Goal: Task Accomplishment & Management: Manage account settings

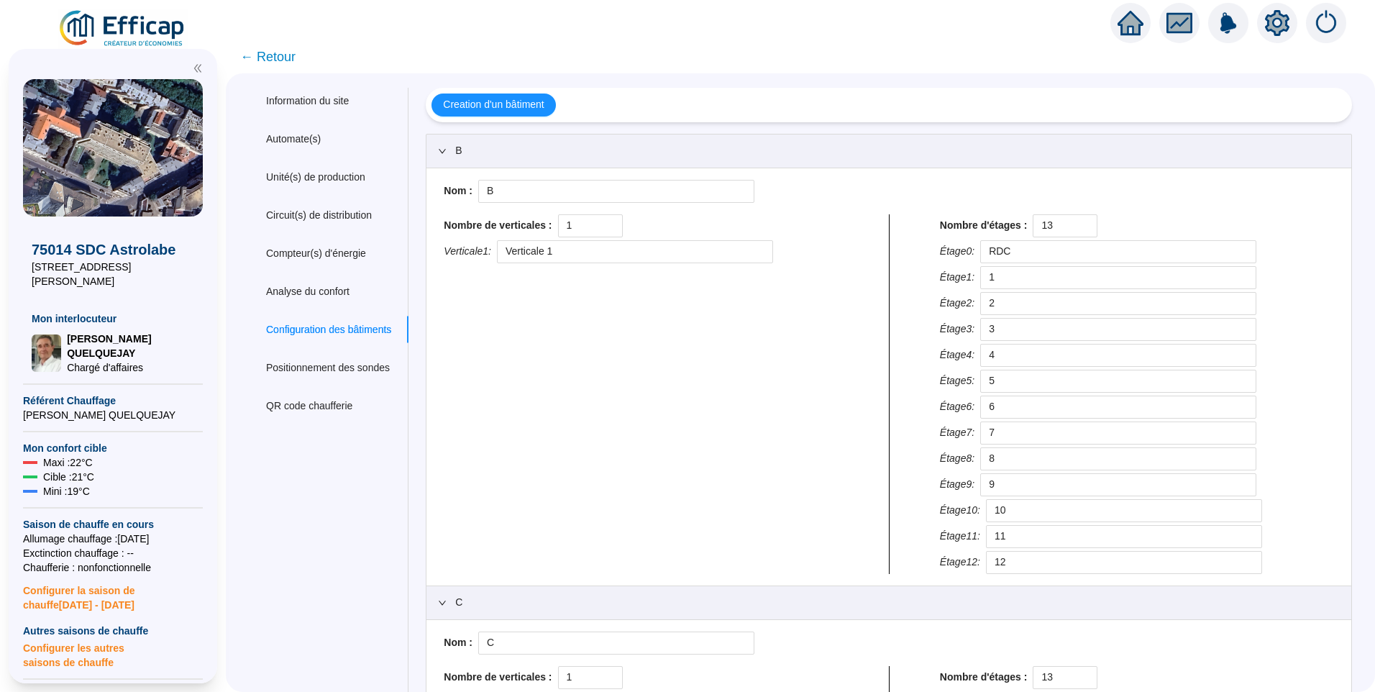
click at [284, 60] on span "← Retour" at bounding box center [267, 57] width 55 height 20
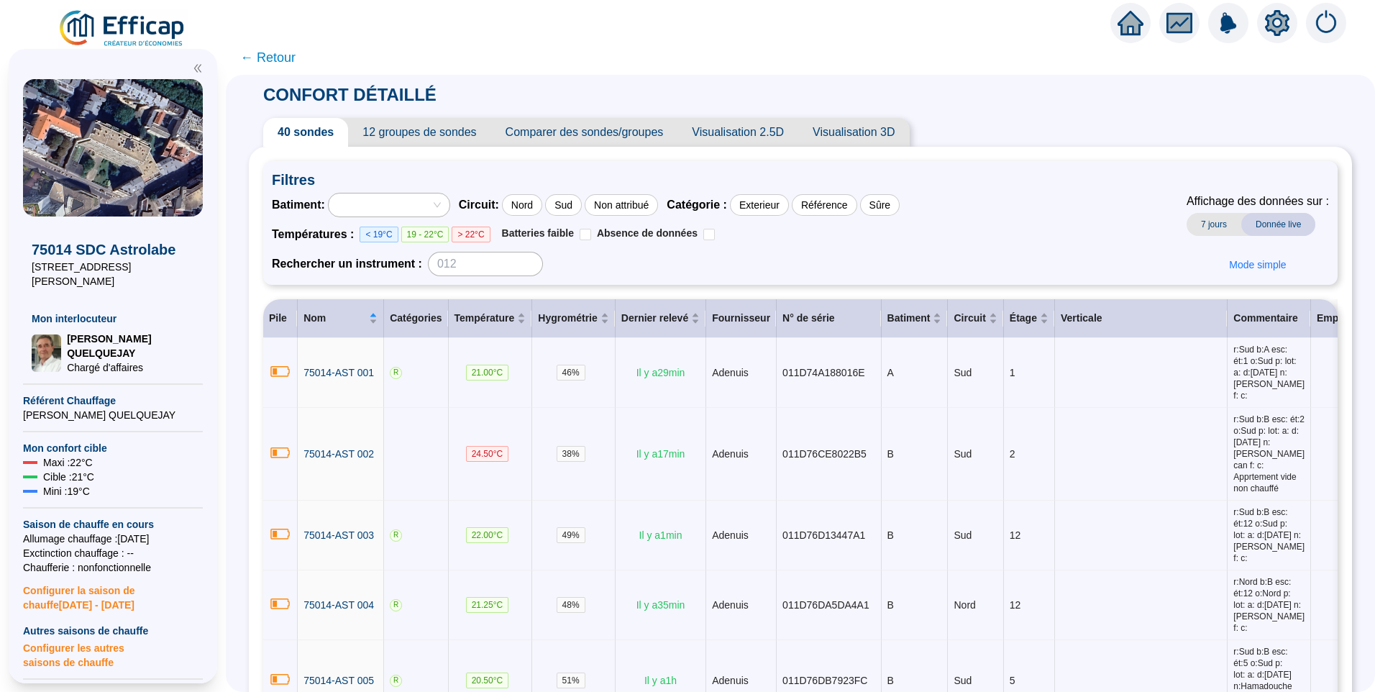
click at [271, 60] on span "← Retour" at bounding box center [267, 57] width 55 height 20
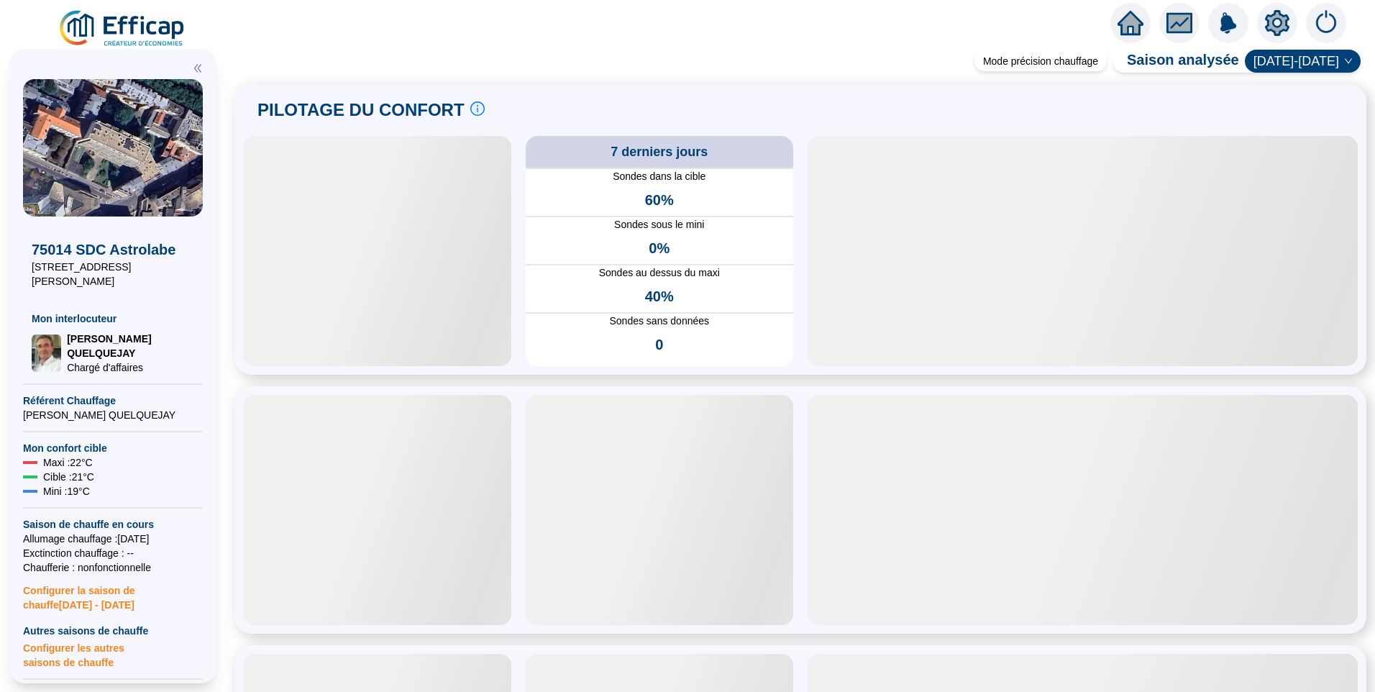
scroll to position [719, 0]
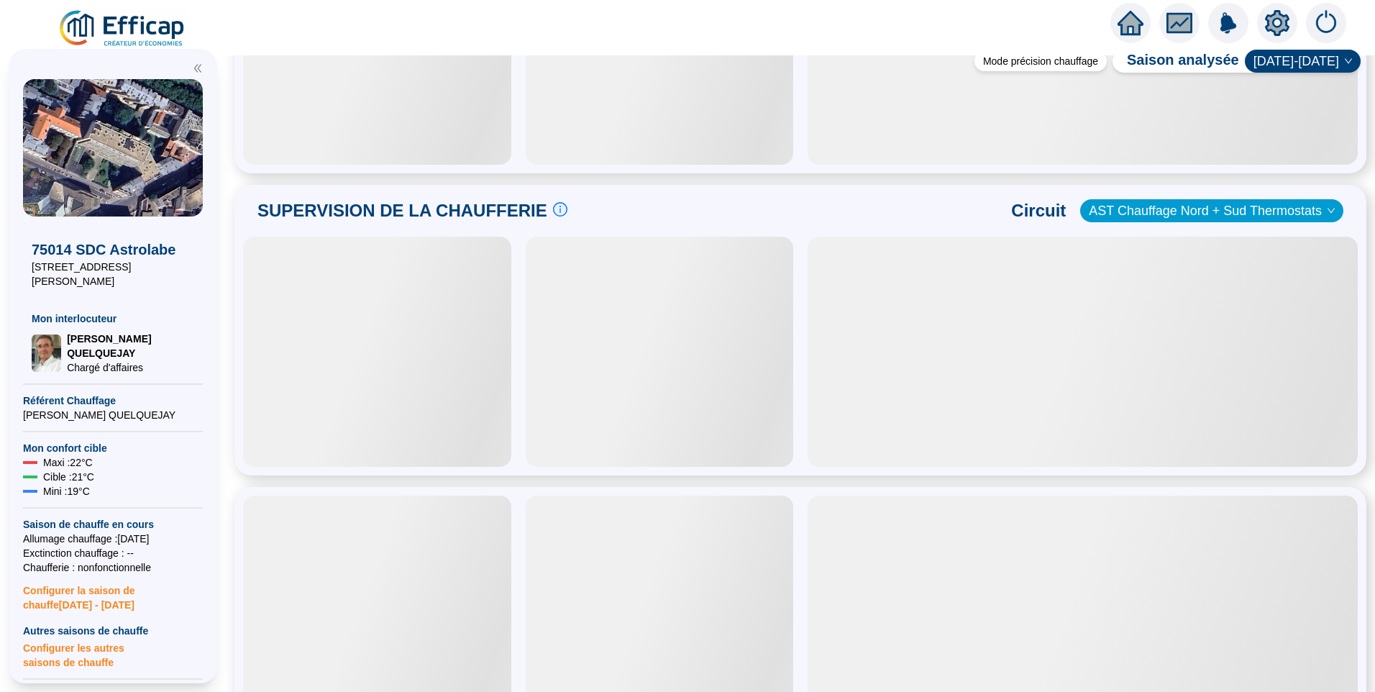
click at [1099, 216] on span "AST Chauffage Nord + Sud Thermostats" at bounding box center [1212, 211] width 246 height 22
click at [848, 221] on div "SUPERVISION DE LA CHAUFFERIE Suivre les paramètres en chaufferie en direct c'es…" at bounding box center [800, 211] width 1115 height 35
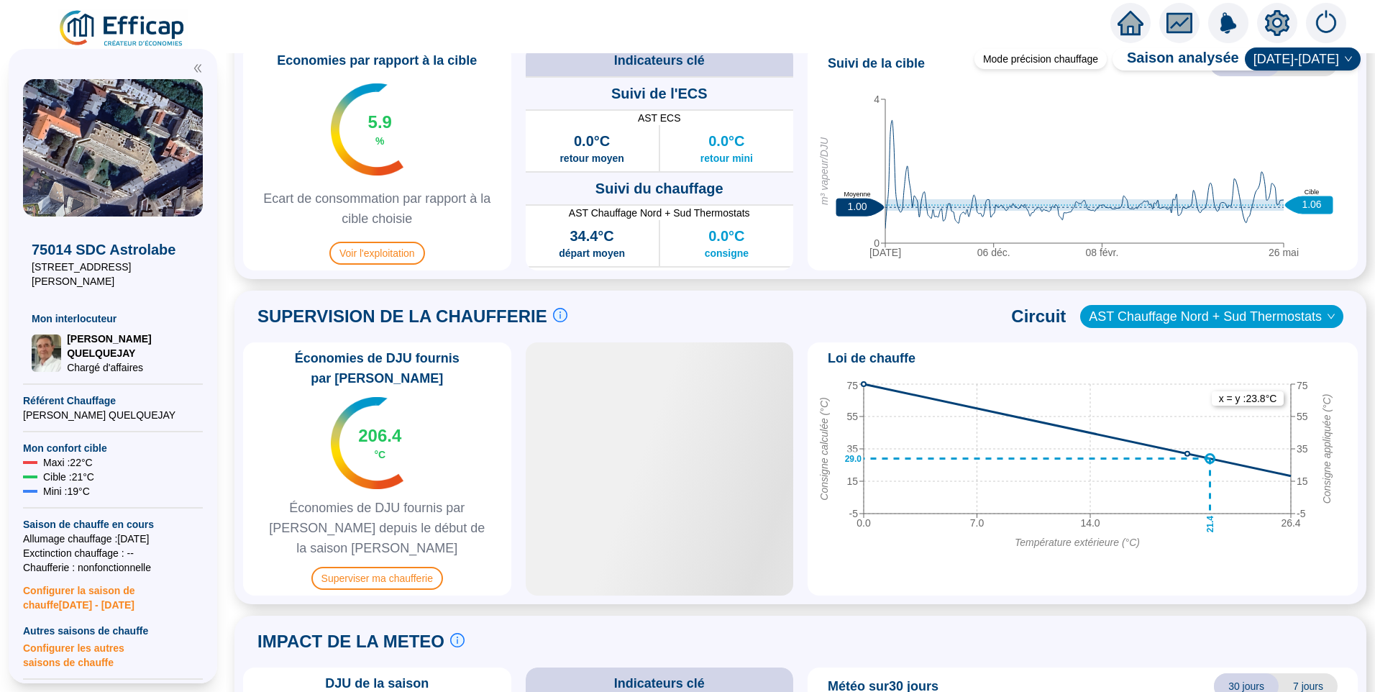
scroll to position [946, 0]
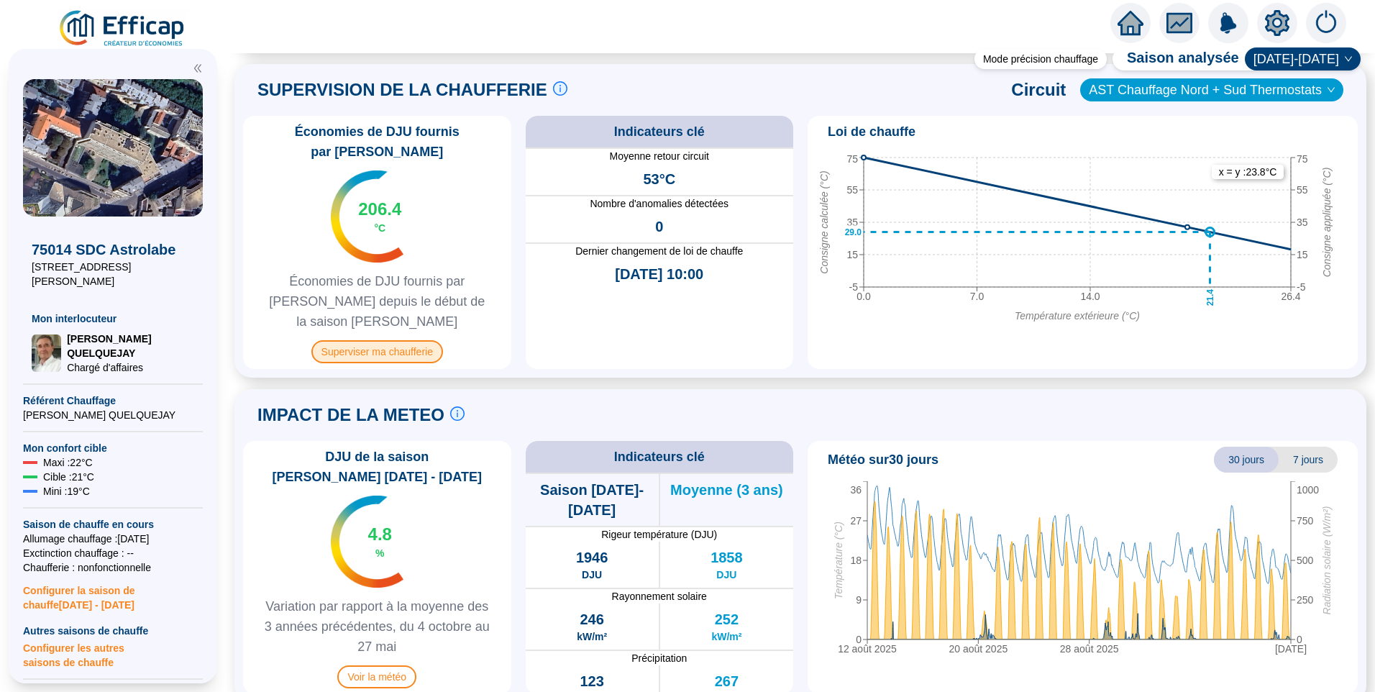
click at [405, 340] on span "Superviser ma chaufferie" at bounding box center [377, 351] width 132 height 23
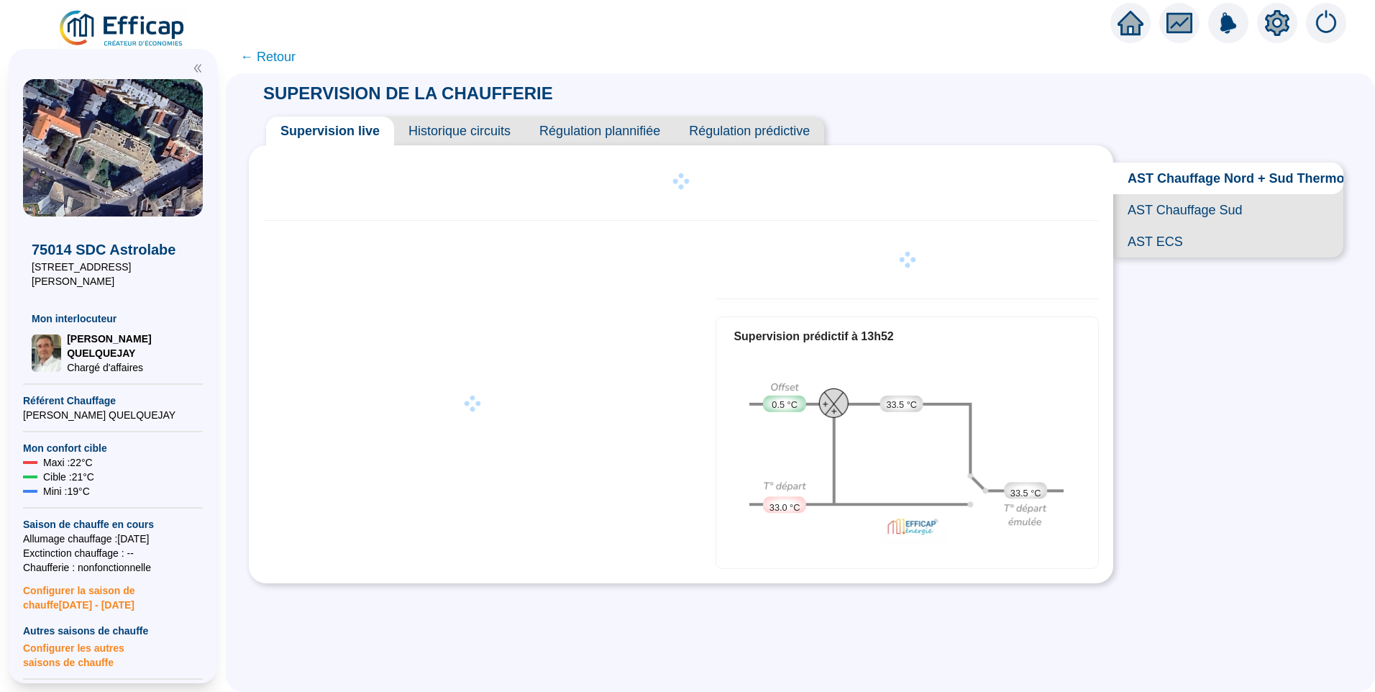
click at [488, 133] on span "Historique circuits" at bounding box center [459, 131] width 131 height 29
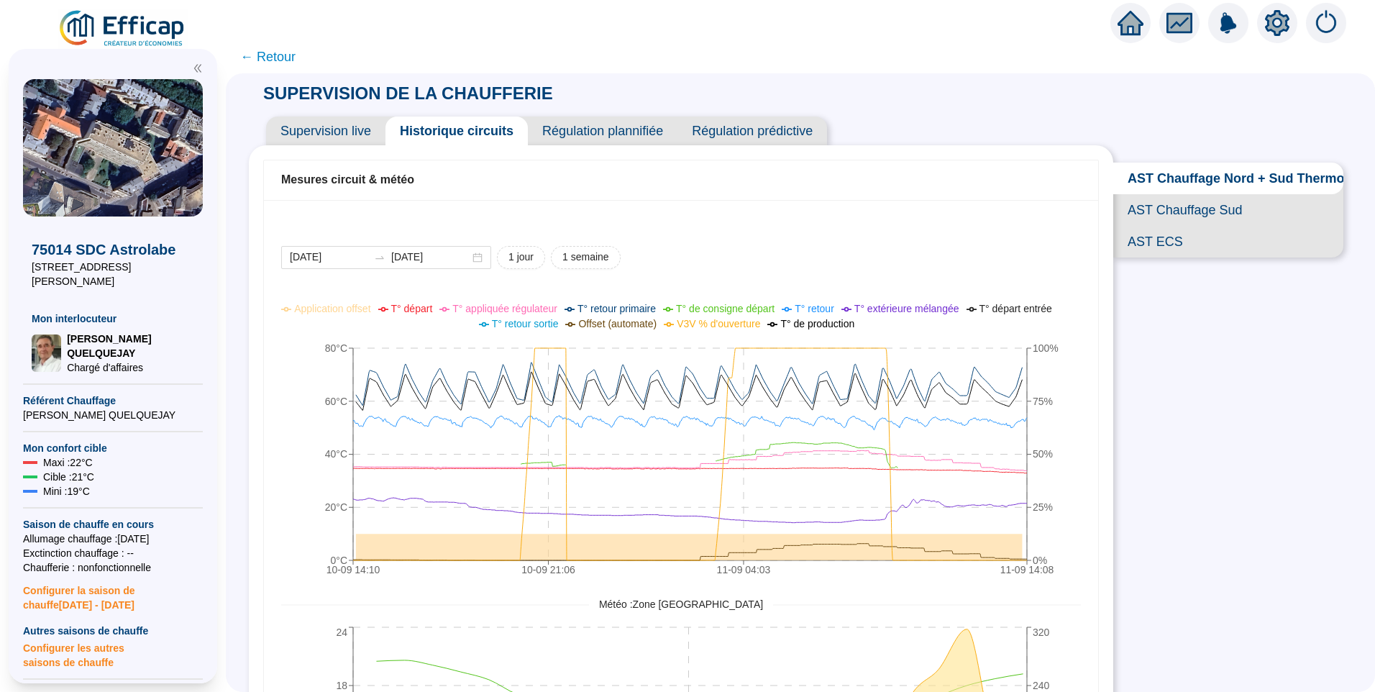
click at [1165, 258] on span "AST ECS" at bounding box center [1229, 242] width 230 height 32
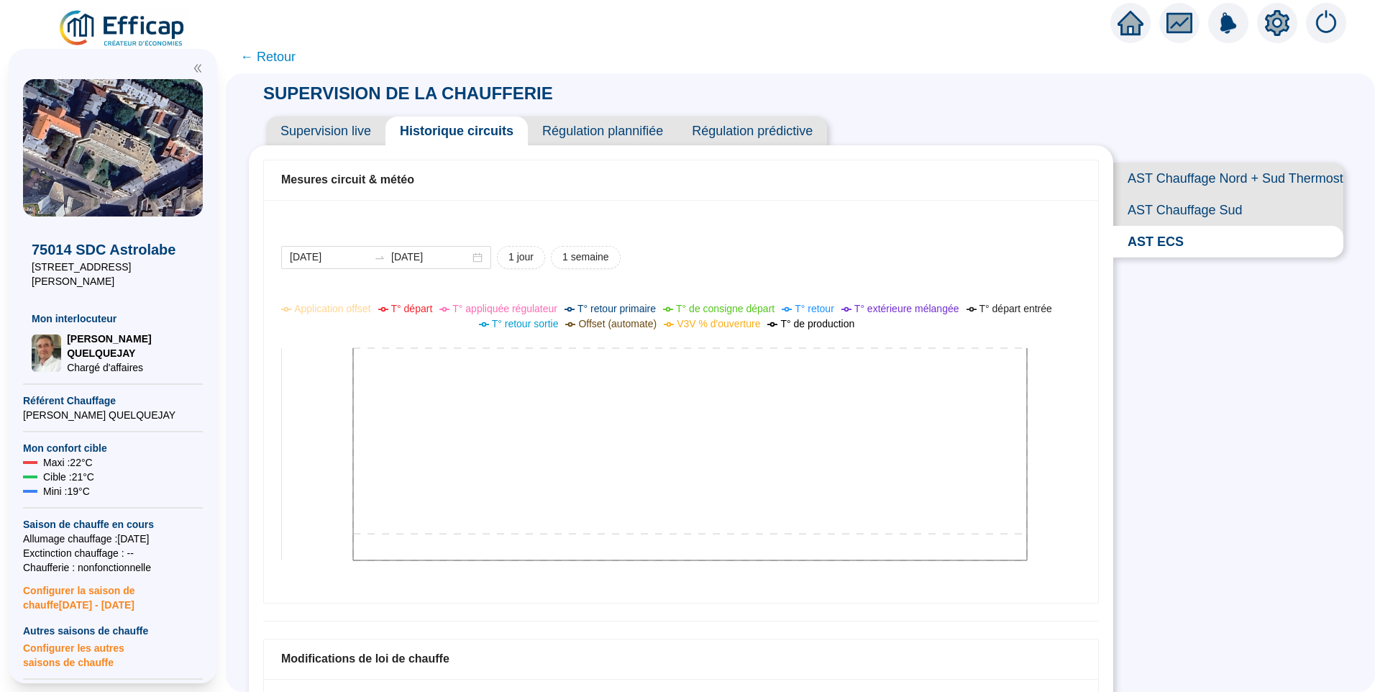
click at [683, 417] on icon at bounding box center [670, 442] width 778 height 288
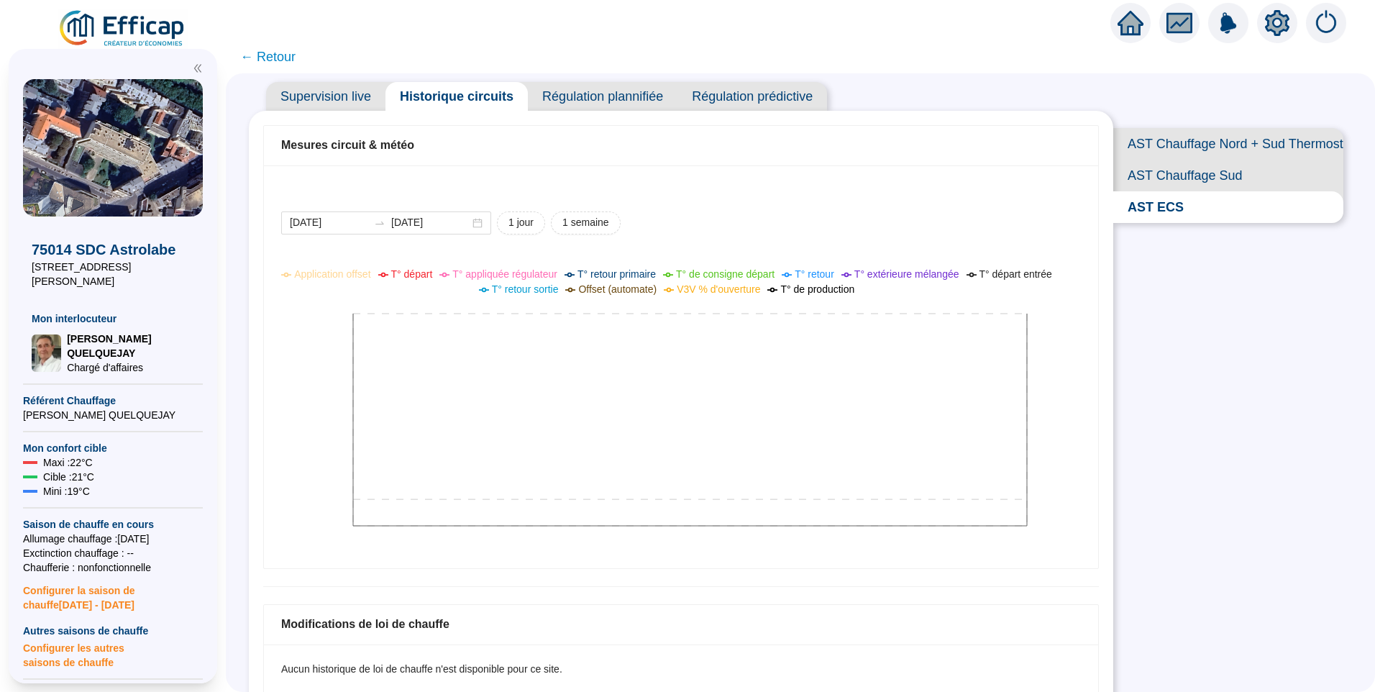
scroll to position [52, 0]
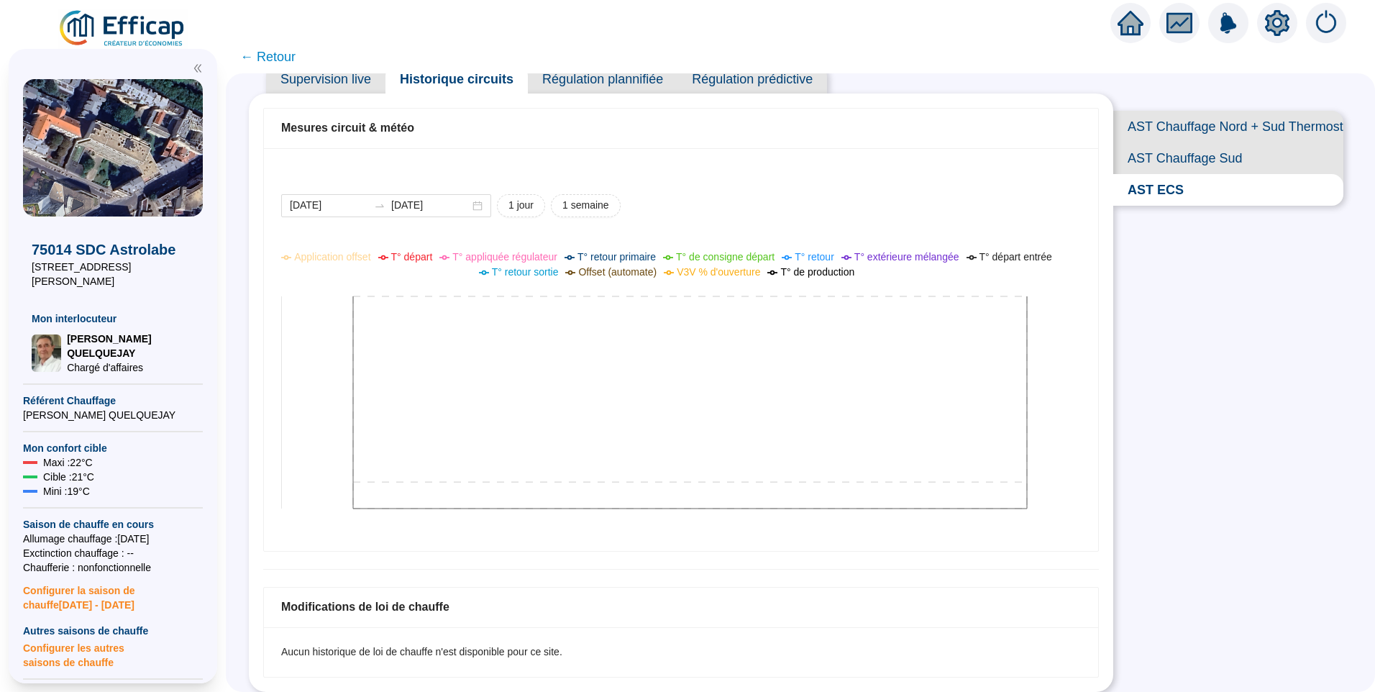
click at [716, 340] on icon at bounding box center [670, 390] width 778 height 288
click at [560, 389] on icon at bounding box center [670, 390] width 778 height 288
click at [1283, 24] on icon "setting" at bounding box center [1277, 22] width 24 height 23
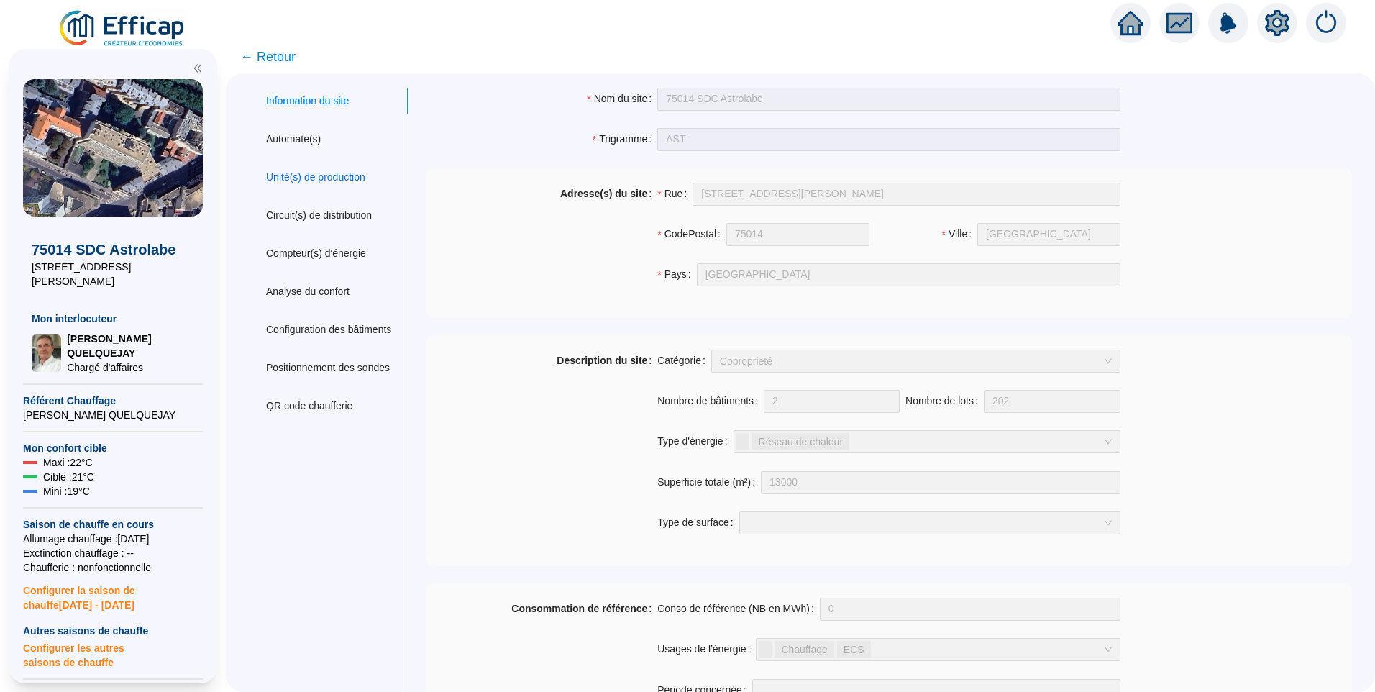
click at [308, 179] on div "Unité(s) de production" at bounding box center [315, 177] width 99 height 15
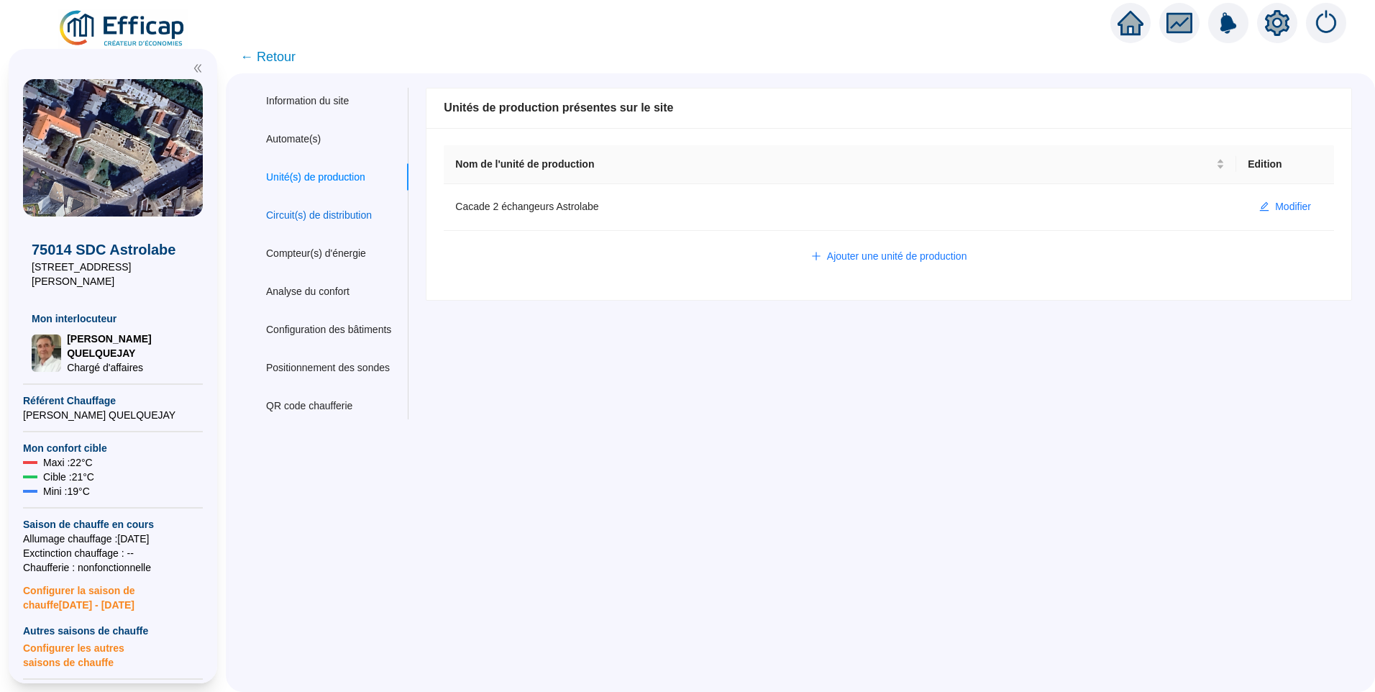
click at [349, 222] on div "Circuit(s) de distribution" at bounding box center [319, 215] width 106 height 15
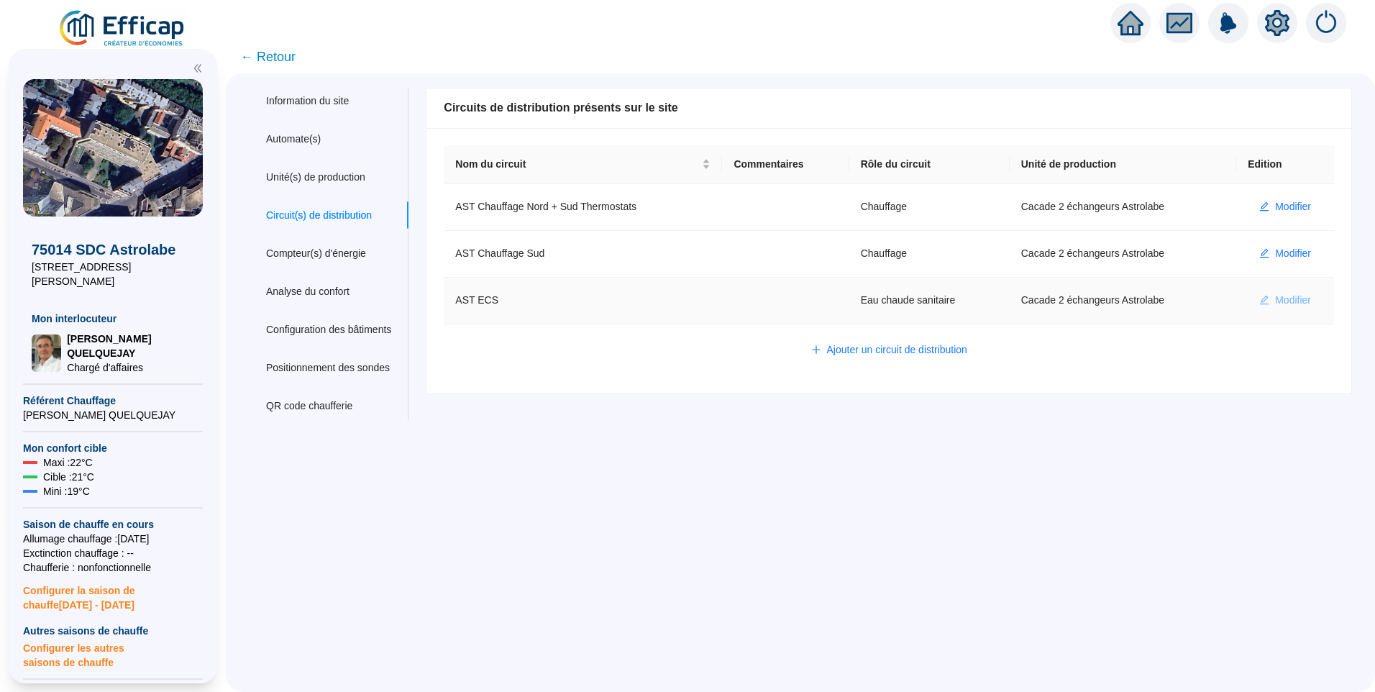
click at [1275, 294] on span "Modifier" at bounding box center [1293, 300] width 36 height 15
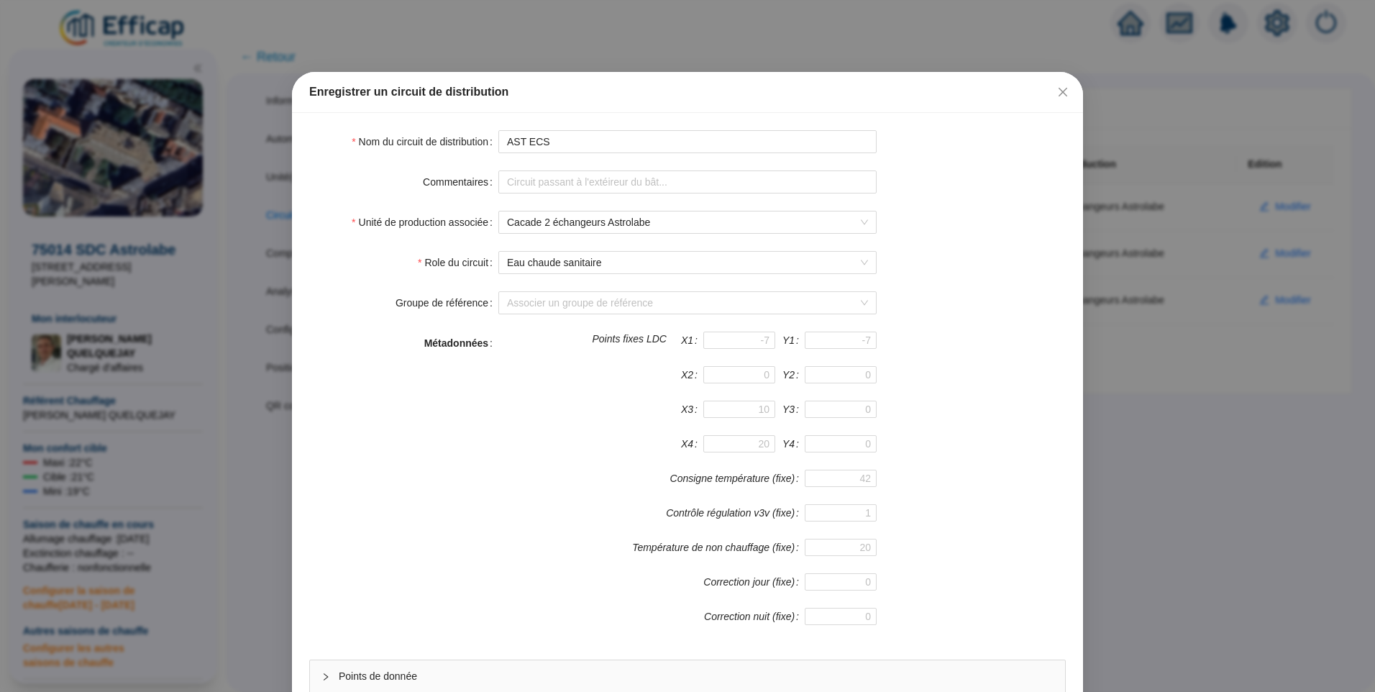
scroll to position [127, 0]
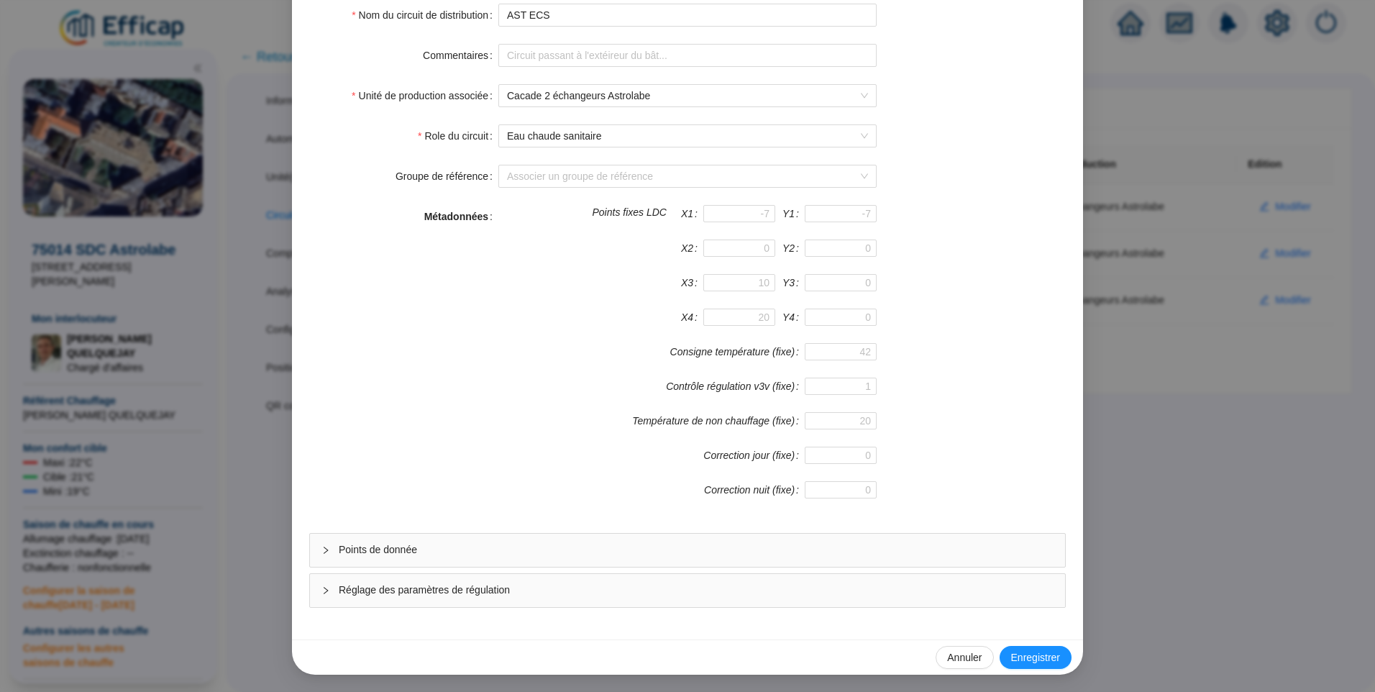
click at [409, 555] on span "Points de donnée" at bounding box center [696, 549] width 715 height 15
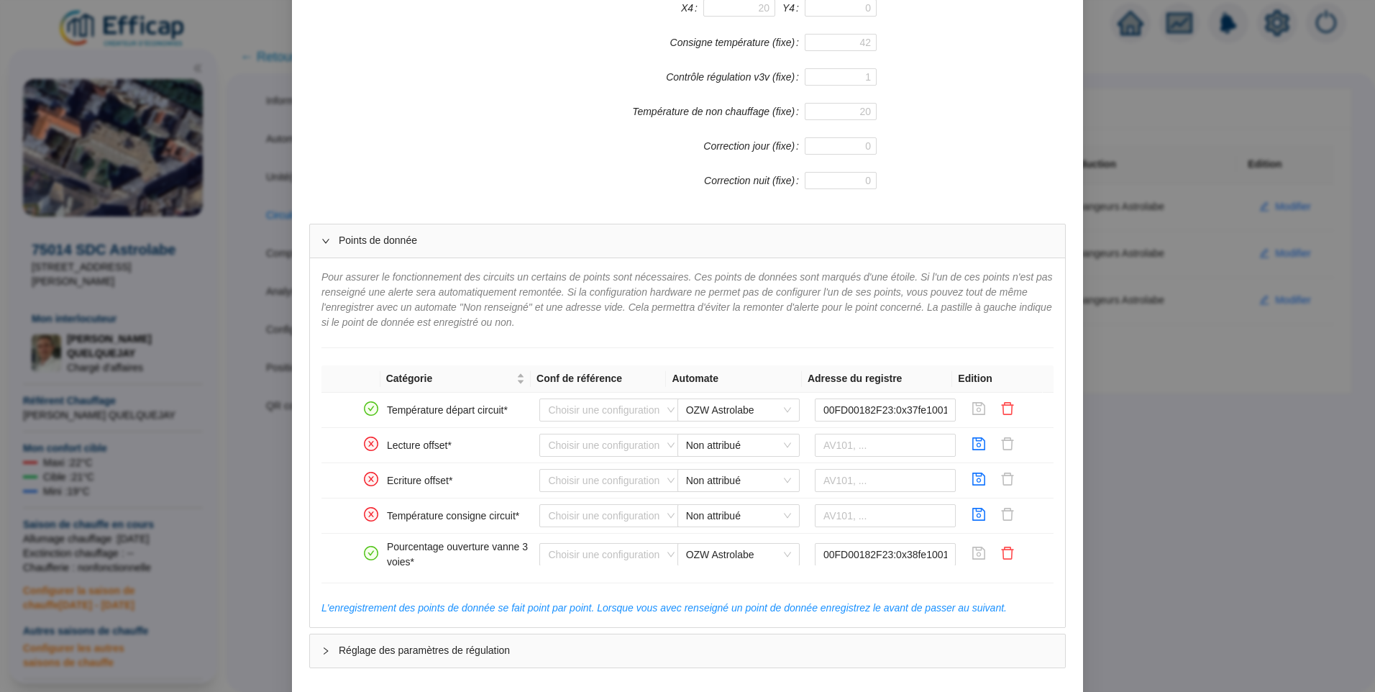
scroll to position [496, 0]
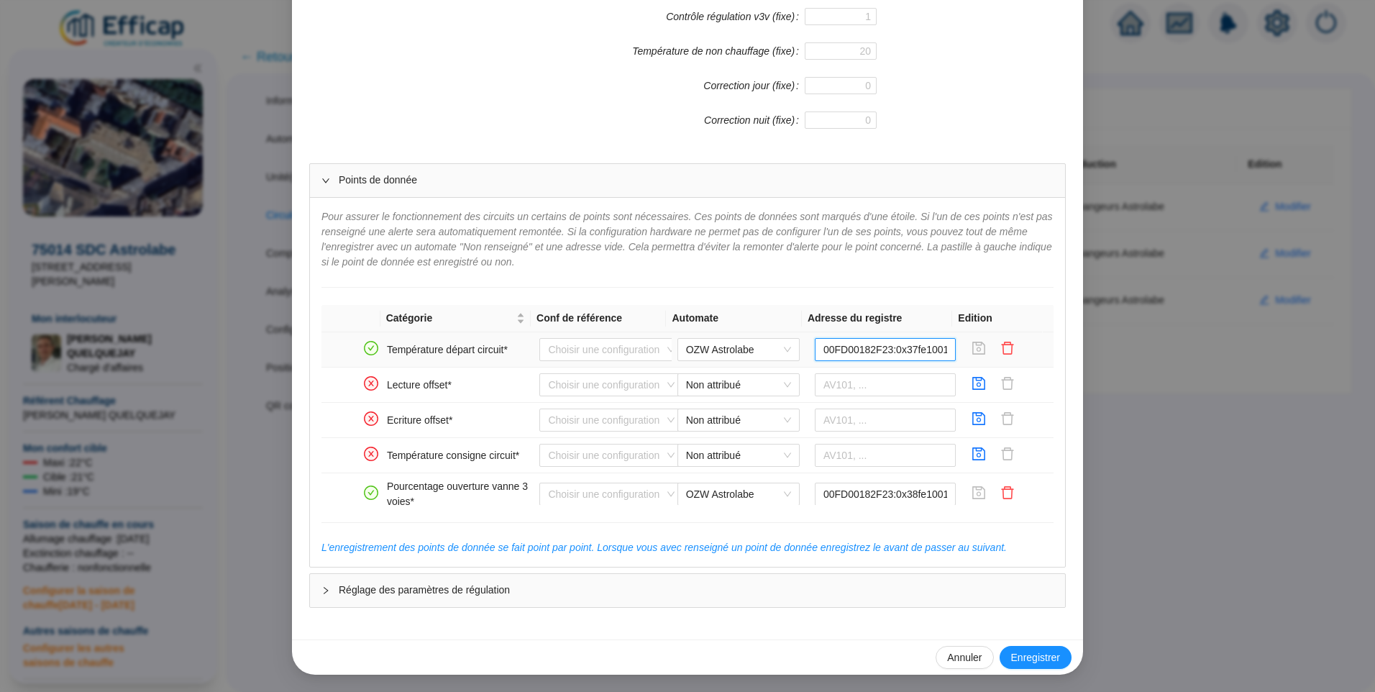
drag, startPoint x: 830, startPoint y: 351, endPoint x: 934, endPoint y: 353, distance: 103.6
click at [934, 353] on input "00FD00182F23:0x37fe1001" at bounding box center [886, 349] width 142 height 23
click at [884, 344] on input "00FD00182F23:0x37fe1001" at bounding box center [886, 349] width 142 height 23
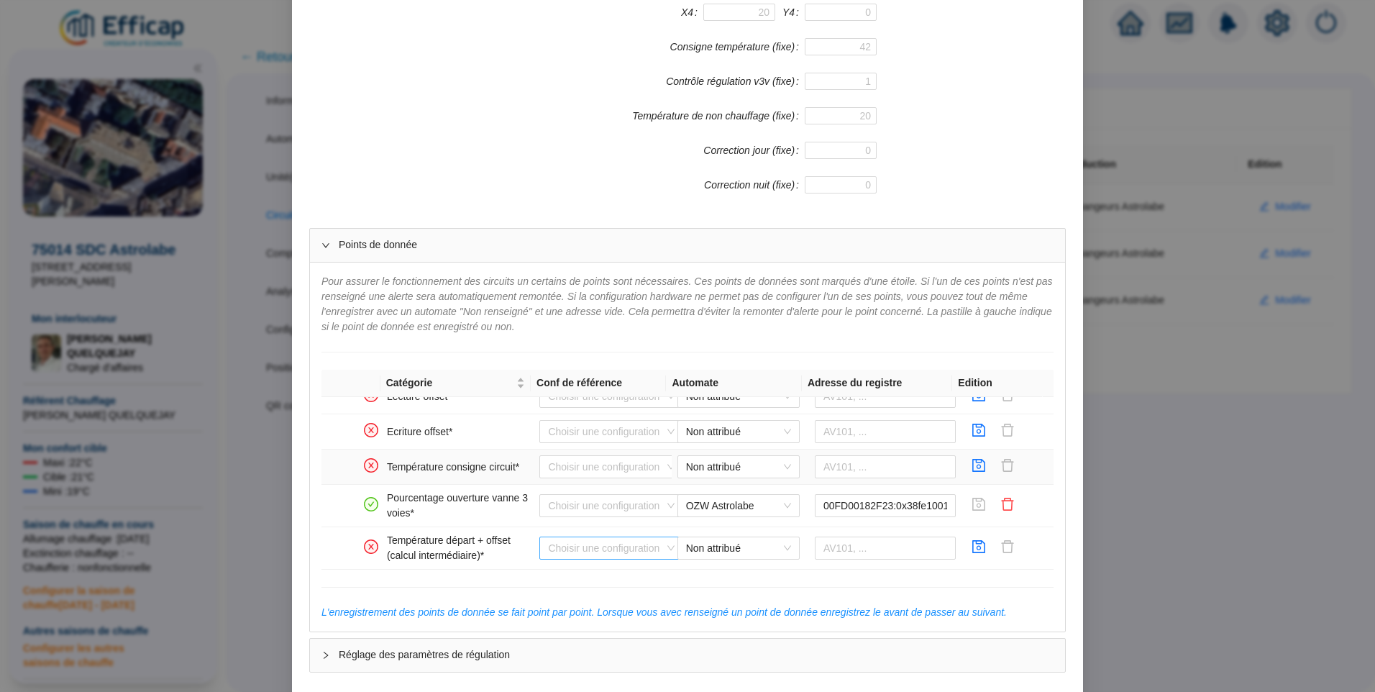
scroll to position [72, 0]
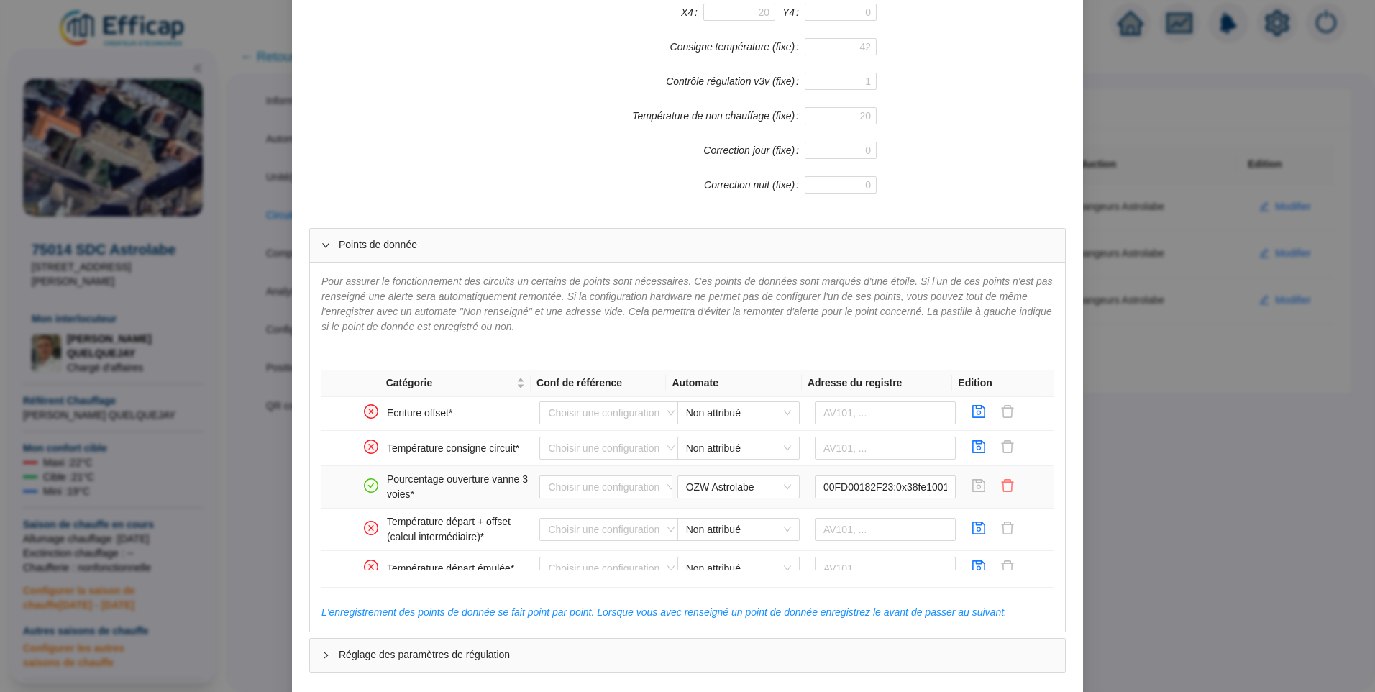
click at [1001, 488] on icon "delete" at bounding box center [1008, 485] width 14 height 14
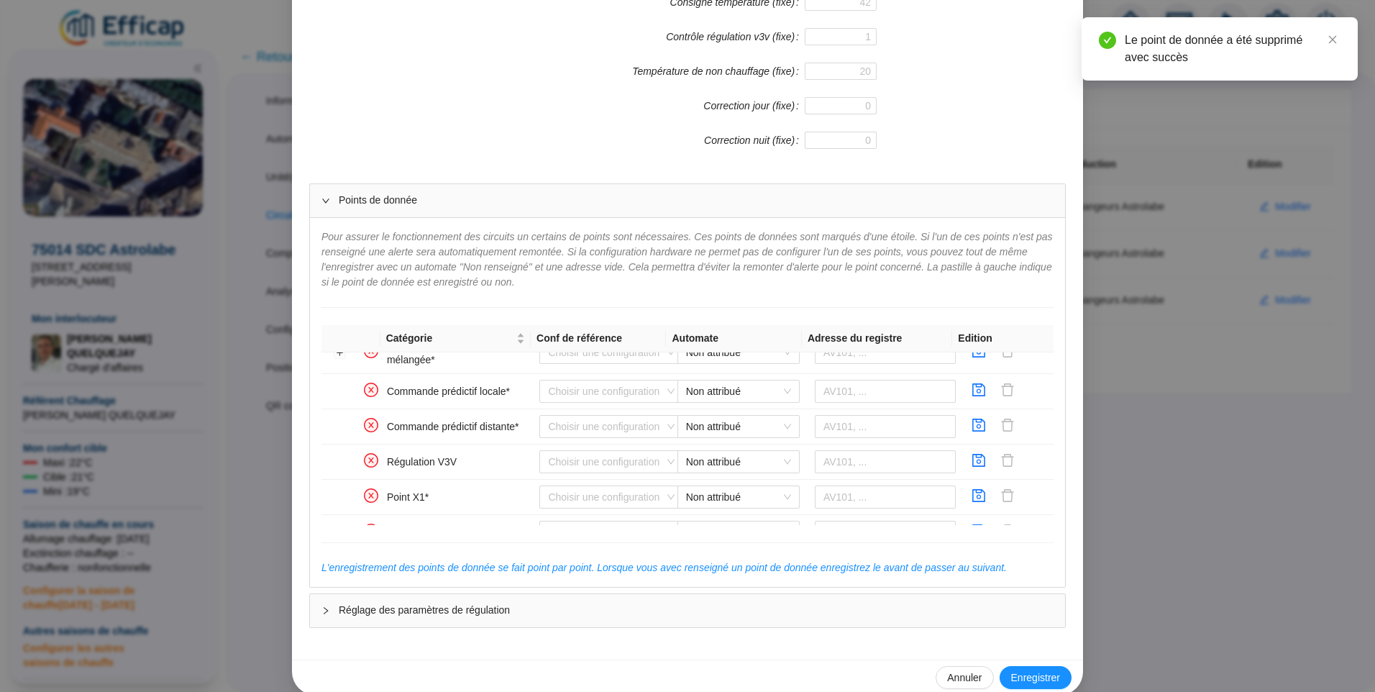
scroll to position [496, 0]
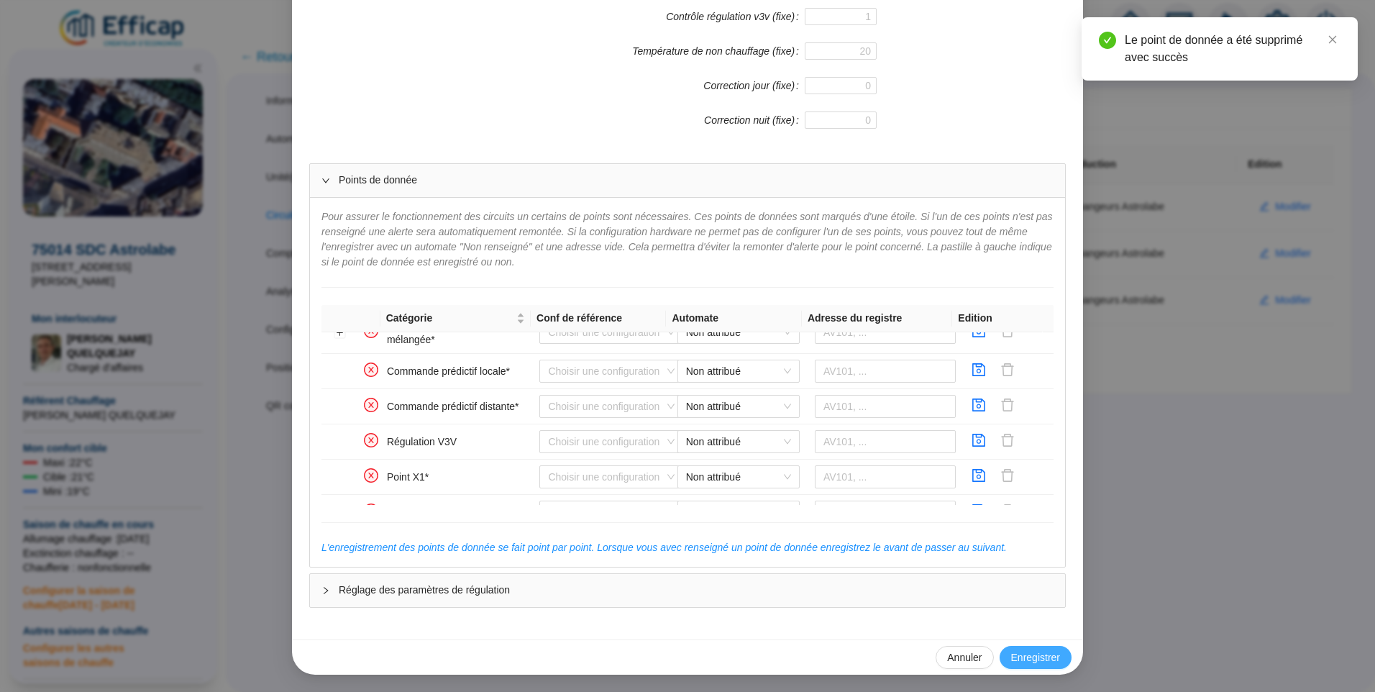
click at [1039, 660] on span "Enregistrer" at bounding box center [1035, 657] width 49 height 15
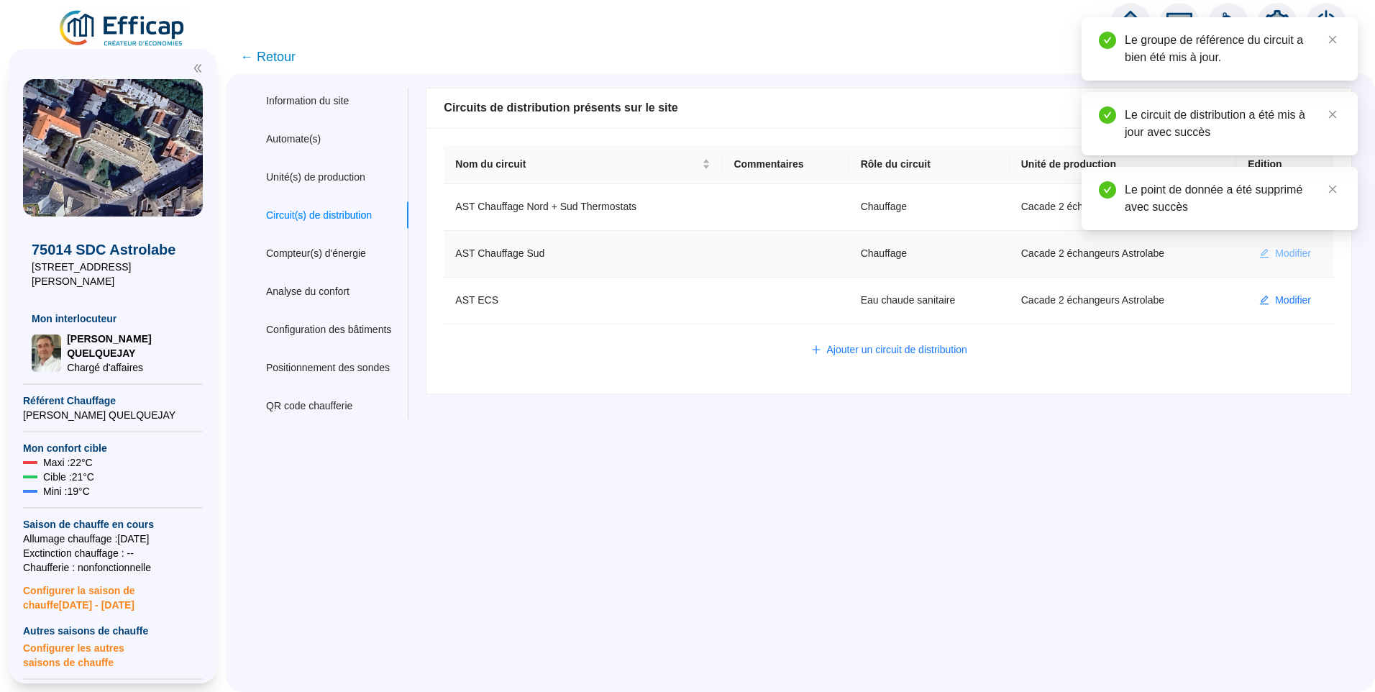
click at [1285, 247] on span "Modifier" at bounding box center [1293, 253] width 36 height 15
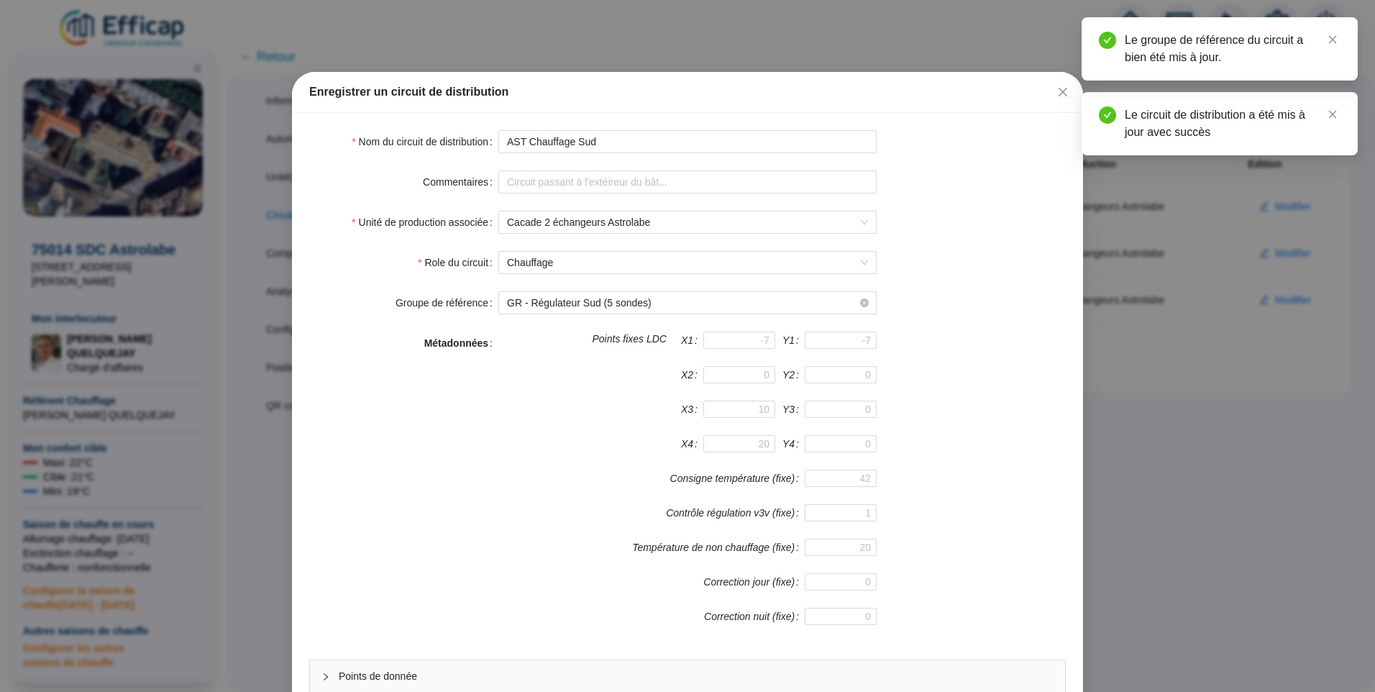
scroll to position [127, 0]
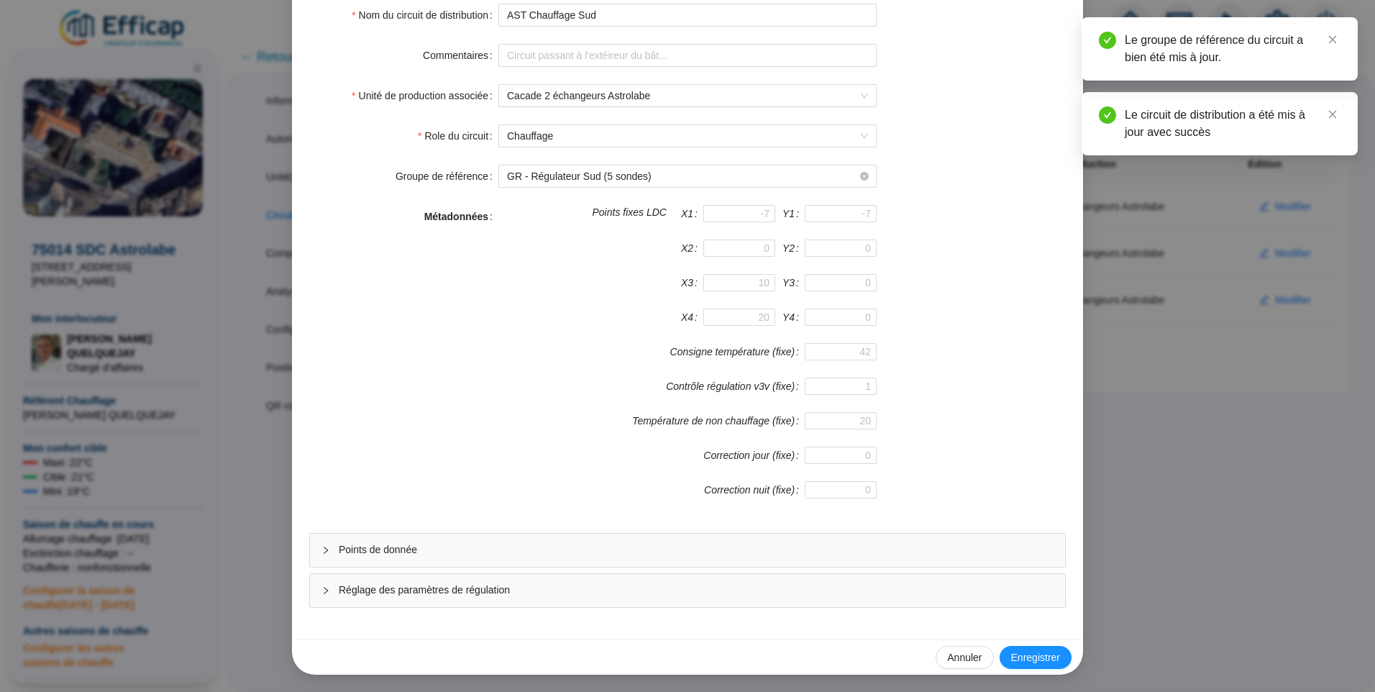
click at [680, 587] on span "Réglage des paramètres de régulation" at bounding box center [696, 590] width 715 height 15
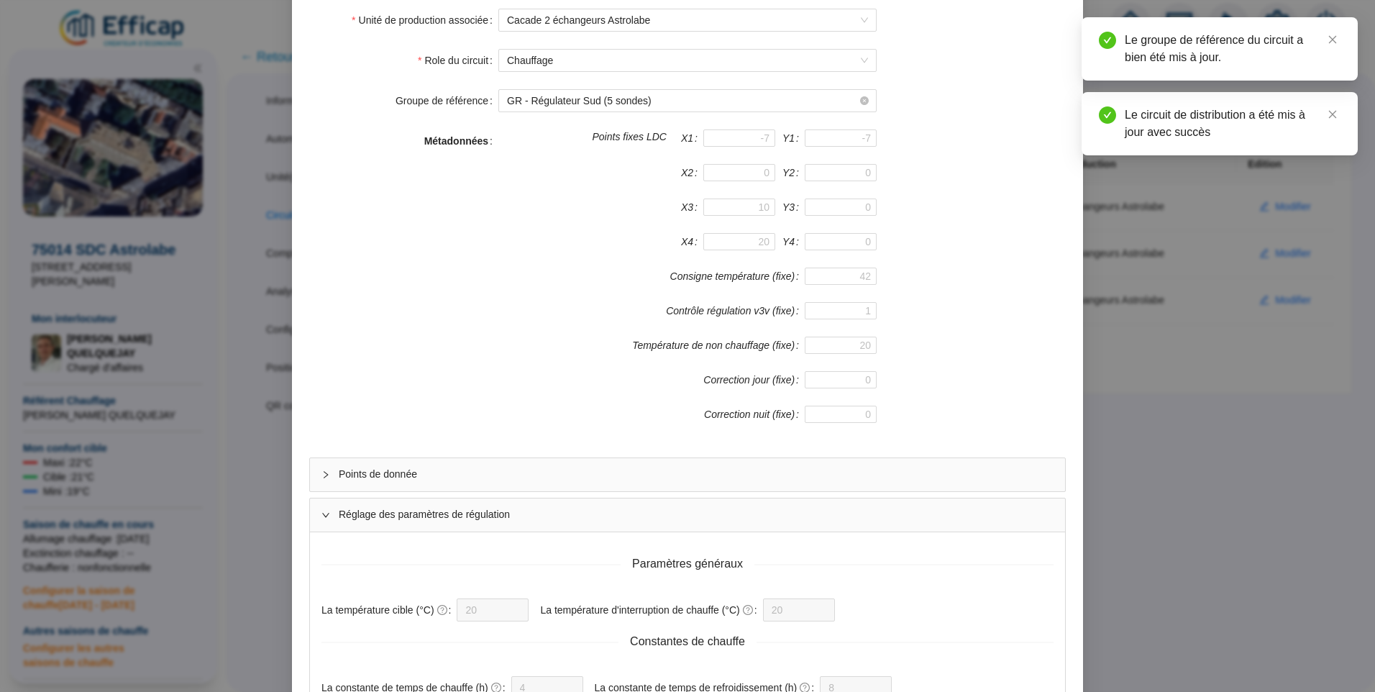
scroll to position [323, 0]
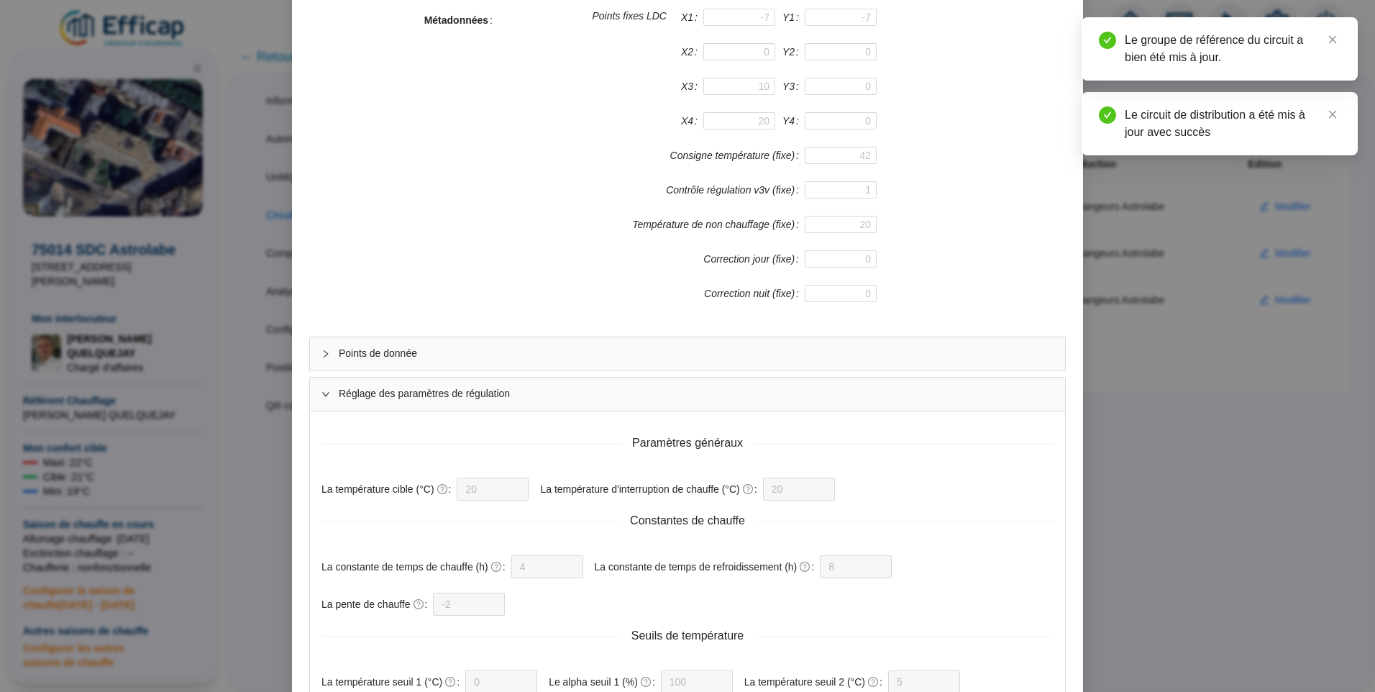
click at [465, 360] on span "Points de donnée" at bounding box center [696, 353] width 715 height 15
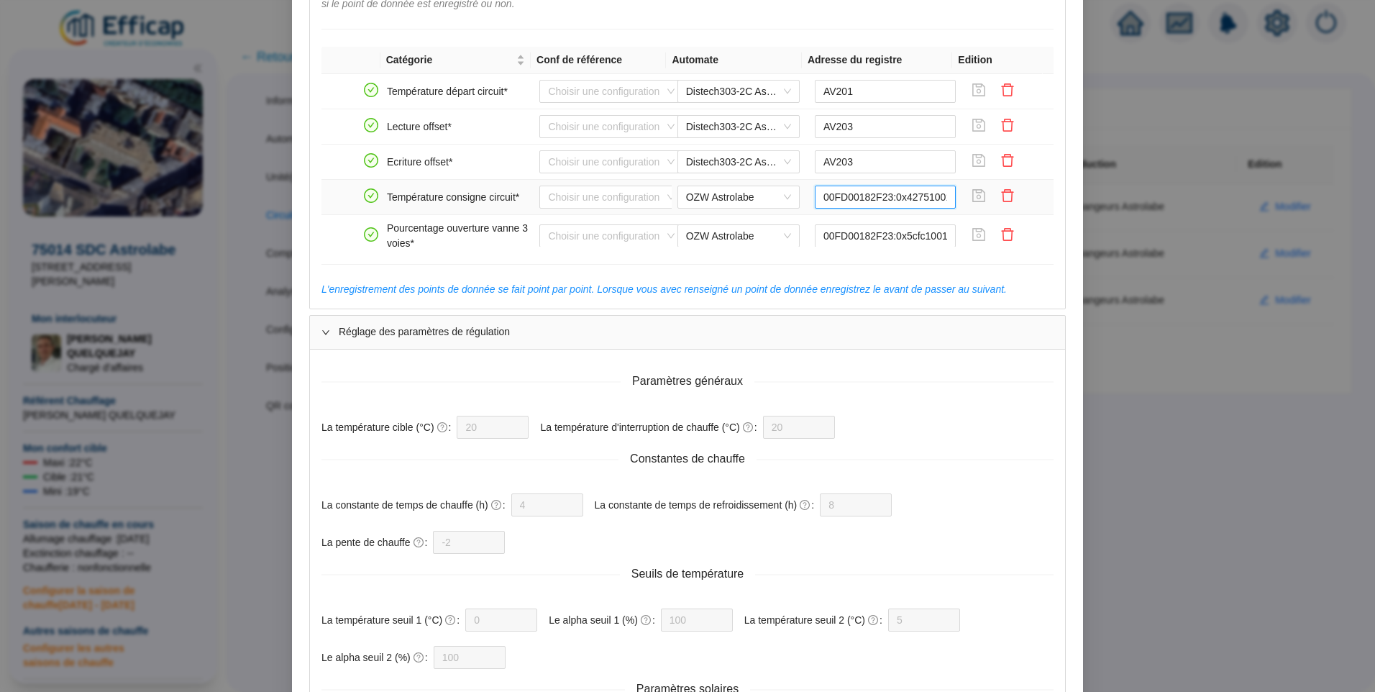
scroll to position [0, 7]
drag, startPoint x: 840, startPoint y: 201, endPoint x: 944, endPoint y: 199, distance: 104.3
click at [944, 199] on td "00FD00182F23:0x42751001:0" at bounding box center [885, 197] width 153 height 35
drag, startPoint x: 899, startPoint y: 235, endPoint x: 946, endPoint y: 237, distance: 47.5
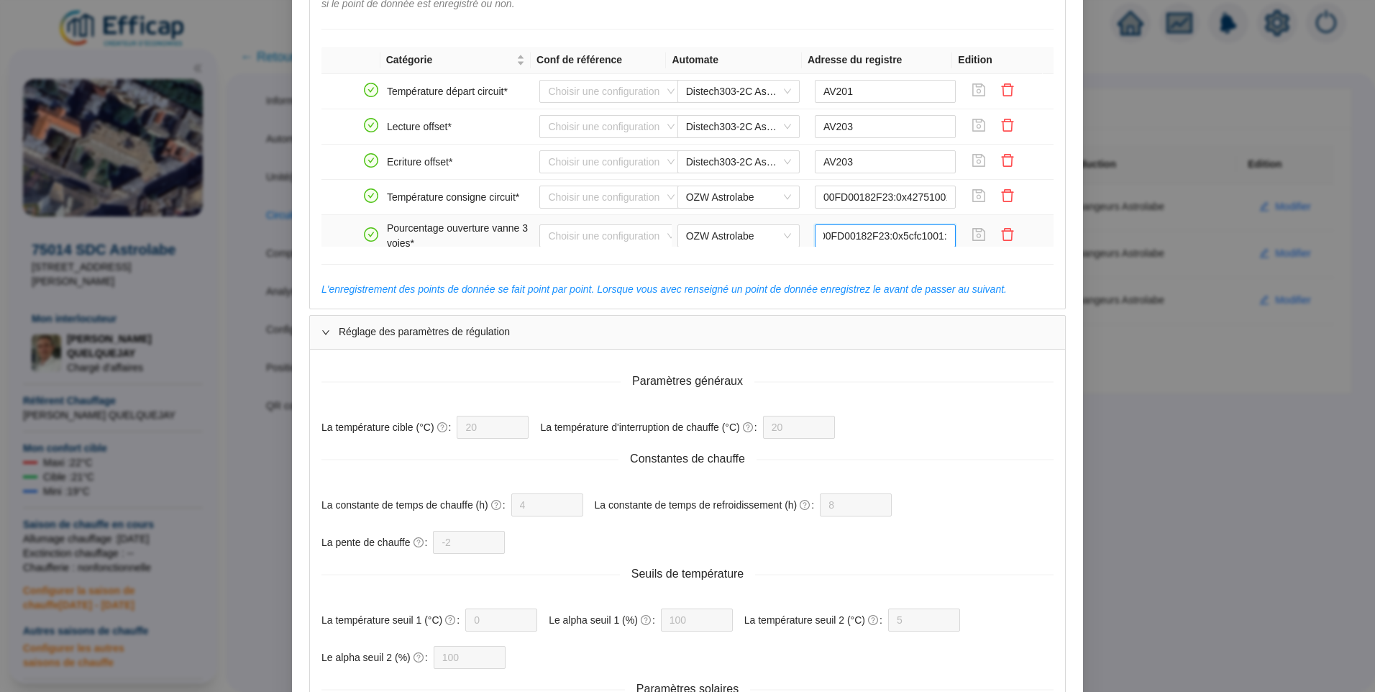
click at [946, 237] on td "00FD00182F23:0x5cfc1001:0" at bounding box center [885, 236] width 153 height 42
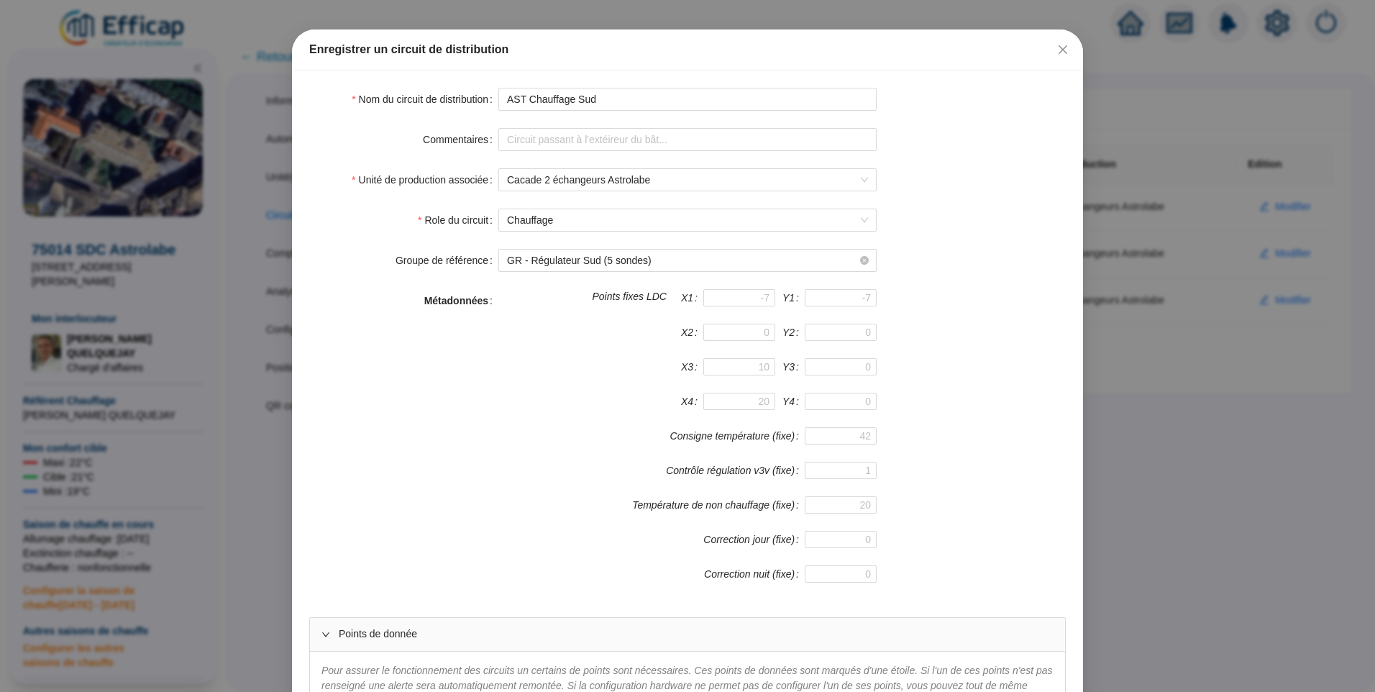
scroll to position [35, 0]
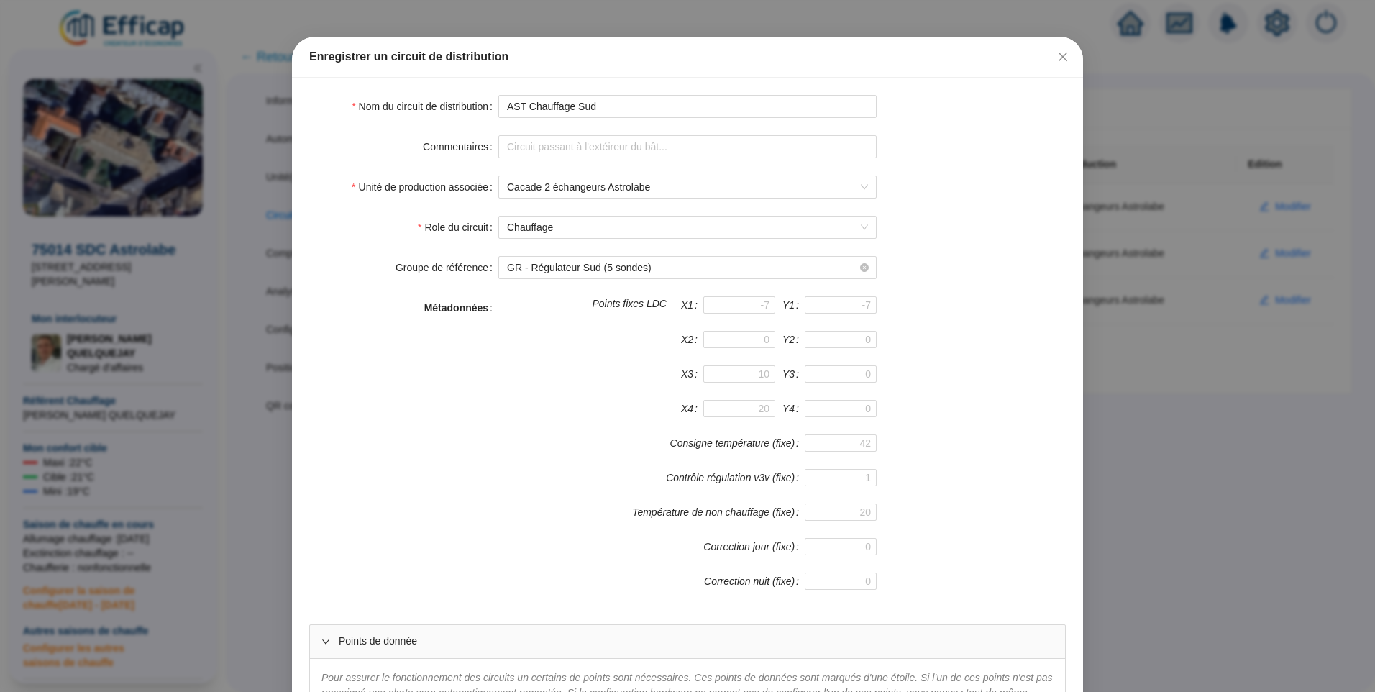
drag, startPoint x: 1057, startPoint y: 50, endPoint x: 519, endPoint y: 268, distance: 580.8
click at [1057, 50] on button "Close" at bounding box center [1063, 56] width 23 height 23
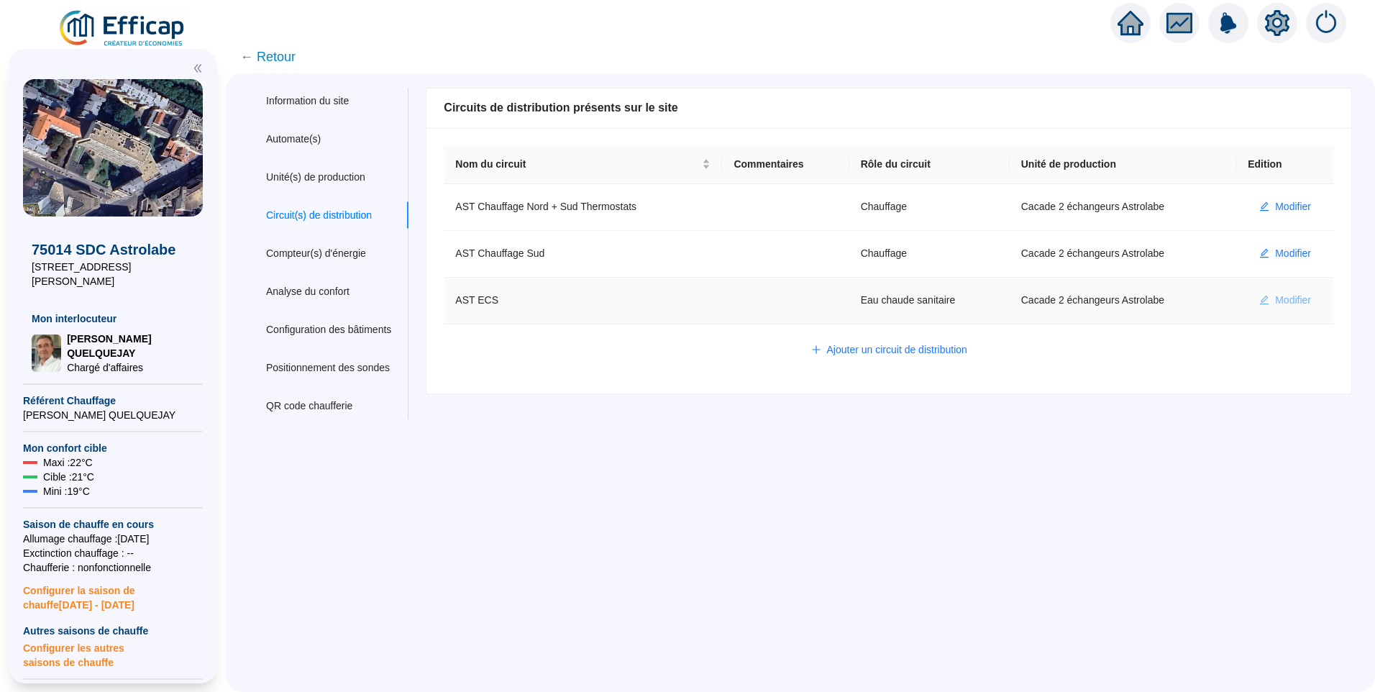
click at [1278, 304] on span "Modifier" at bounding box center [1293, 300] width 36 height 15
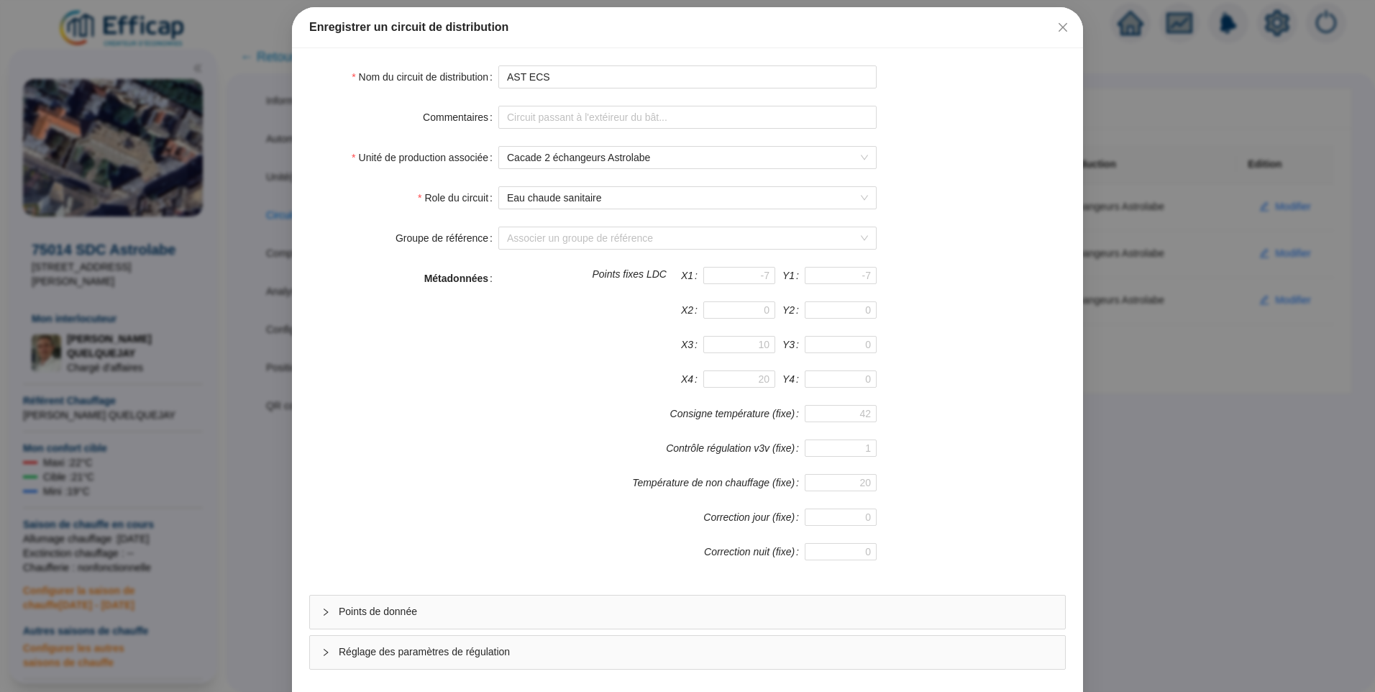
scroll to position [127, 0]
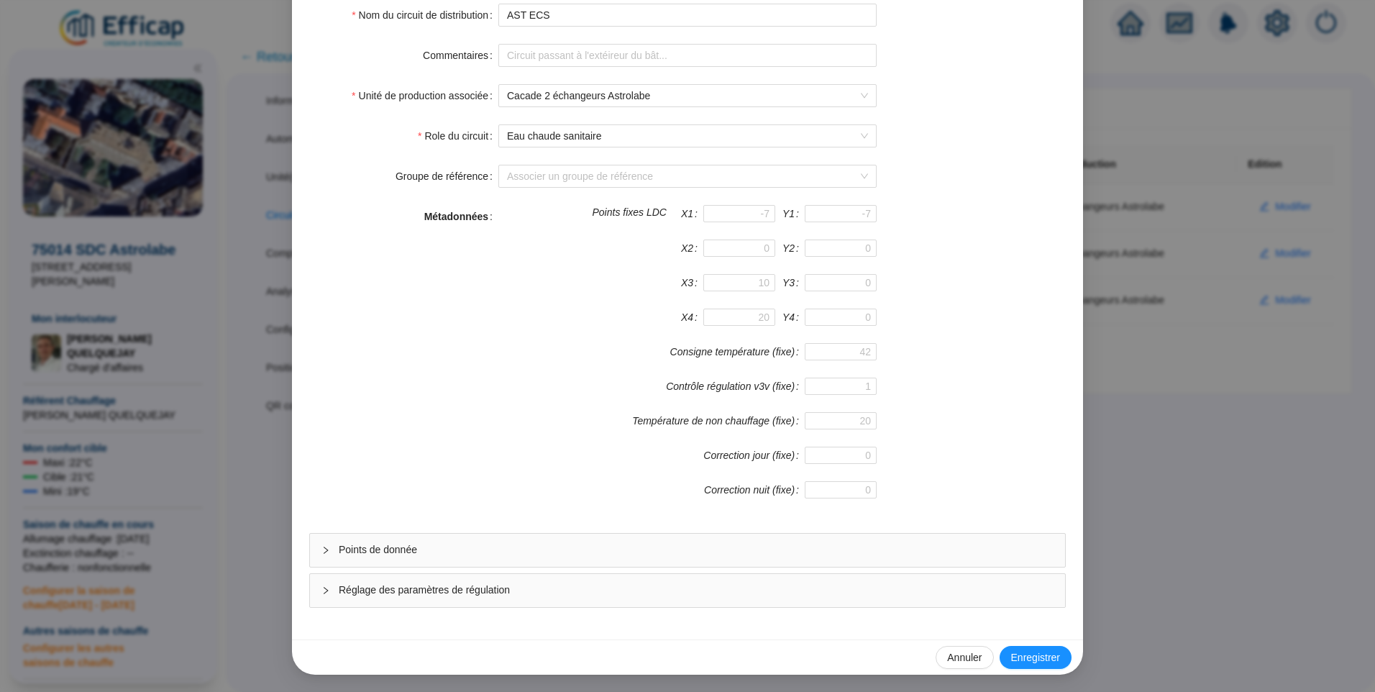
click at [435, 558] on div "Points de donnée" at bounding box center [687, 550] width 755 height 33
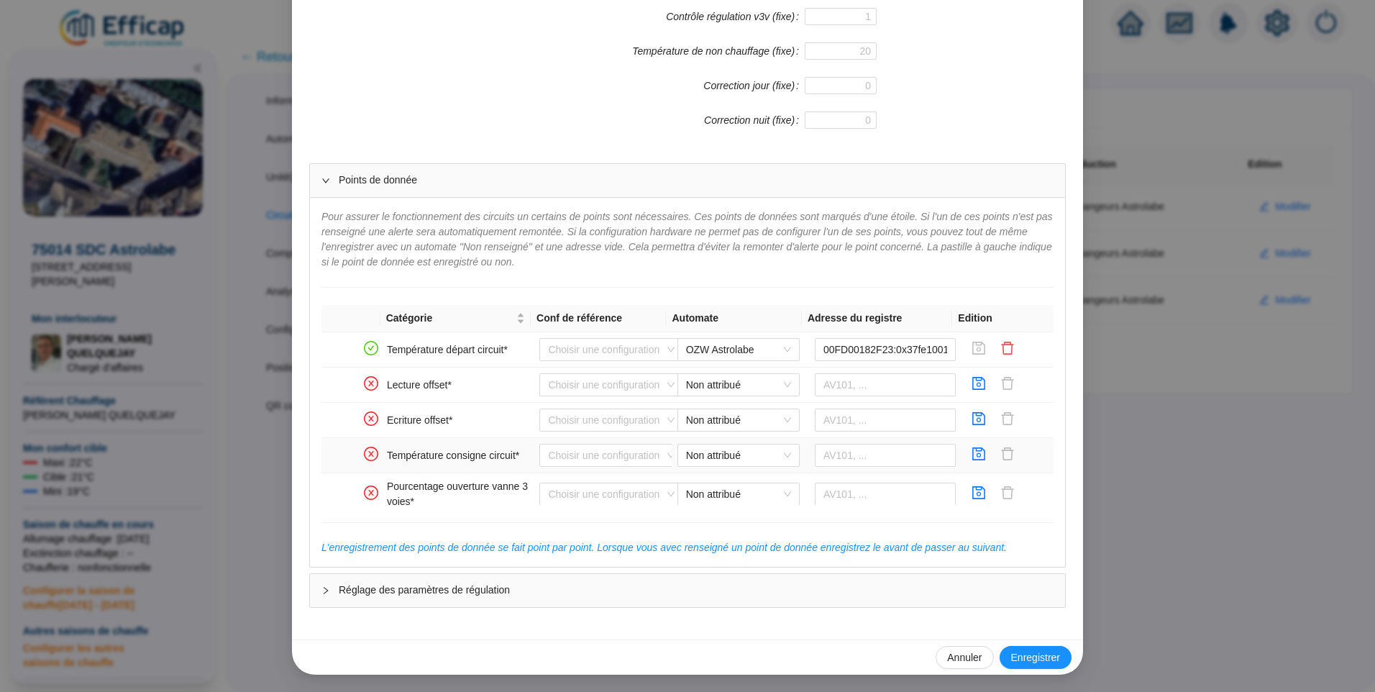
scroll to position [72, 0]
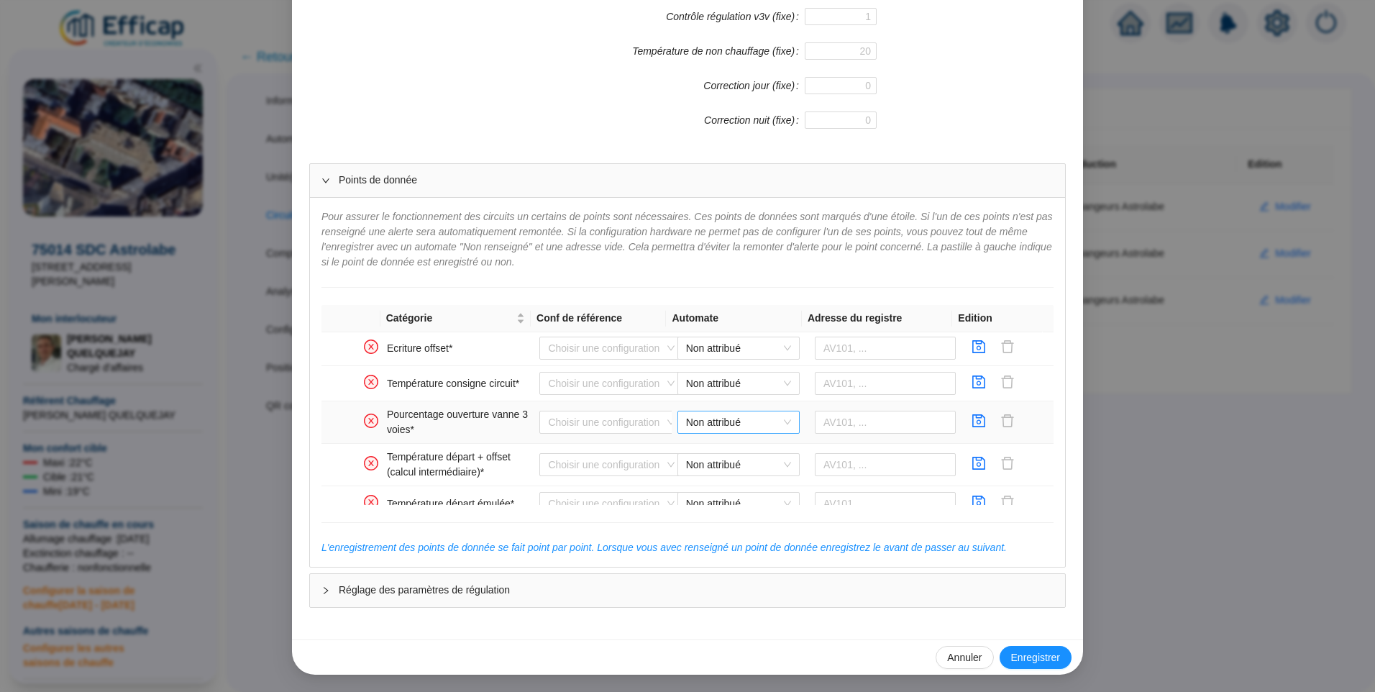
click at [732, 429] on span "Non attribué" at bounding box center [738, 422] width 105 height 22
drag, startPoint x: 726, startPoint y: 455, endPoint x: 775, endPoint y: 452, distance: 49.0
click at [726, 455] on div "OZW Astrolabe" at bounding box center [727, 451] width 99 height 15
click at [817, 426] on input "text" at bounding box center [886, 422] width 142 height 23
paste input "00FD00182F23:0x38fe1001:0"
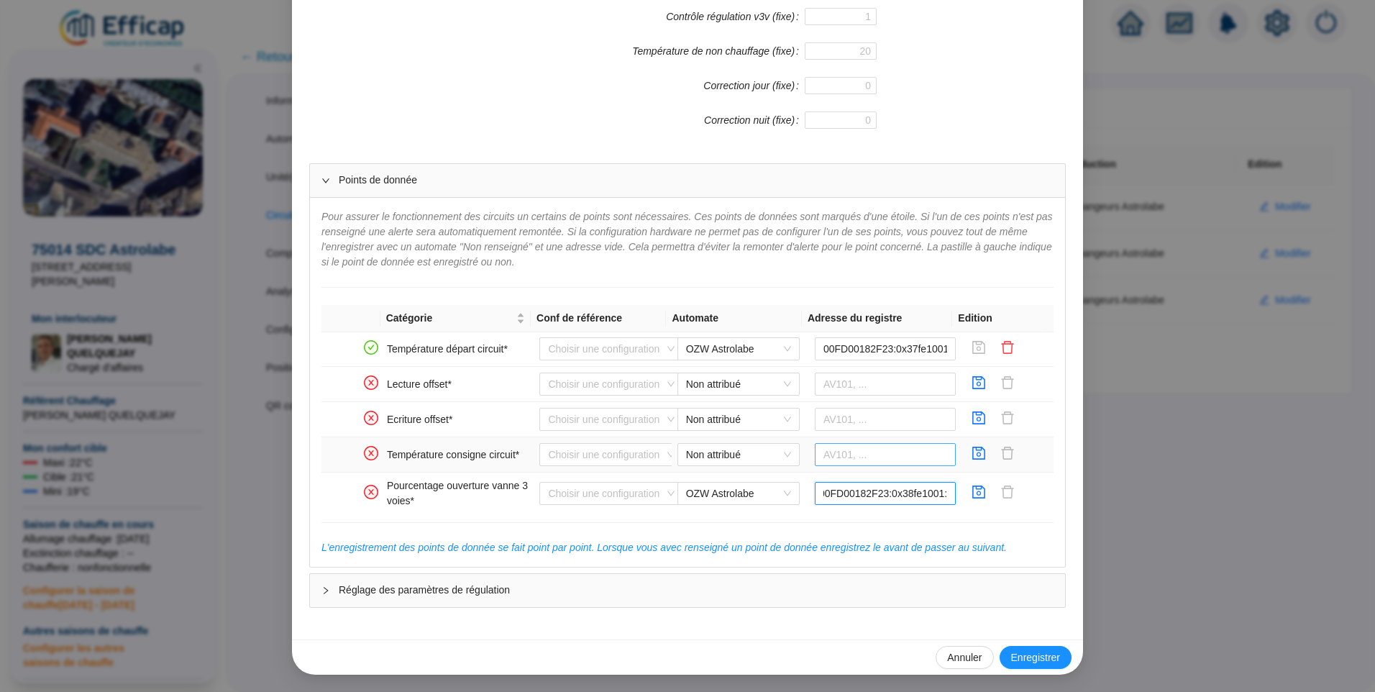
scroll to position [0, 0]
type input "00FD00182F23:0x38fe1001:0"
click at [972, 492] on icon "save" at bounding box center [979, 493] width 14 height 14
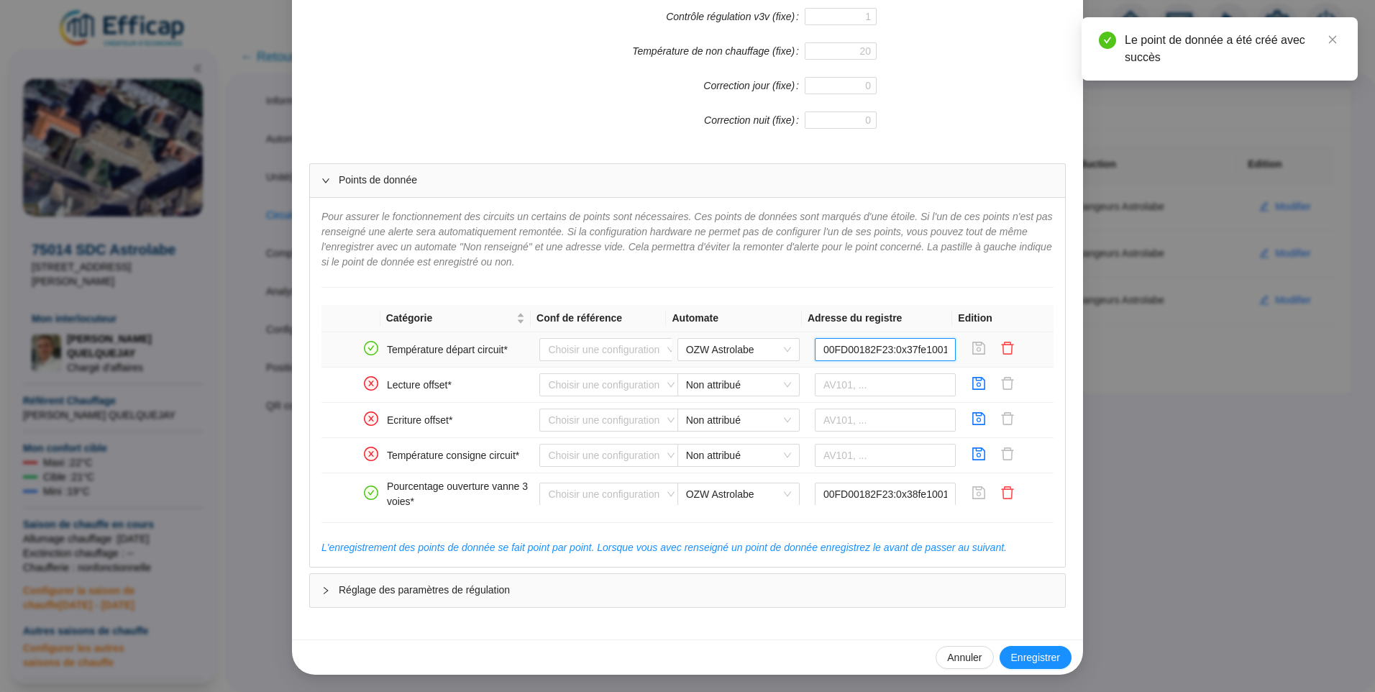
click at [937, 356] on input "00FD00182F23:0x37fe1001" at bounding box center [886, 349] width 142 height 23
type input "00FD00182F23:0x37fe1001:0"
click at [972, 350] on icon "save" at bounding box center [979, 348] width 14 height 14
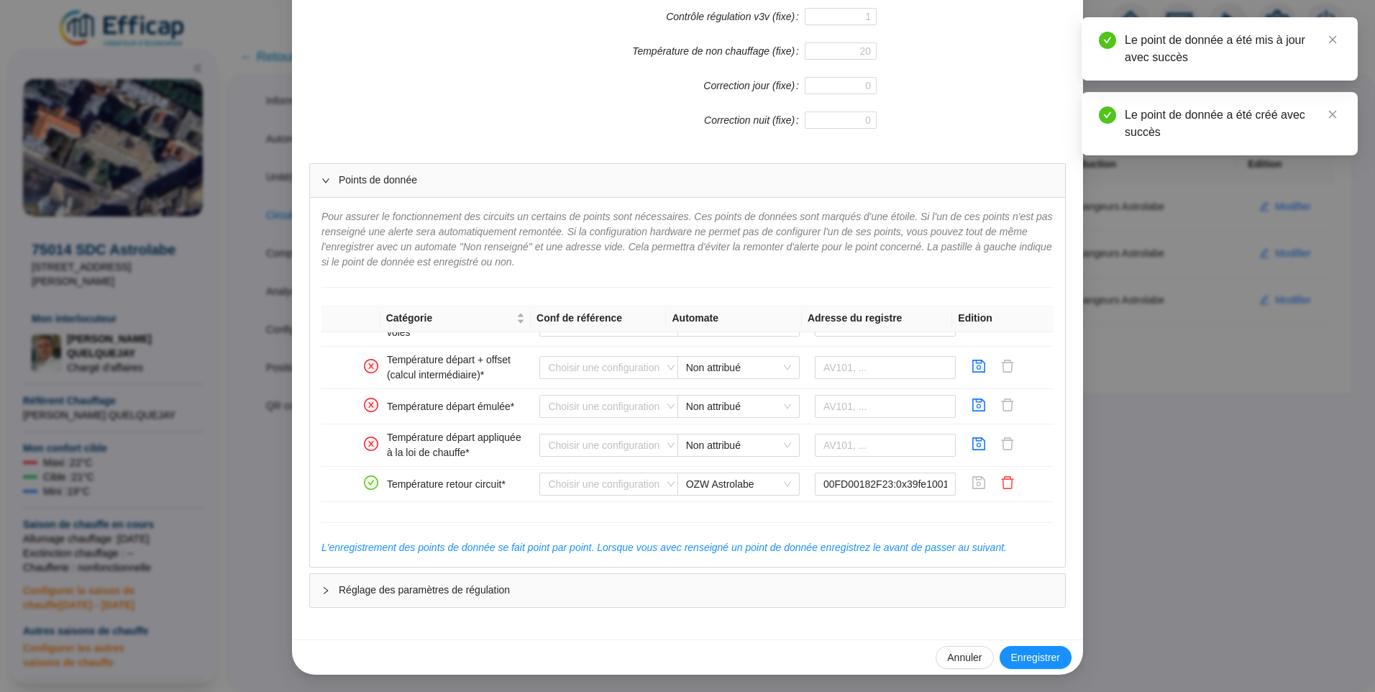
scroll to position [216, 0]
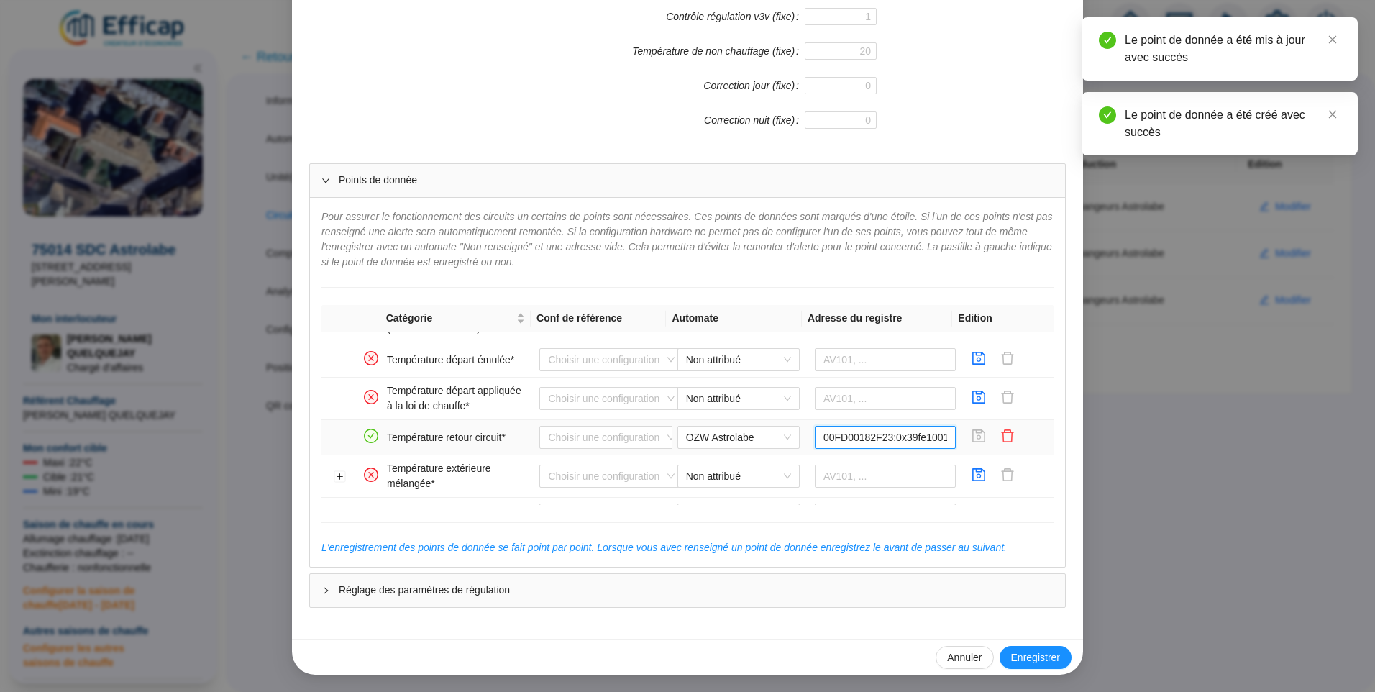
click at [936, 438] on input "00FD00182F23:0x39fe1001" at bounding box center [886, 437] width 142 height 23
type input "00FD00182F23:0x39fe1001:0"
click at [972, 439] on icon "save" at bounding box center [979, 436] width 14 height 14
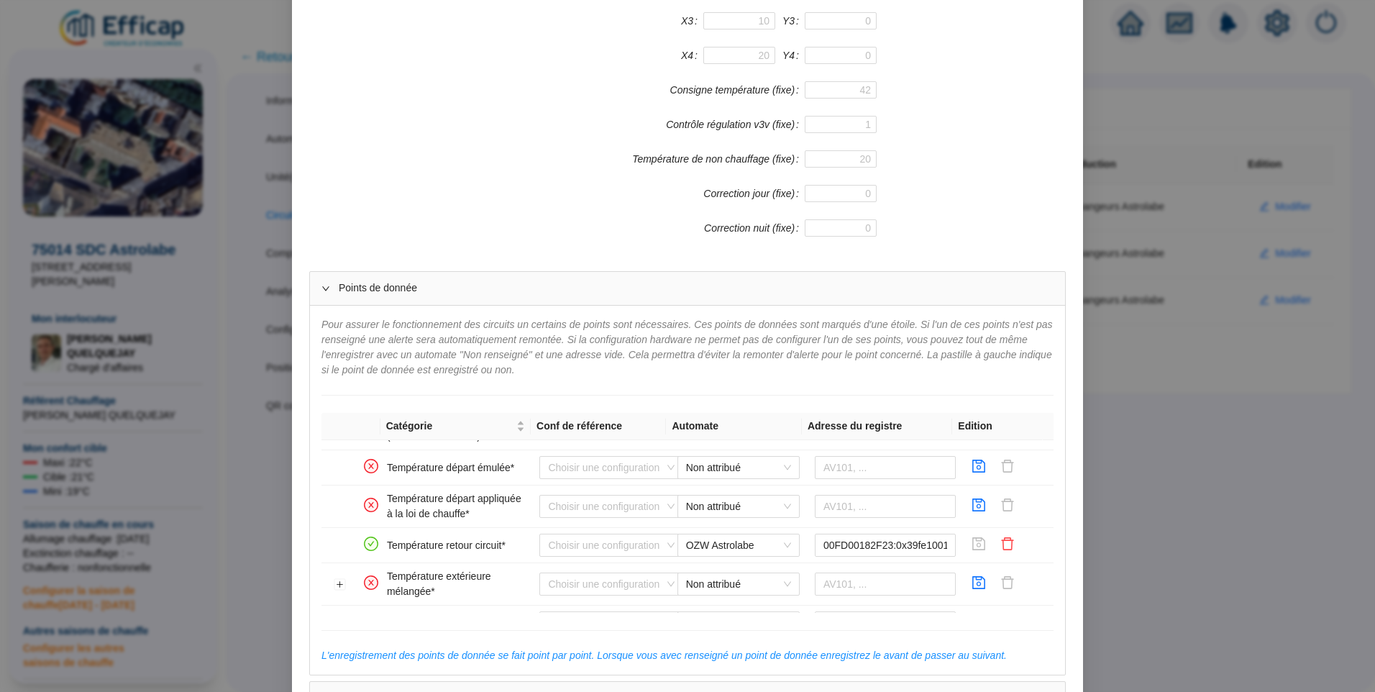
scroll to position [496, 0]
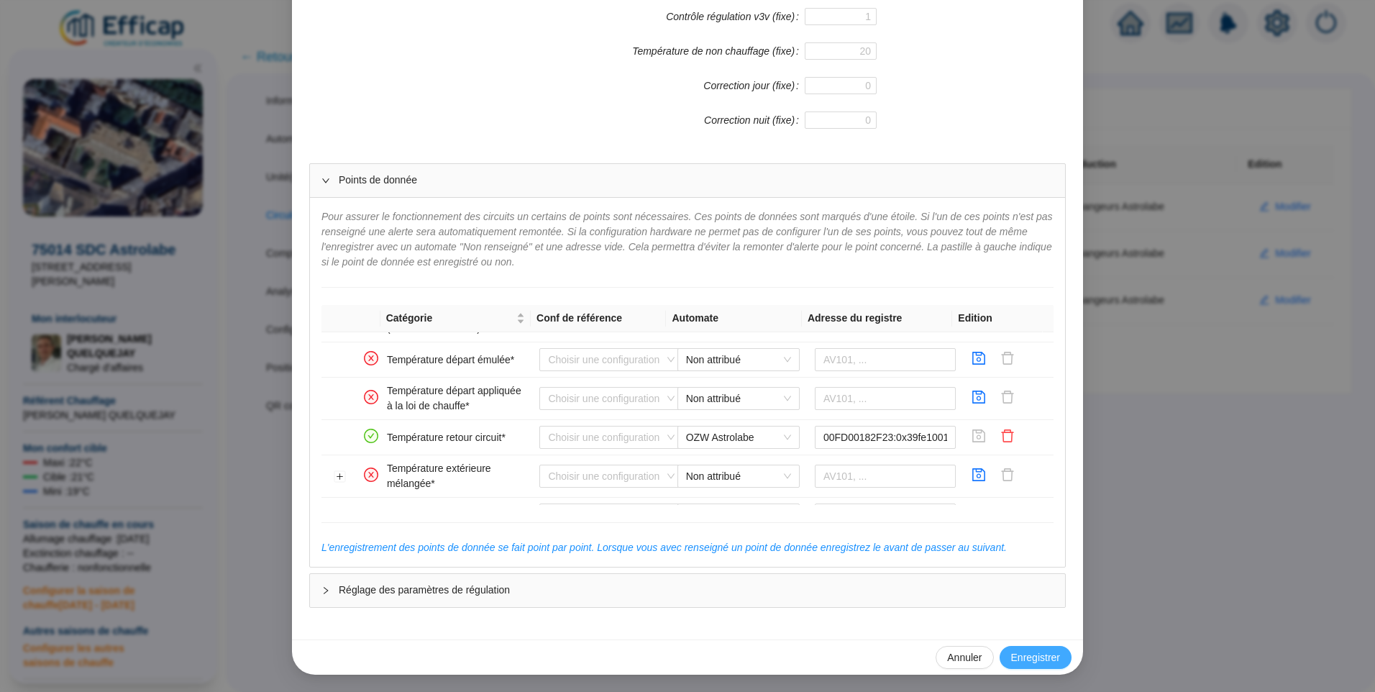
click at [1012, 657] on span "Enregistrer" at bounding box center [1035, 657] width 49 height 15
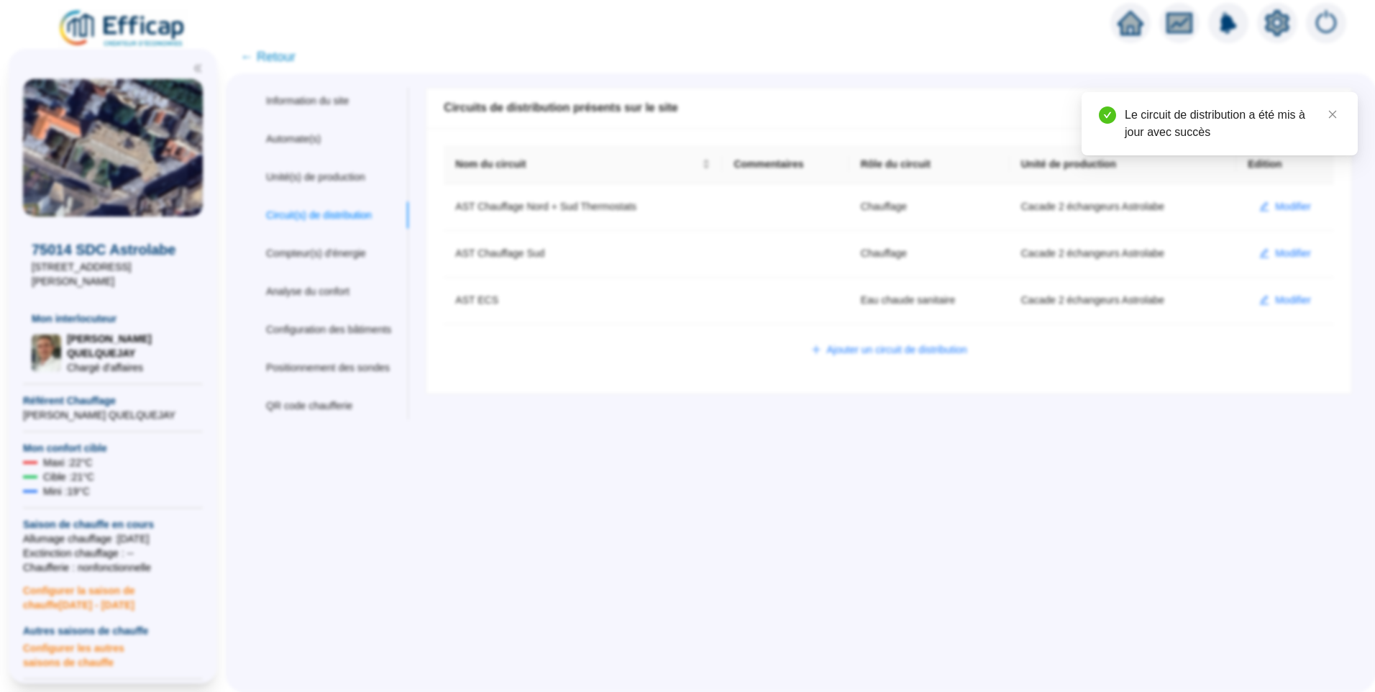
scroll to position [0, 0]
click at [1279, 309] on button "Modifier" at bounding box center [1285, 300] width 75 height 23
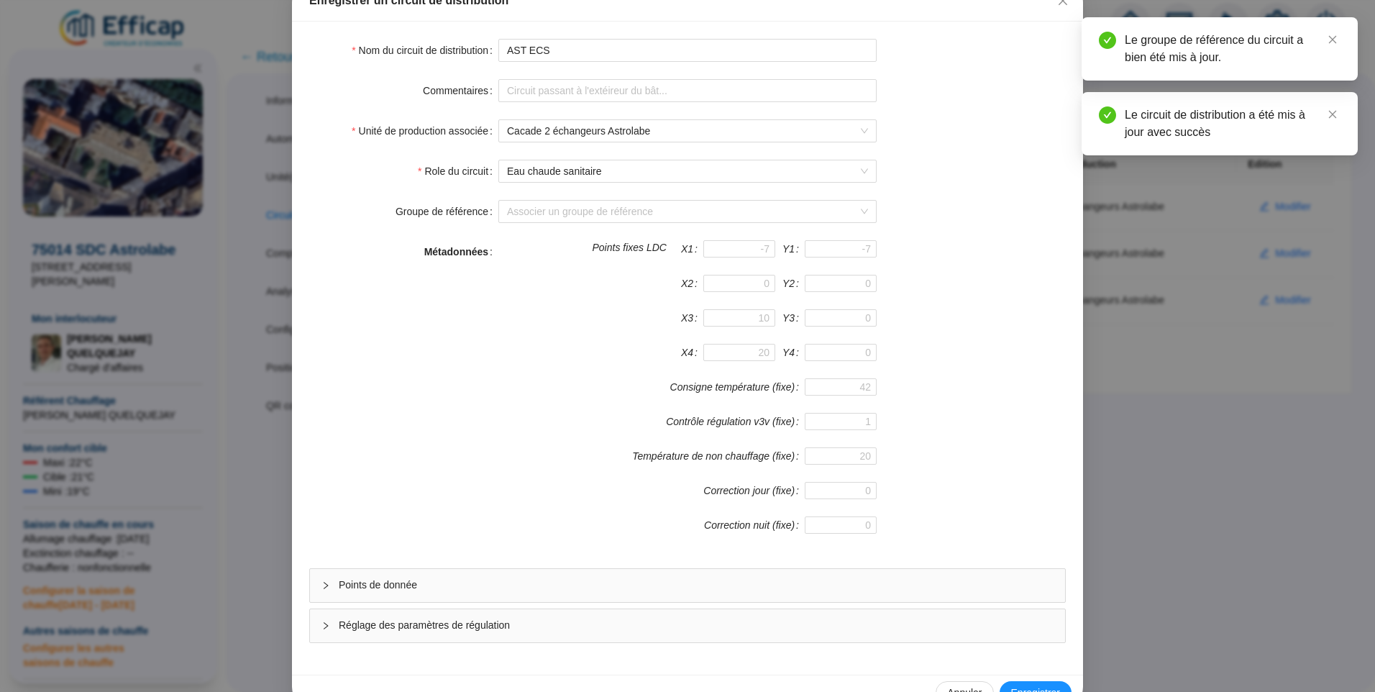
scroll to position [127, 0]
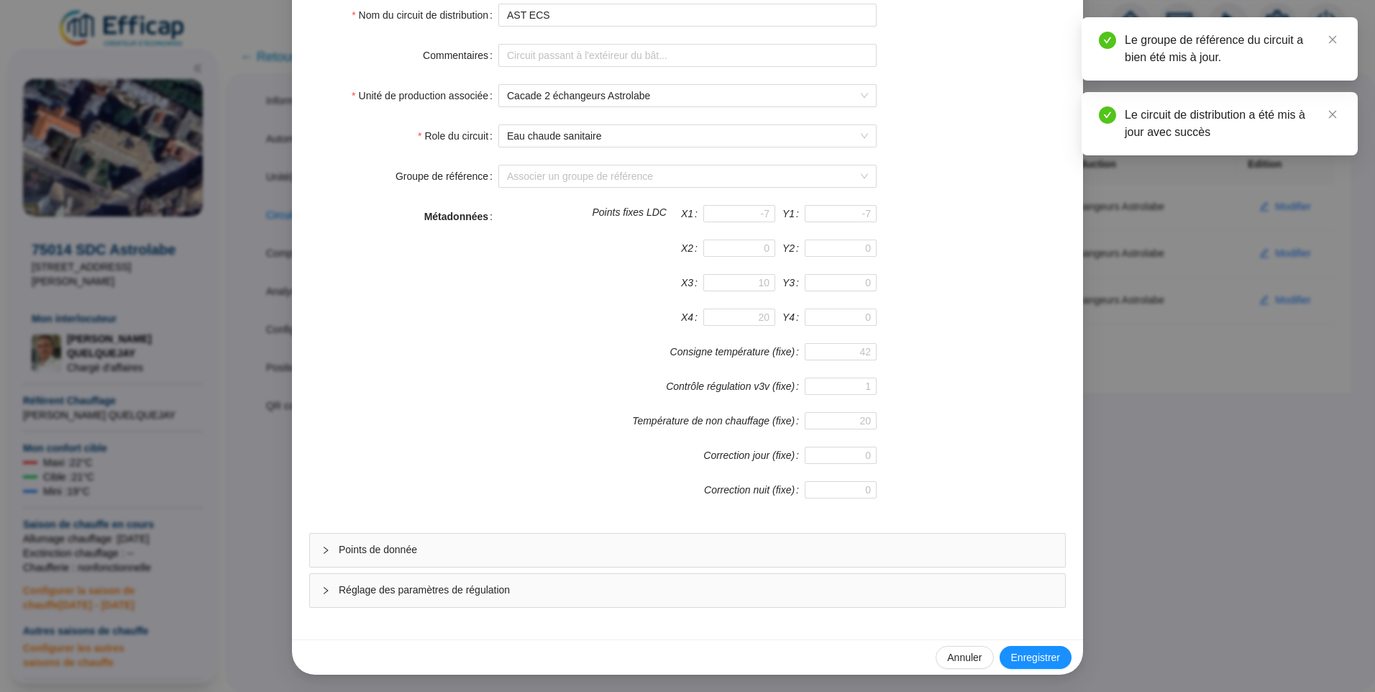
click at [646, 550] on span "Points de donnée" at bounding box center [696, 549] width 715 height 15
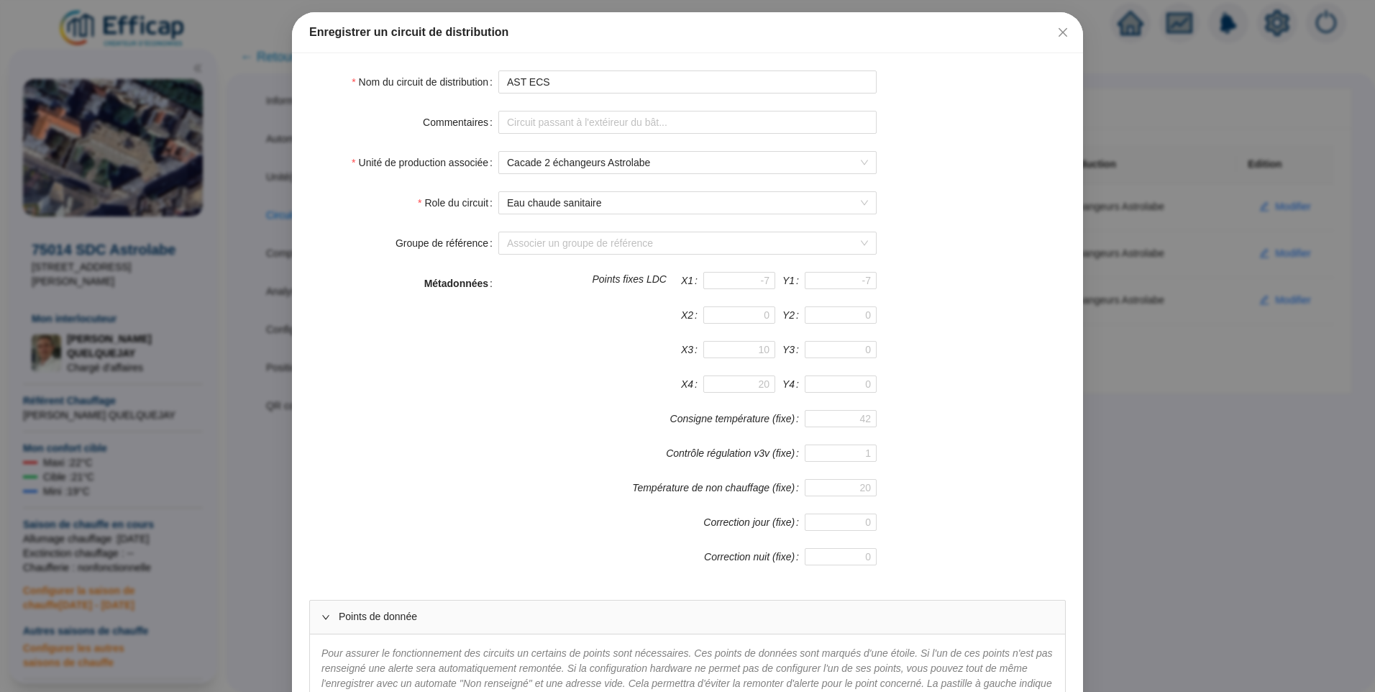
scroll to position [0, 0]
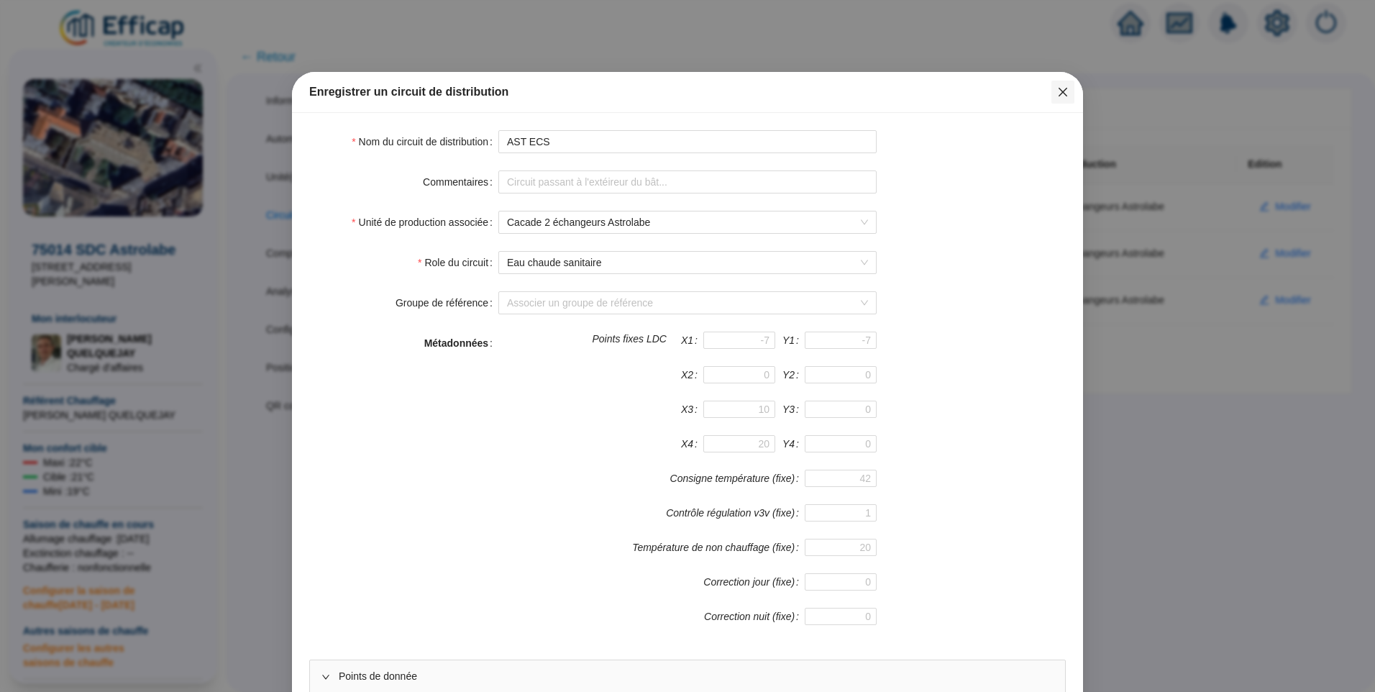
click at [1062, 92] on icon "close" at bounding box center [1064, 92] width 12 height 12
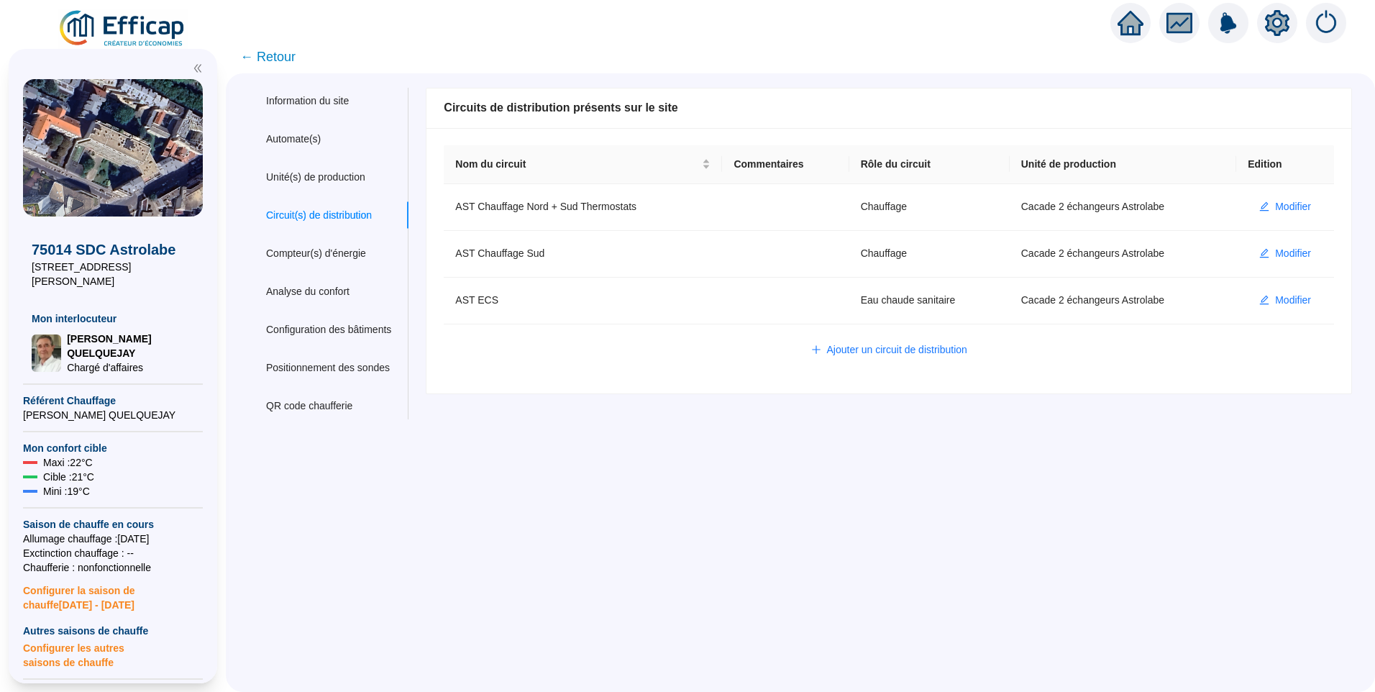
click at [285, 62] on span "← Retour" at bounding box center [267, 57] width 55 height 20
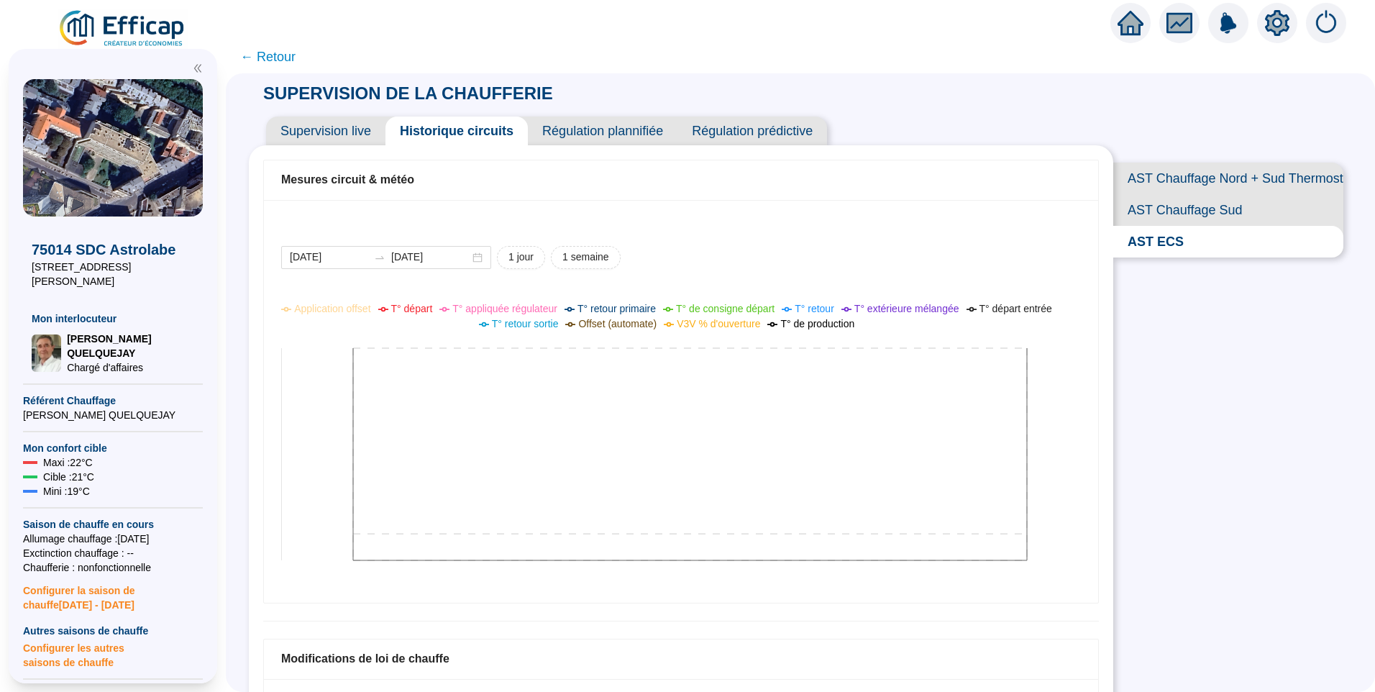
click at [836, 447] on icon at bounding box center [670, 442] width 778 height 288
click at [558, 373] on icon at bounding box center [670, 442] width 778 height 288
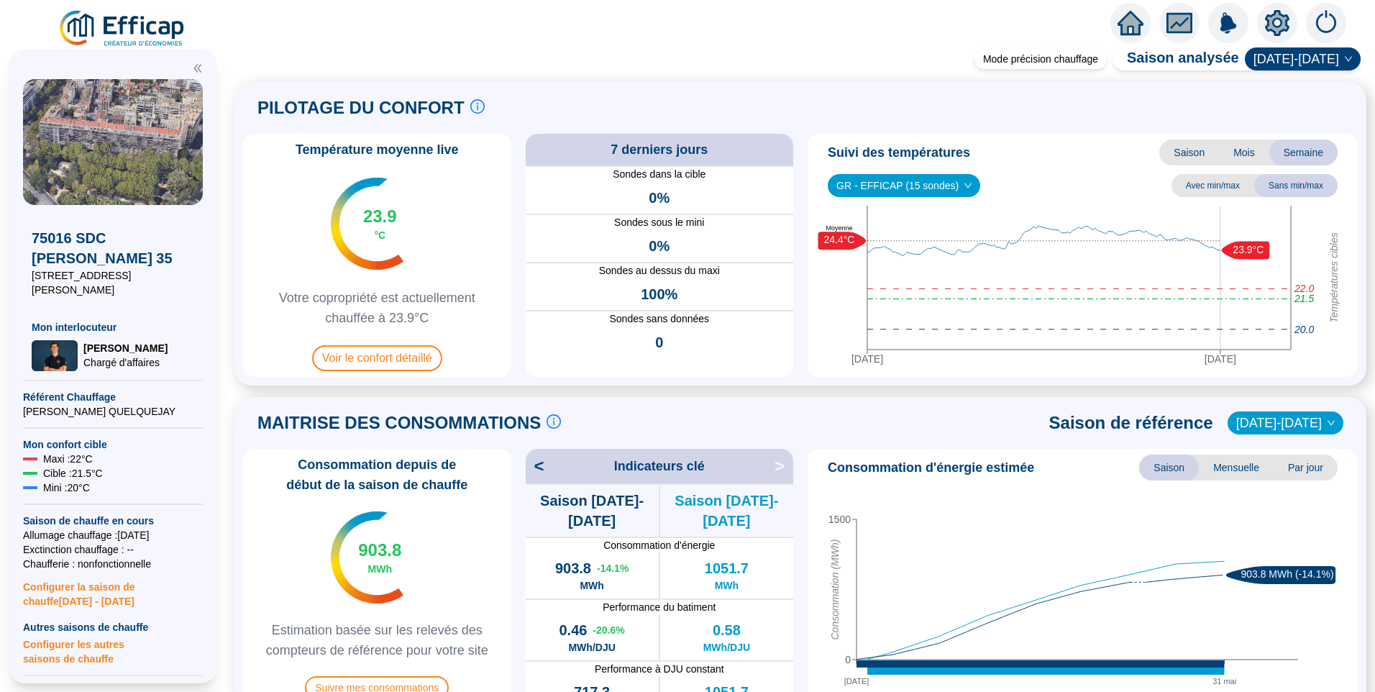
scroll to position [288, 0]
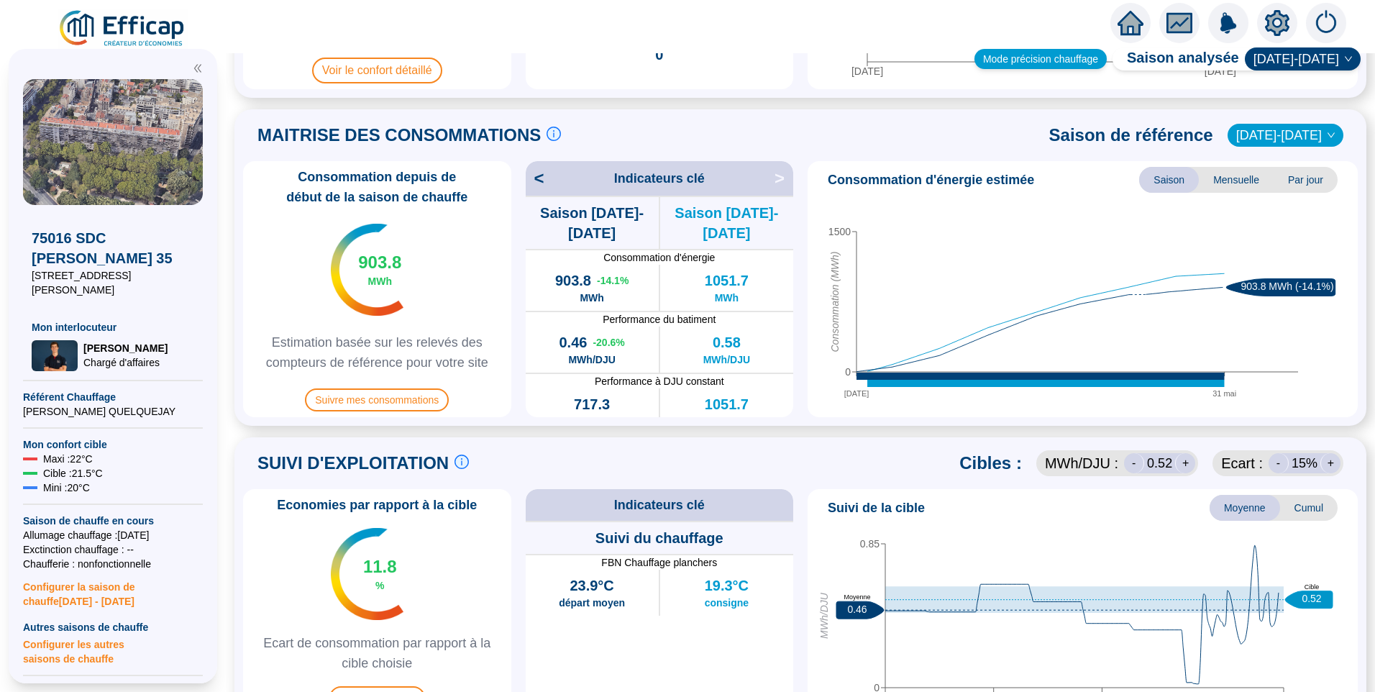
click at [1069, 62] on div "Mode précision chauffage" at bounding box center [1041, 59] width 132 height 20
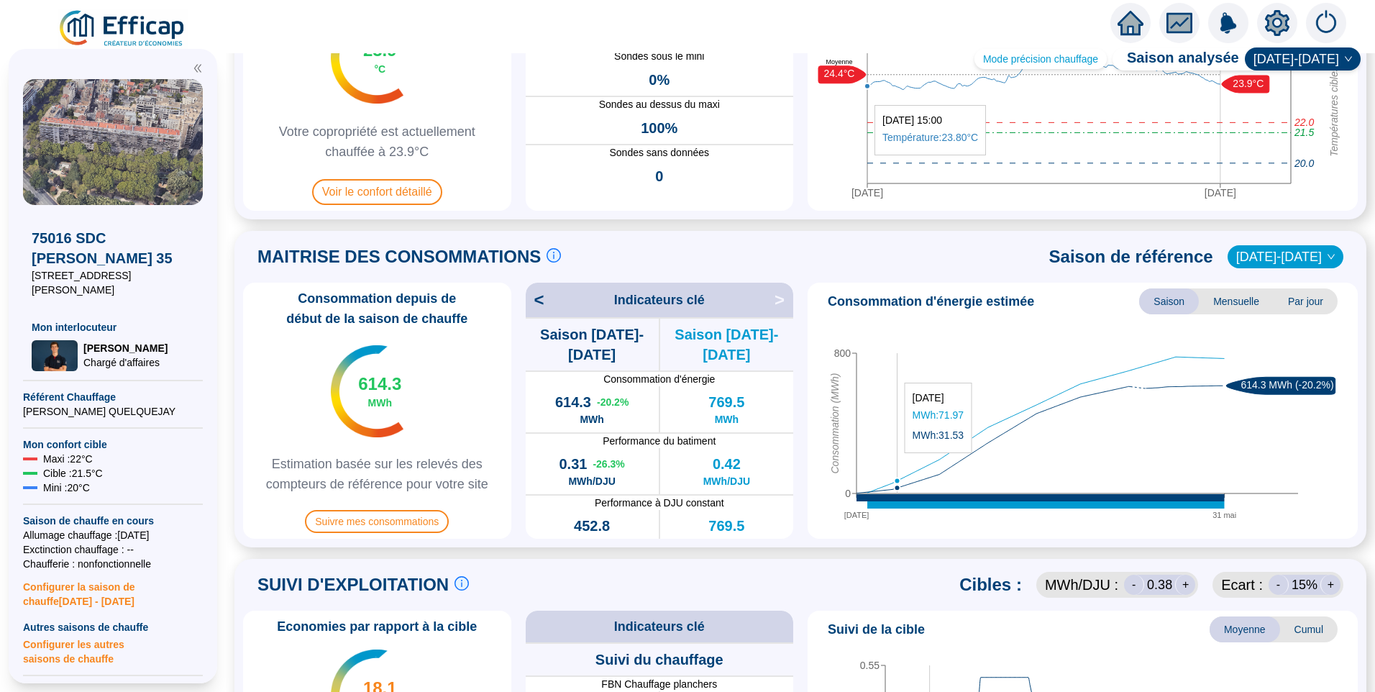
scroll to position [72, 0]
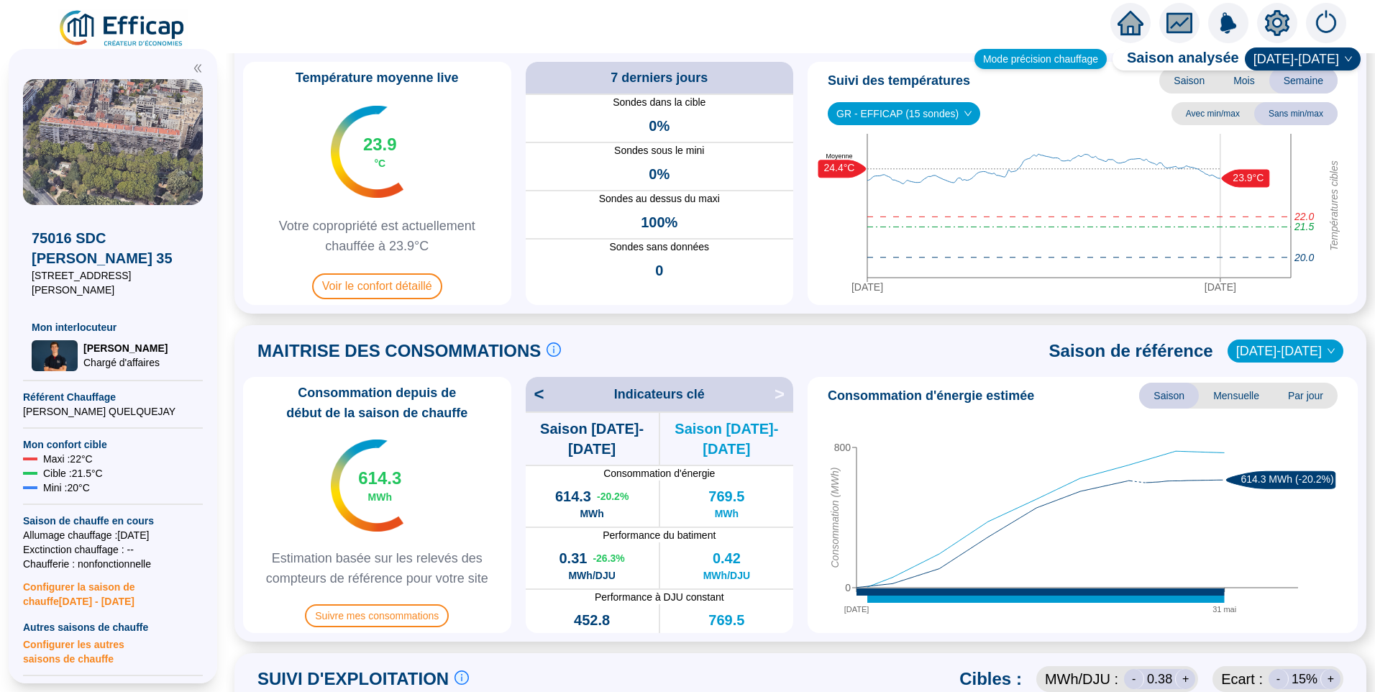
click at [1073, 58] on div "Mode précision chauffage" at bounding box center [1041, 59] width 132 height 20
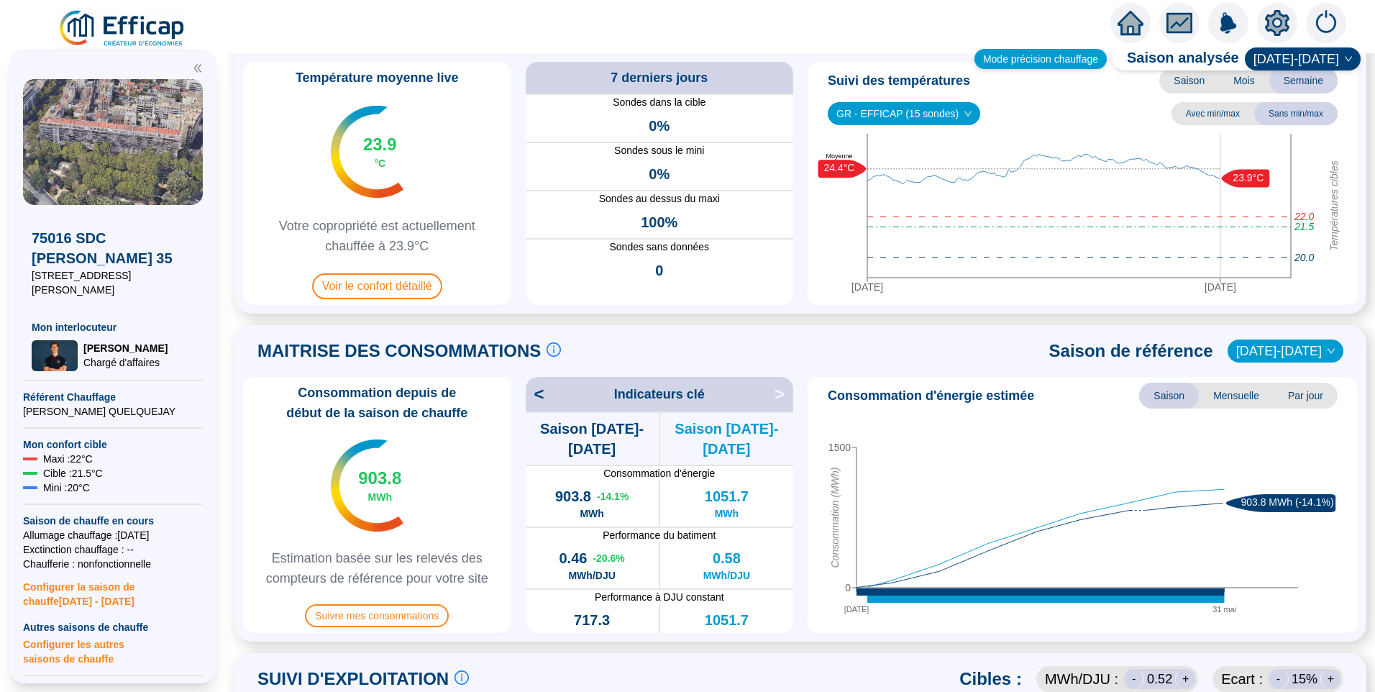
click at [1049, 68] on div "Mode précision chauffage" at bounding box center [1041, 59] width 132 height 20
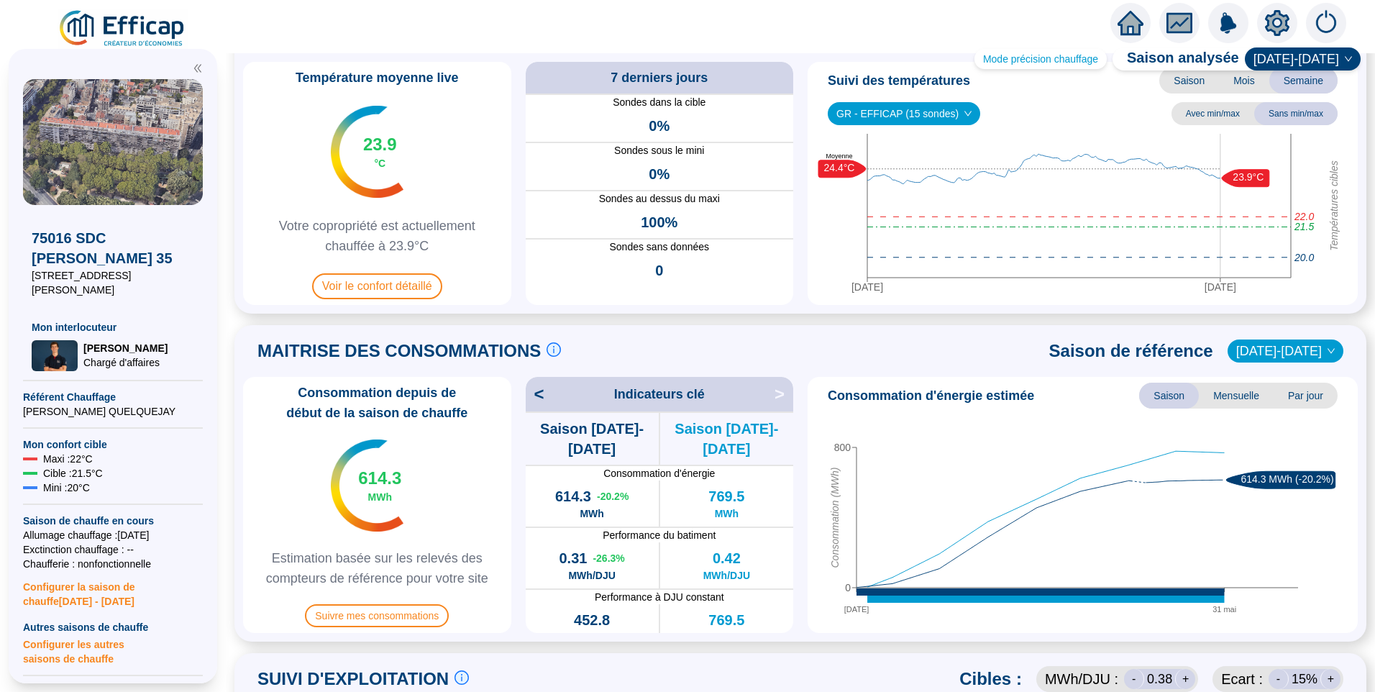
scroll to position [144, 0]
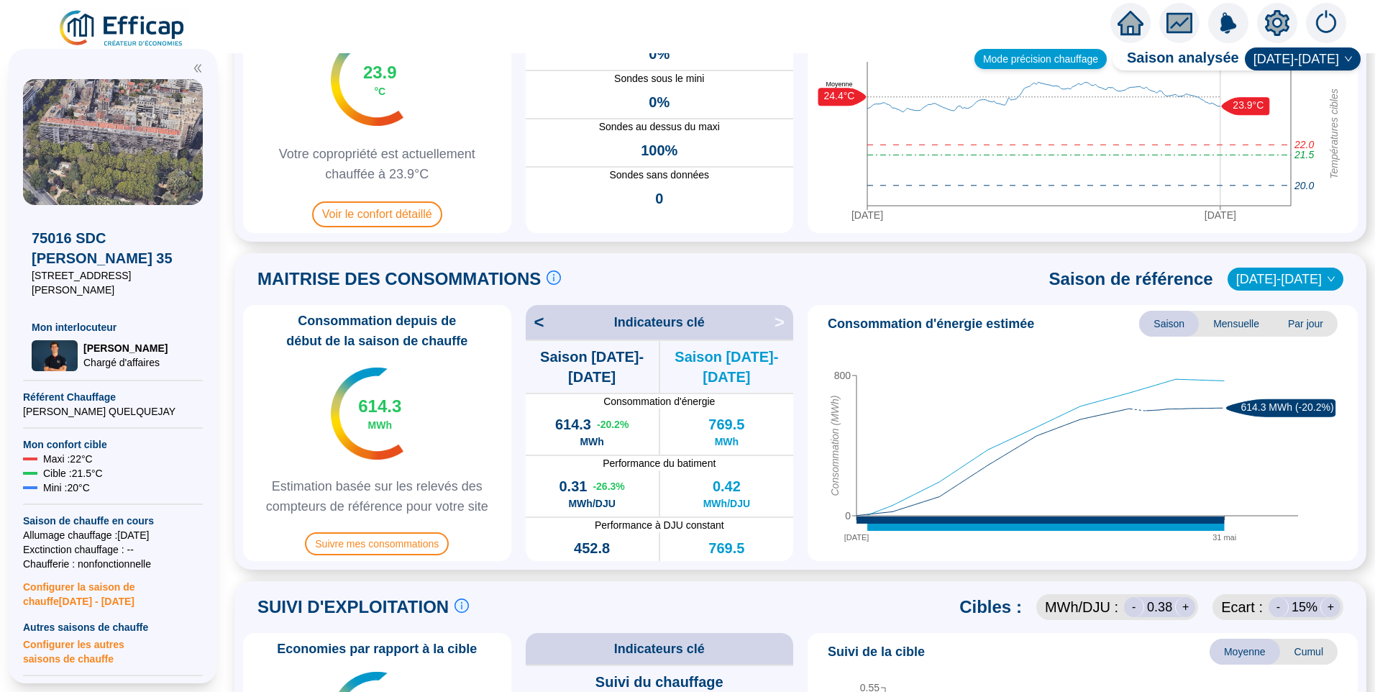
click at [1094, 57] on div "Mode précision chauffage" at bounding box center [1041, 59] width 132 height 20
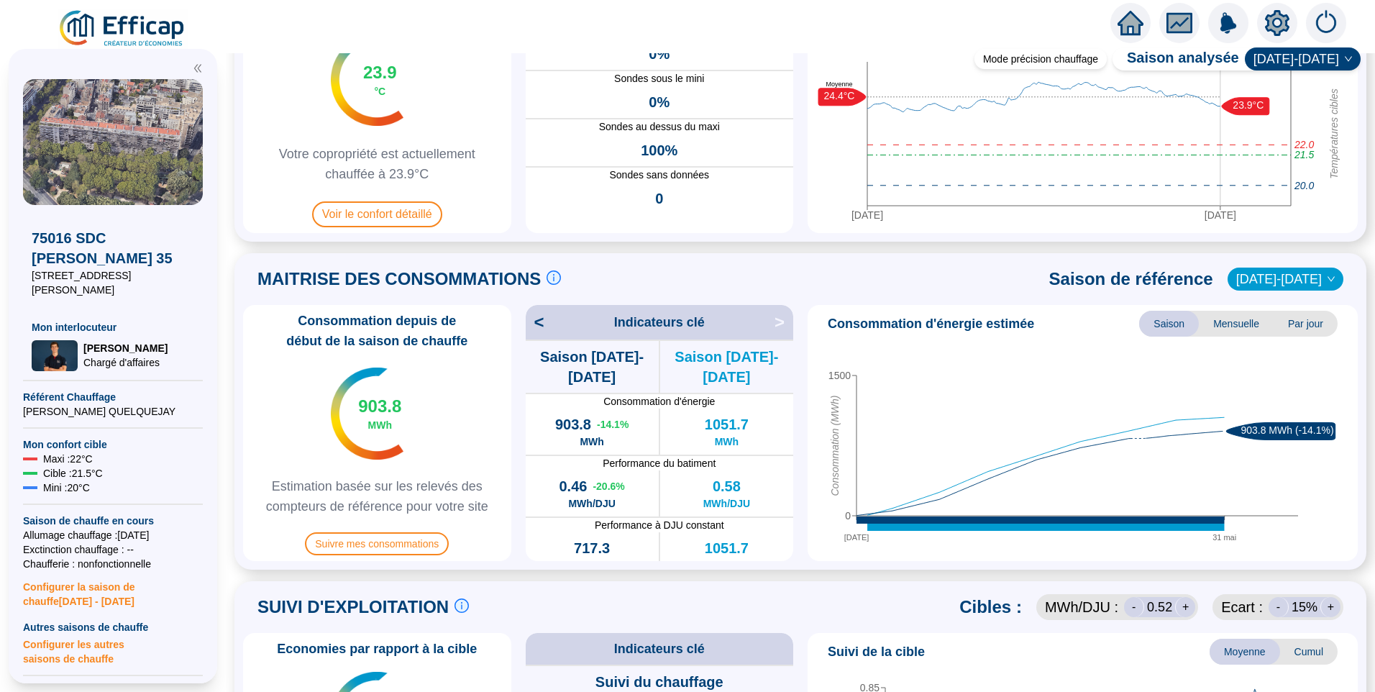
click at [1287, 288] on span "[DATE]-[DATE]" at bounding box center [1286, 279] width 99 height 22
click at [1274, 311] on div "[DATE]-[DATE]" at bounding box center [1287, 308] width 68 height 15
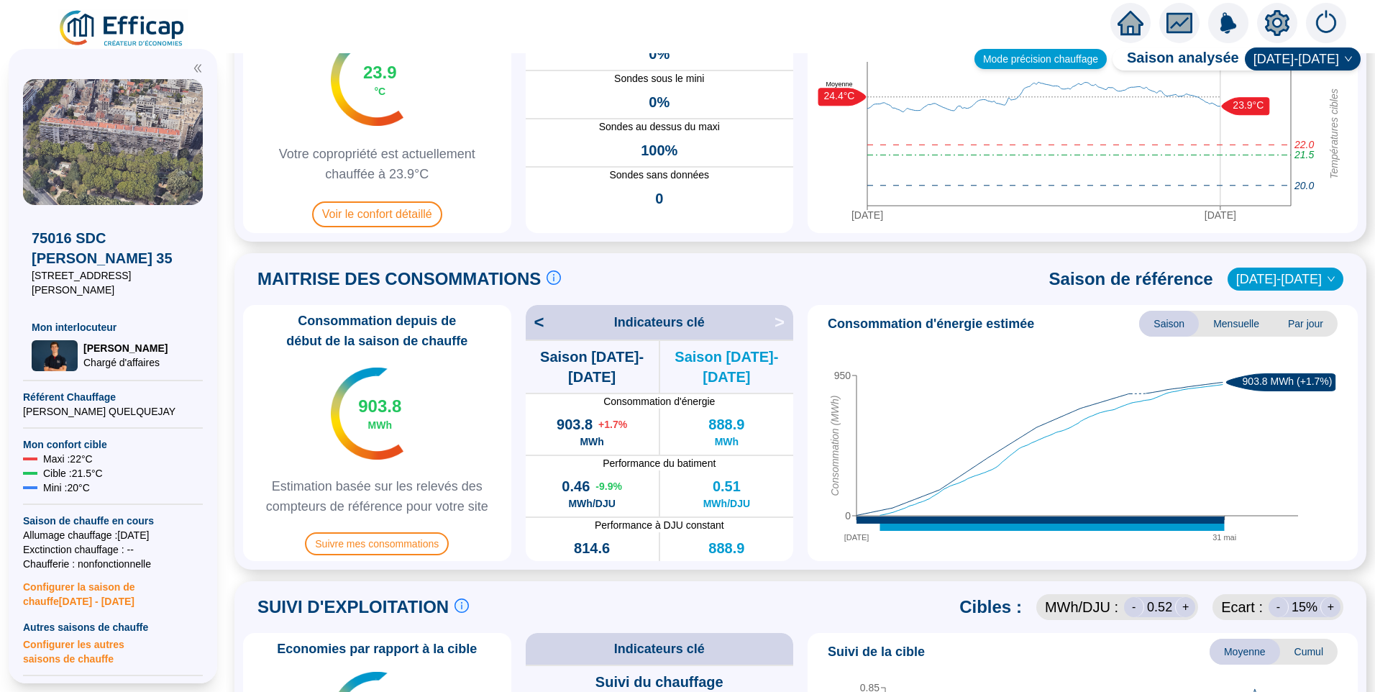
click at [1083, 67] on div "Mode précision chauffage" at bounding box center [1041, 59] width 132 height 20
click at [1296, 278] on span "[DATE]-[DATE]" at bounding box center [1286, 279] width 99 height 22
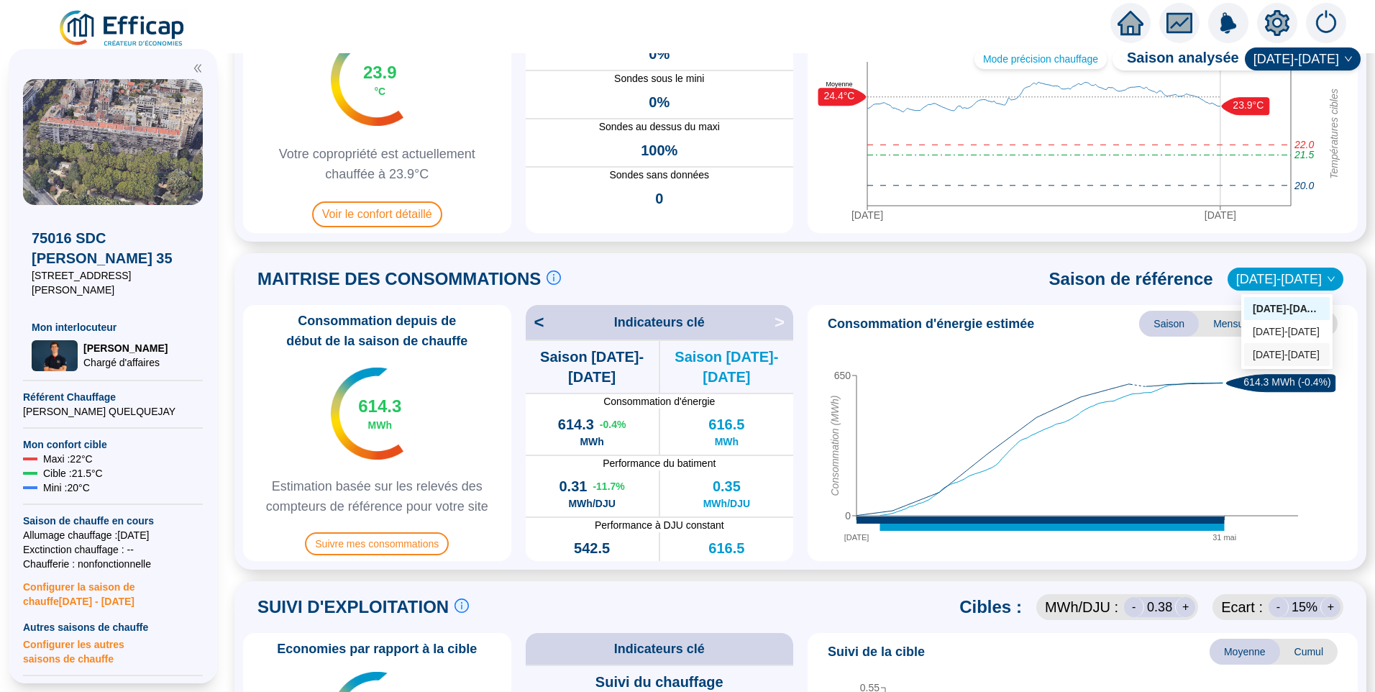
click at [992, 289] on div "MAITRISE DES CONSOMMATIONS Les consommations d'énergie proviennent des fourniss…" at bounding box center [800, 279] width 1115 height 35
click at [1055, 55] on div "Mode précision chauffage" at bounding box center [1041, 59] width 132 height 20
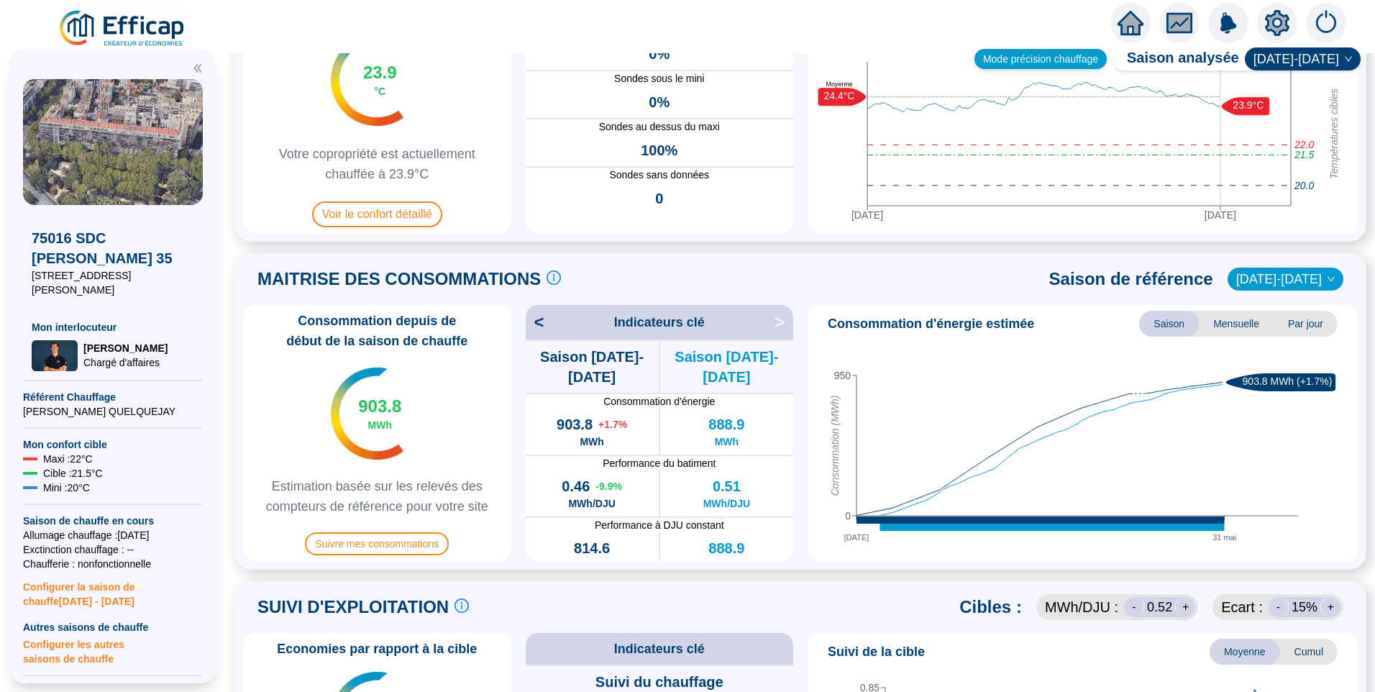
click at [1055, 58] on div "Mode précision chauffage" at bounding box center [1041, 59] width 132 height 20
click at [1022, 61] on div "Mode précision chauffage" at bounding box center [1041, 59] width 132 height 20
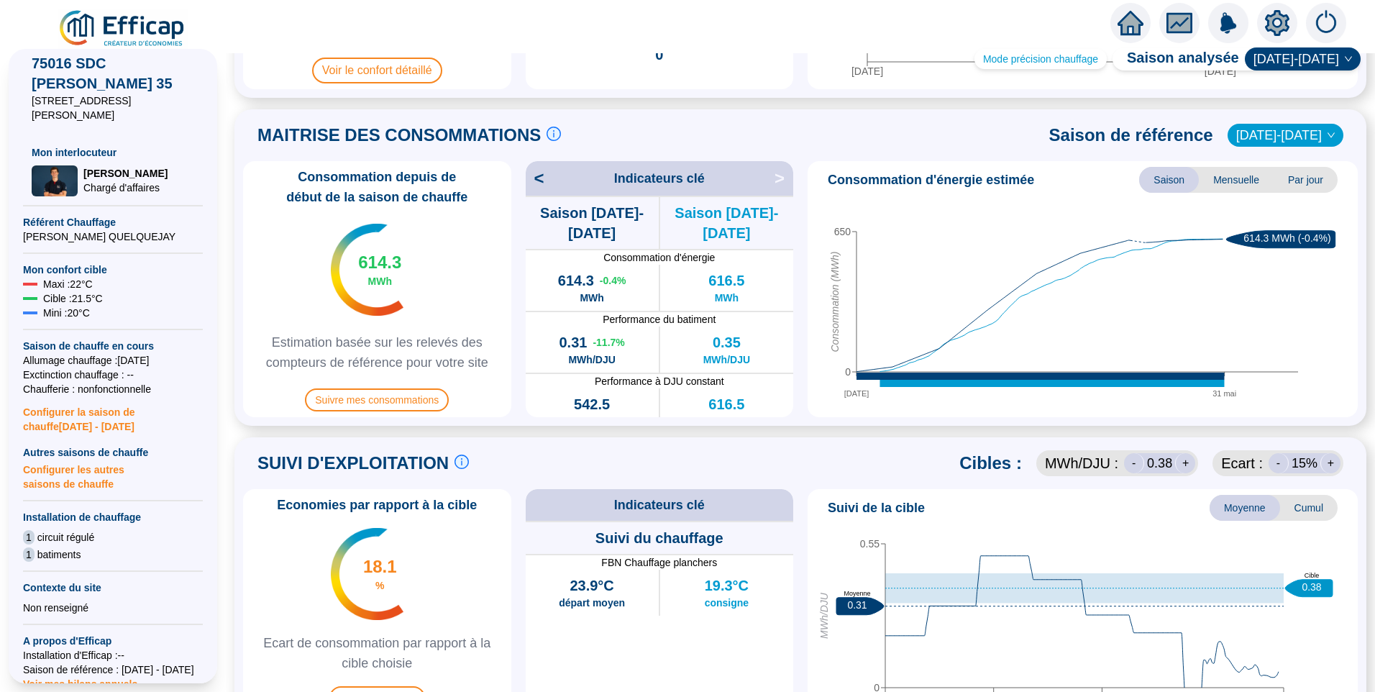
scroll to position [360, 0]
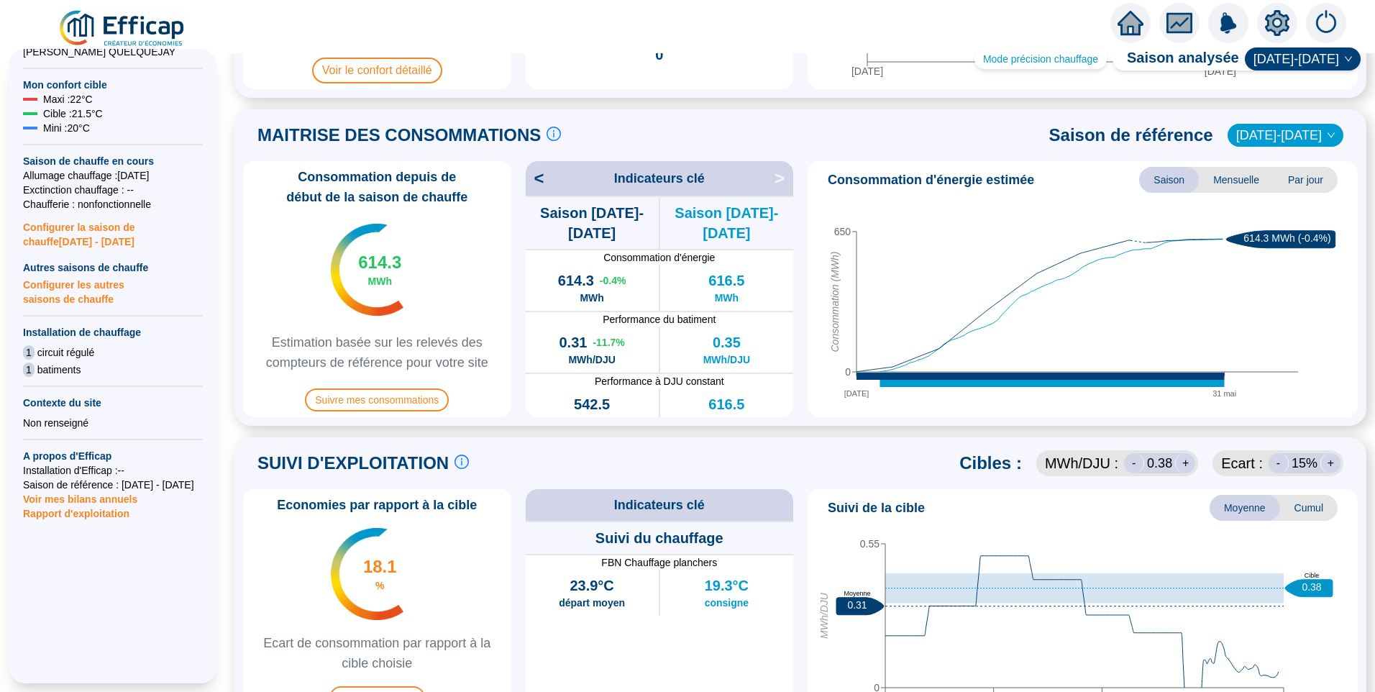
click at [88, 506] on span "Rapport d'exploitation" at bounding box center [113, 513] width 180 height 14
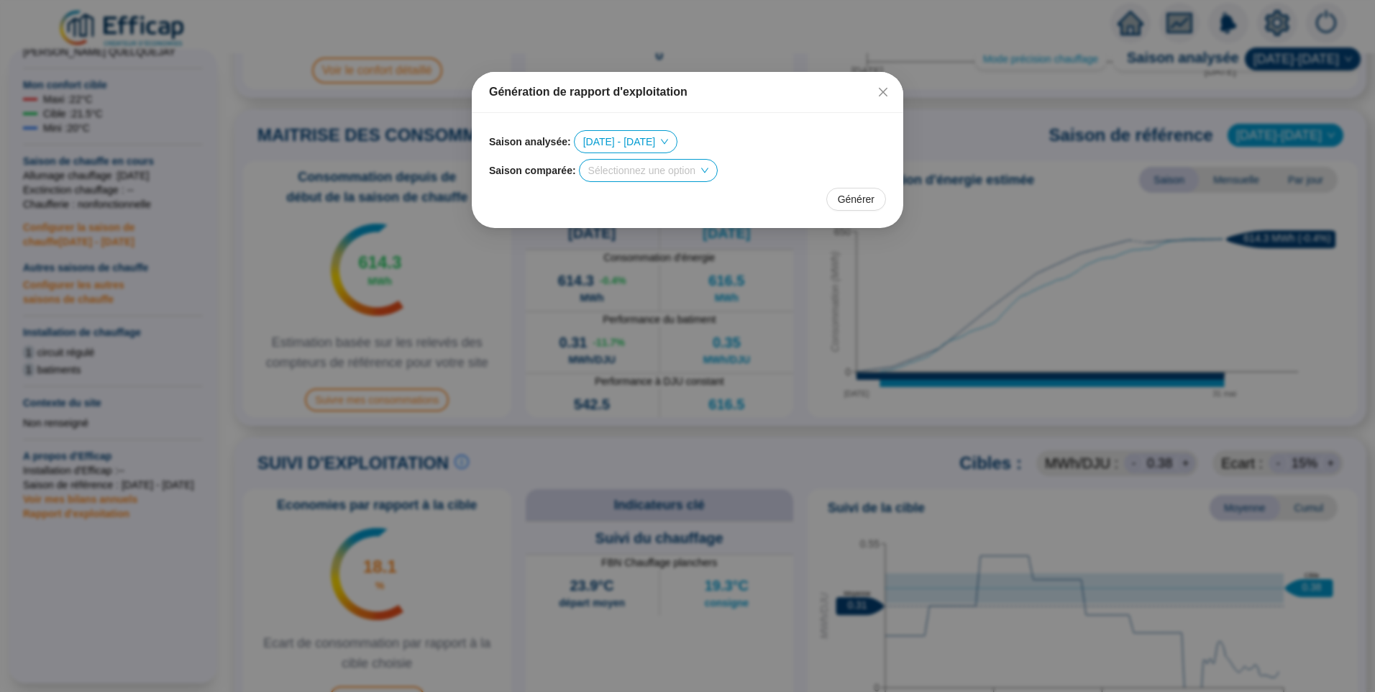
click at [646, 173] on input "search" at bounding box center [641, 171] width 107 height 22
click at [747, 150] on div "Saison analysée : 2024 - 2025" at bounding box center [687, 141] width 397 height 23
click at [658, 96] on div "Génération de rapport d'exploitation" at bounding box center [687, 91] width 397 height 17
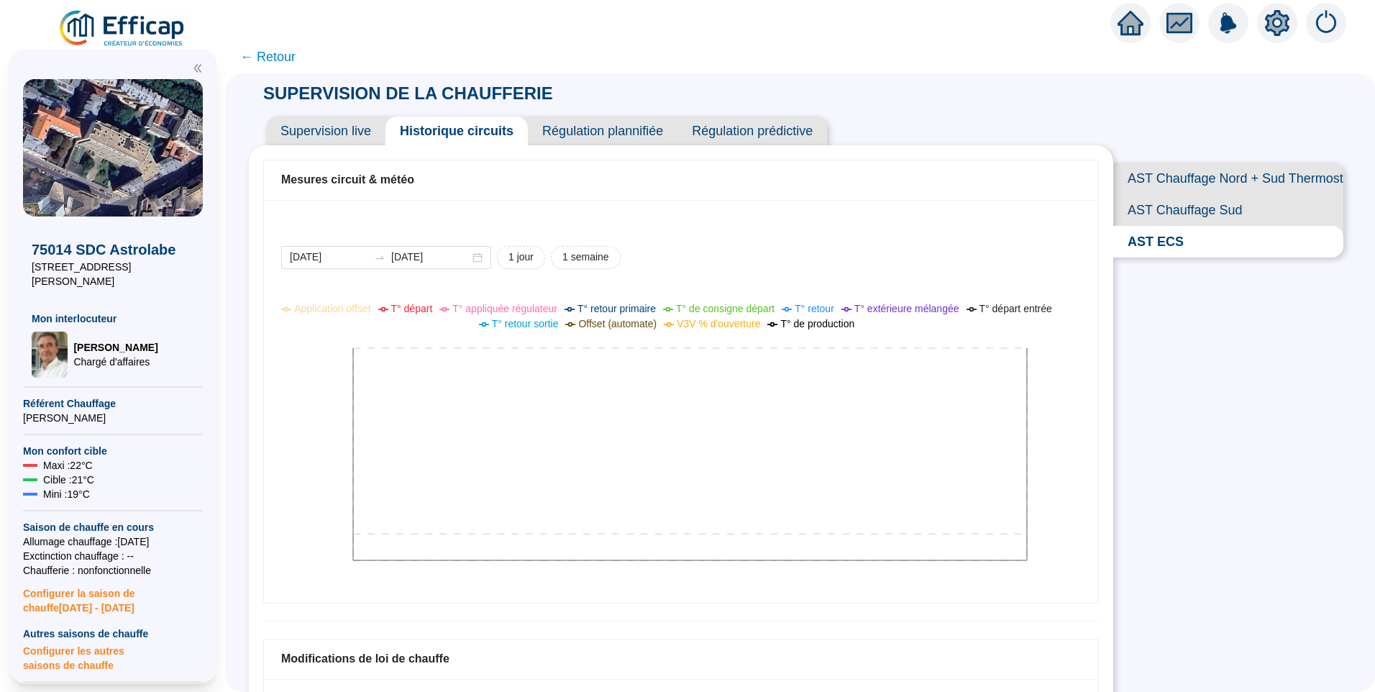
click at [1201, 436] on div "SUPERVISION DE LA CHAUFFERIE Supervision live Historique circuits Régulation pl…" at bounding box center [801, 382] width 1150 height 619
click at [1287, 22] on icon "setting" at bounding box center [1277, 23] width 24 height 26
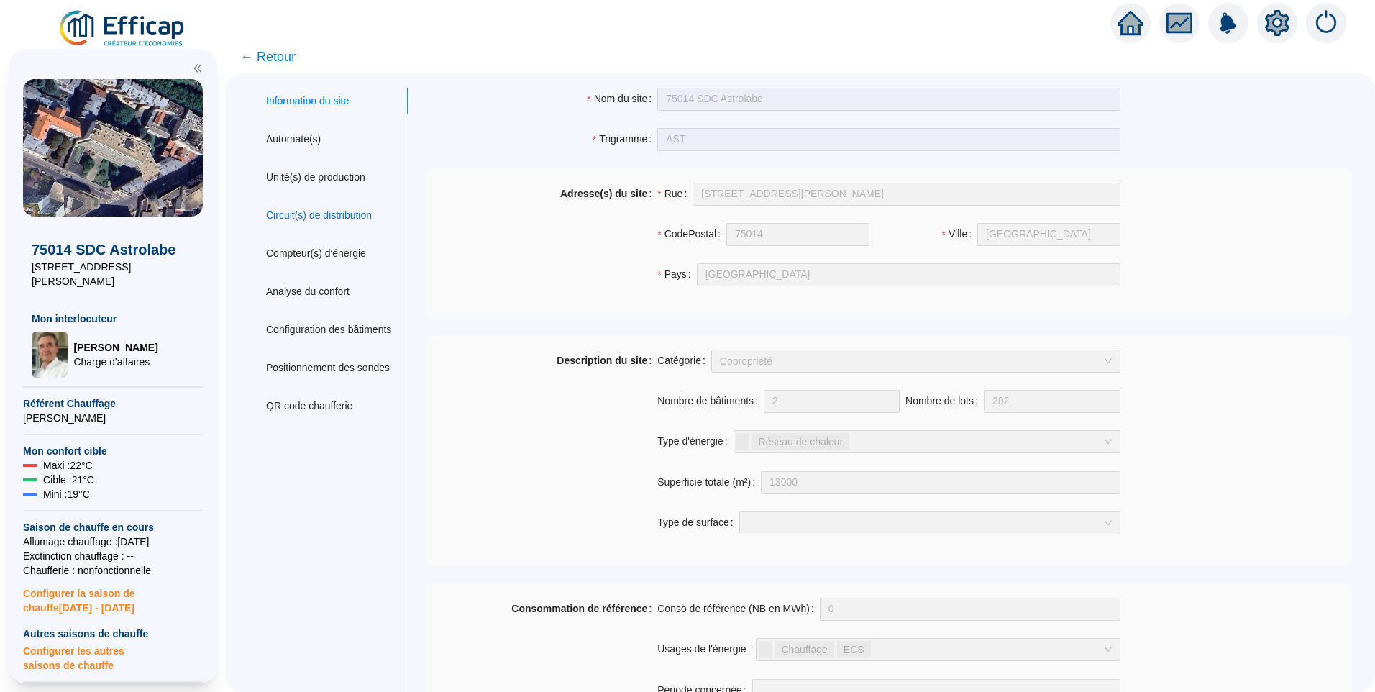
click at [317, 210] on div "Circuit(s) de distribution" at bounding box center [319, 215] width 106 height 15
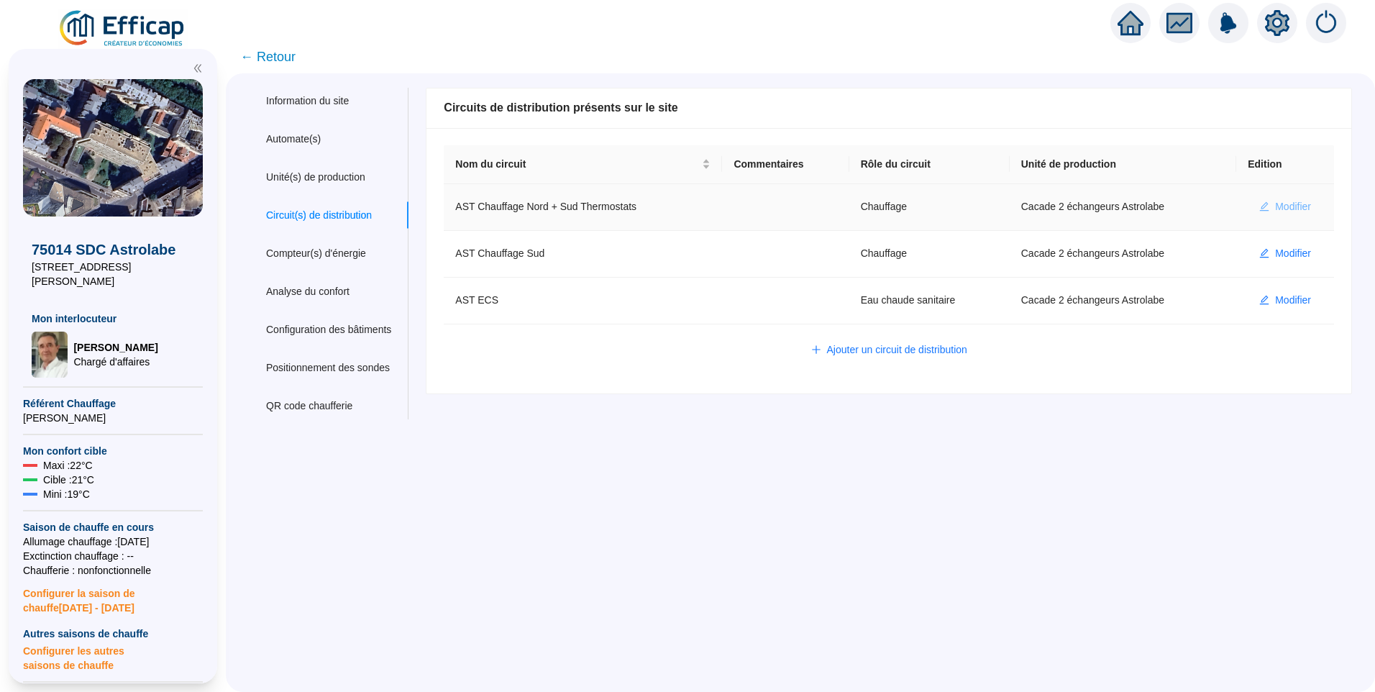
click at [1281, 209] on span "Modifier" at bounding box center [1293, 206] width 36 height 15
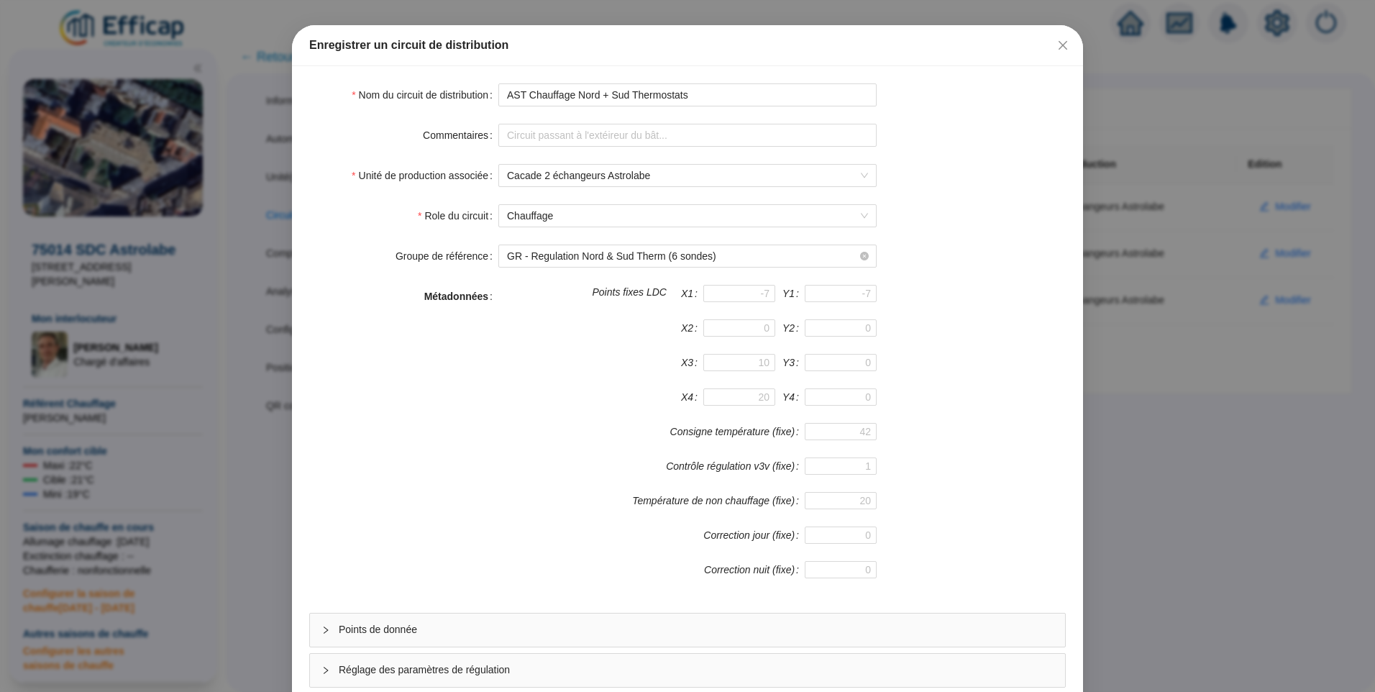
scroll to position [127, 0]
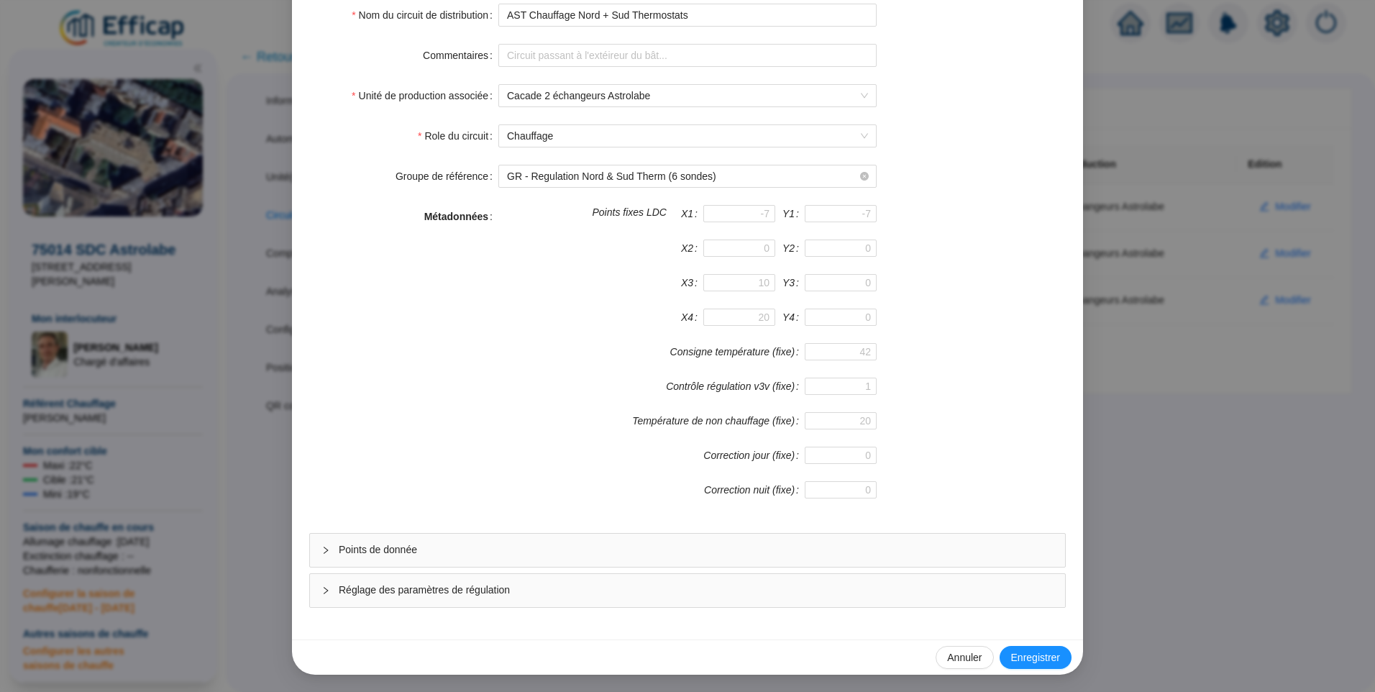
drag, startPoint x: 396, startPoint y: 552, endPoint x: 553, endPoint y: 367, distance: 243.0
click at [397, 552] on span "Points de donnée" at bounding box center [696, 549] width 715 height 15
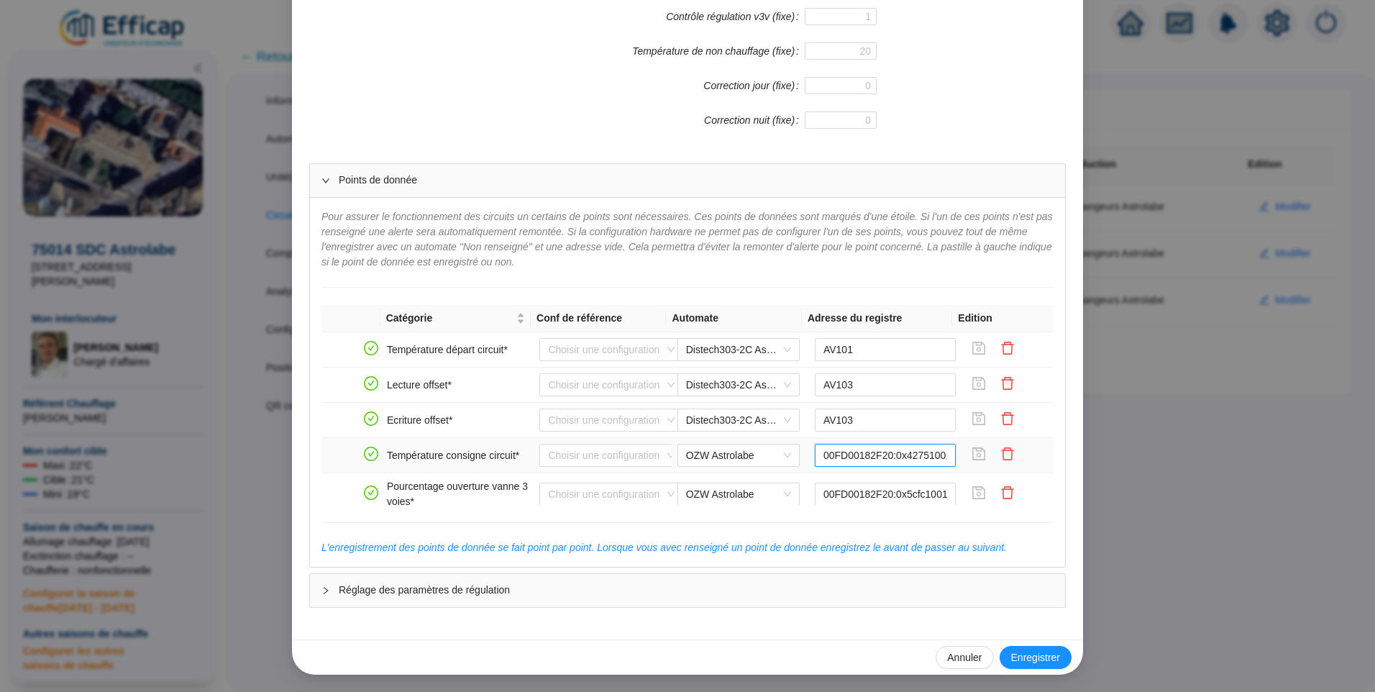
scroll to position [0, 7]
drag, startPoint x: 913, startPoint y: 458, endPoint x: 936, endPoint y: 456, distance: 23.1
click at [936, 456] on input "00FD00182F20:0x42751001:0" at bounding box center [886, 455] width 142 height 23
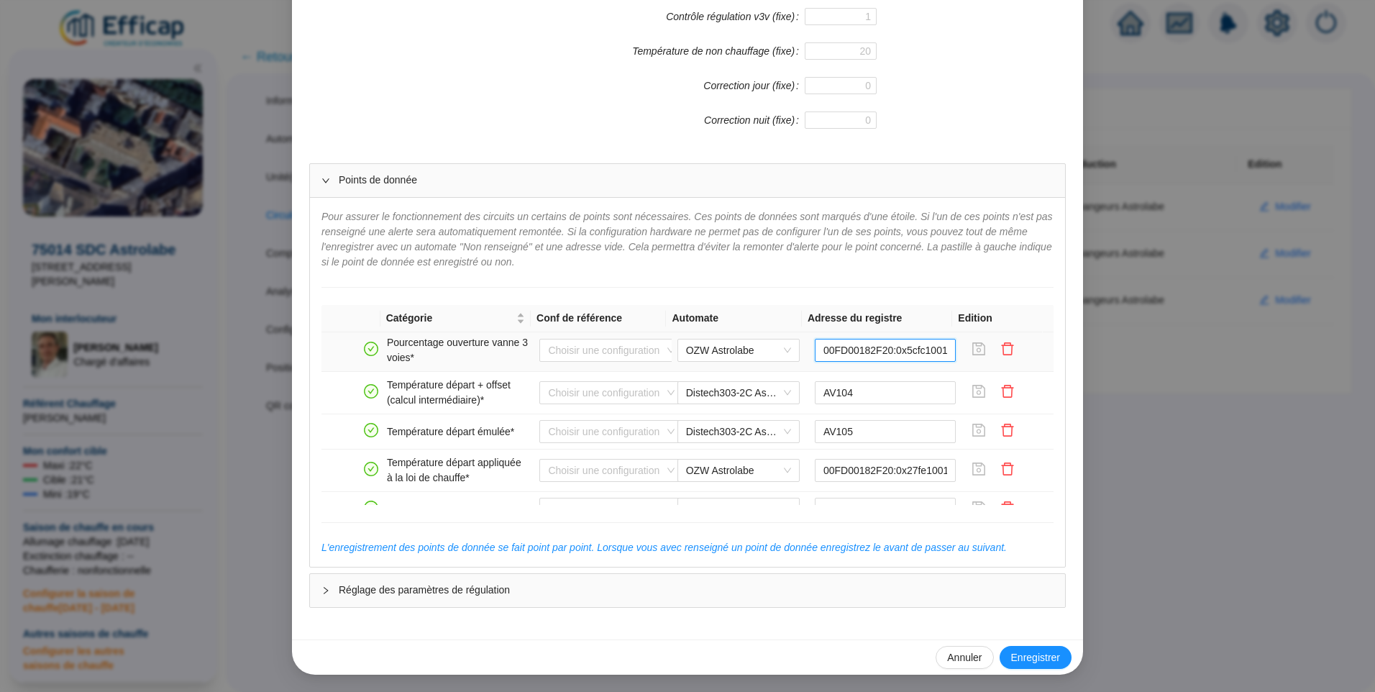
scroll to position [0, 4]
drag, startPoint x: 899, startPoint y: 354, endPoint x: 942, endPoint y: 347, distance: 44.5
click at [942, 347] on td "00FD00182F20:0x5cfc1001:0" at bounding box center [885, 350] width 153 height 42
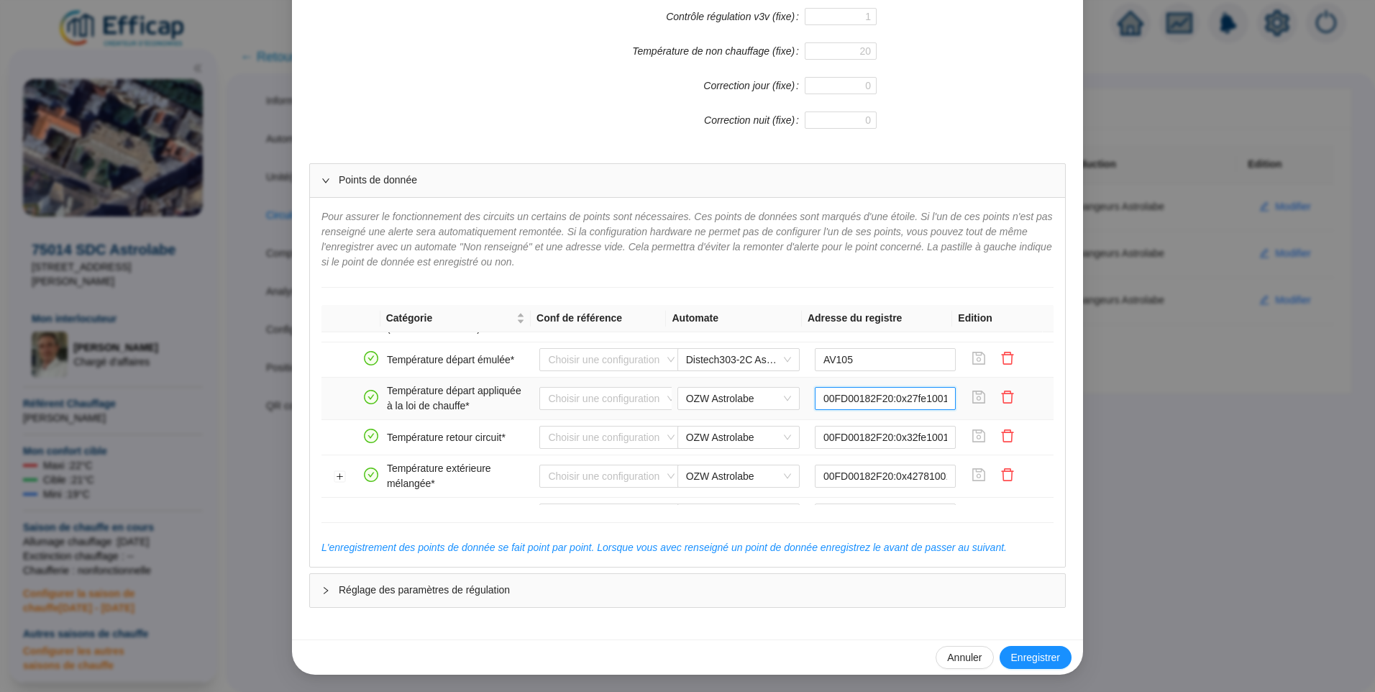
scroll to position [0, 0]
drag, startPoint x: 914, startPoint y: 401, endPoint x: 934, endPoint y: 401, distance: 20.2
click at [934, 401] on input "00FD00182F20:0x27fe1001:0" at bounding box center [886, 398] width 142 height 23
drag, startPoint x: 898, startPoint y: 445, endPoint x: 941, endPoint y: 442, distance: 43.2
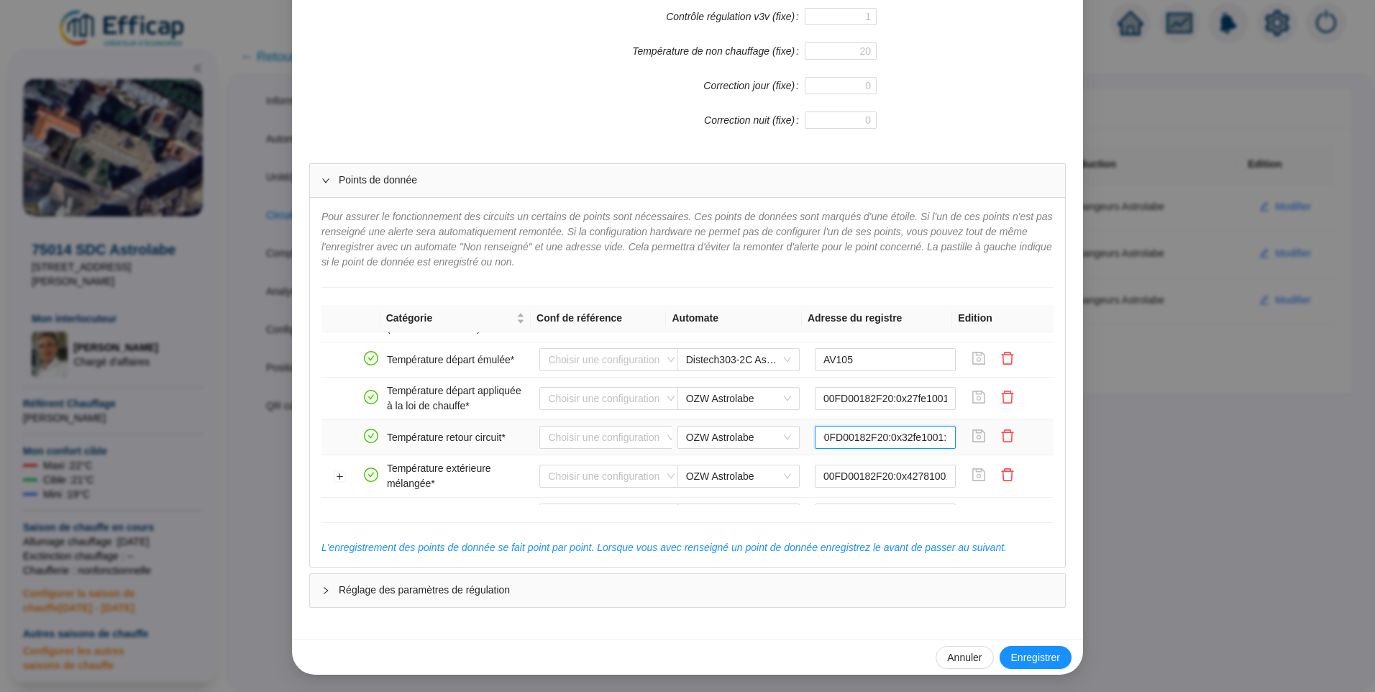
click at [941, 442] on input "00FD00182F20:0x32fe1001:0" at bounding box center [886, 437] width 142 height 23
drag, startPoint x: 899, startPoint y: 478, endPoint x: 950, endPoint y: 478, distance: 51.8
click at [950, 478] on tr "Température extérieure mélangée* Choisir une configuration OZW Astrolabe 00FD00…" at bounding box center [688, 476] width 732 height 42
click at [870, 481] on input "00FD00182F20:0x42781001:0" at bounding box center [886, 476] width 142 height 23
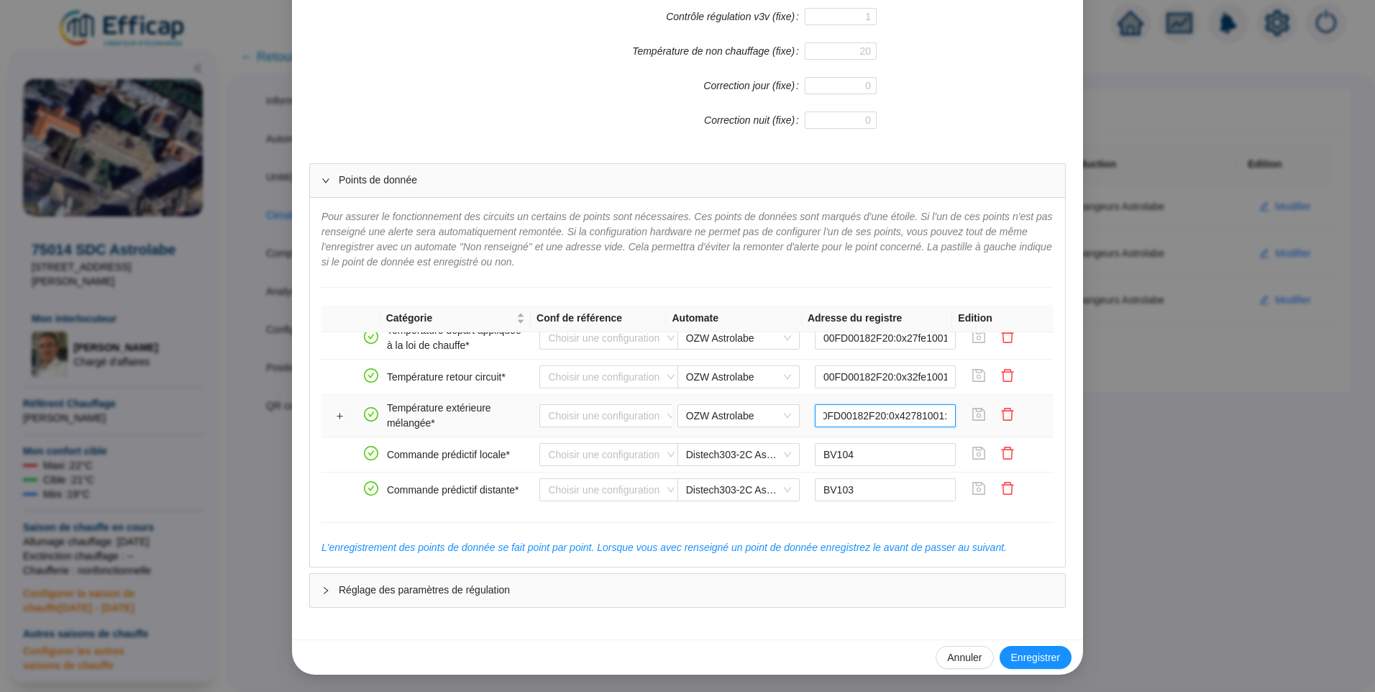
drag, startPoint x: 935, startPoint y: 478, endPoint x: 950, endPoint y: 420, distance: 60.2
click at [950, 420] on tr "Température extérieure mélangée* Choisir une configuration OZW Astrolabe 00FD00…" at bounding box center [688, 416] width 732 height 42
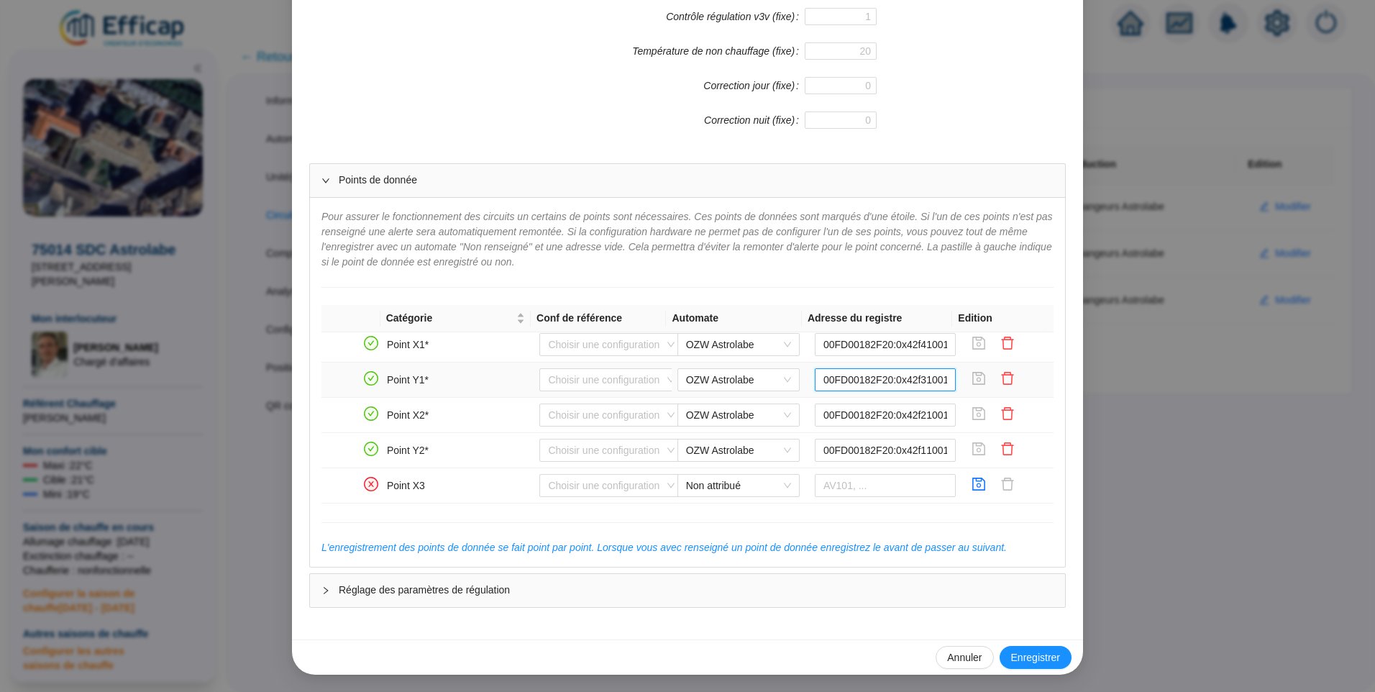
scroll to position [0, 5]
click at [971, 382] on tr "Point Y1* Choisir une configuration OZW Astrolabe 00FD00182F20:0x42f31001:0" at bounding box center [688, 380] width 732 height 35
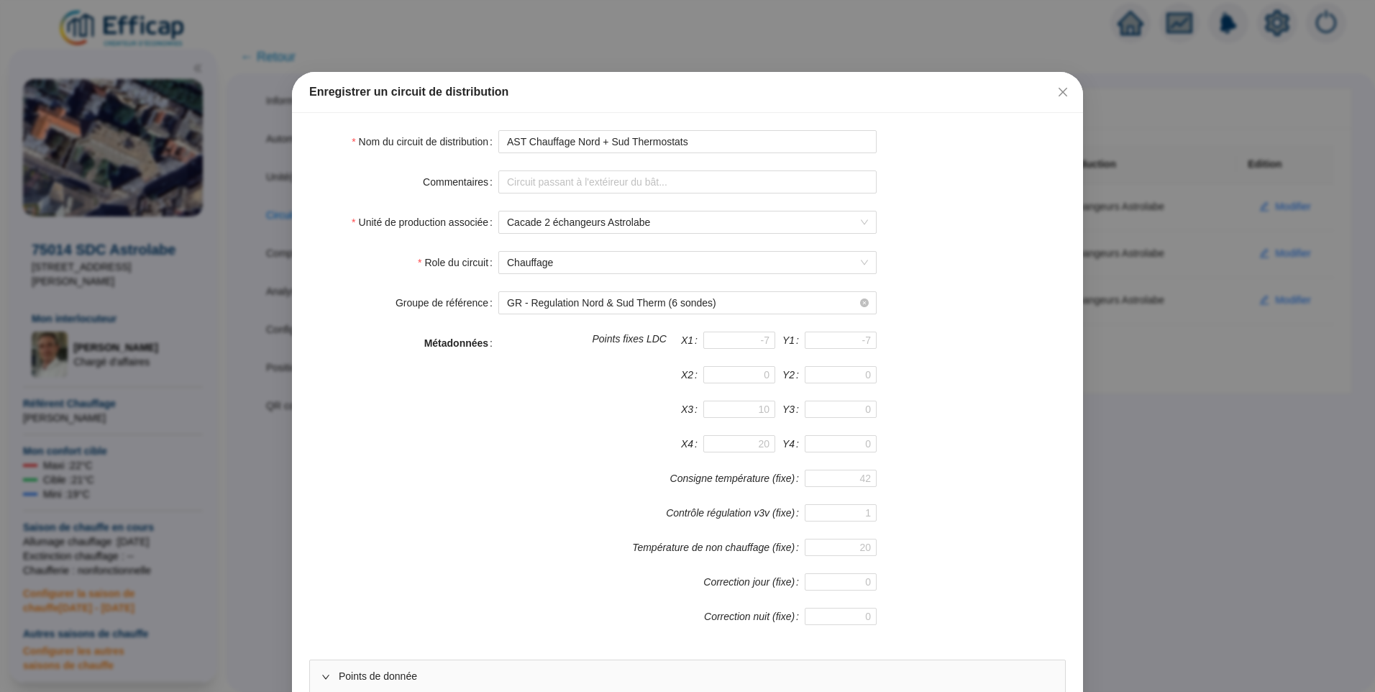
scroll to position [0, 0]
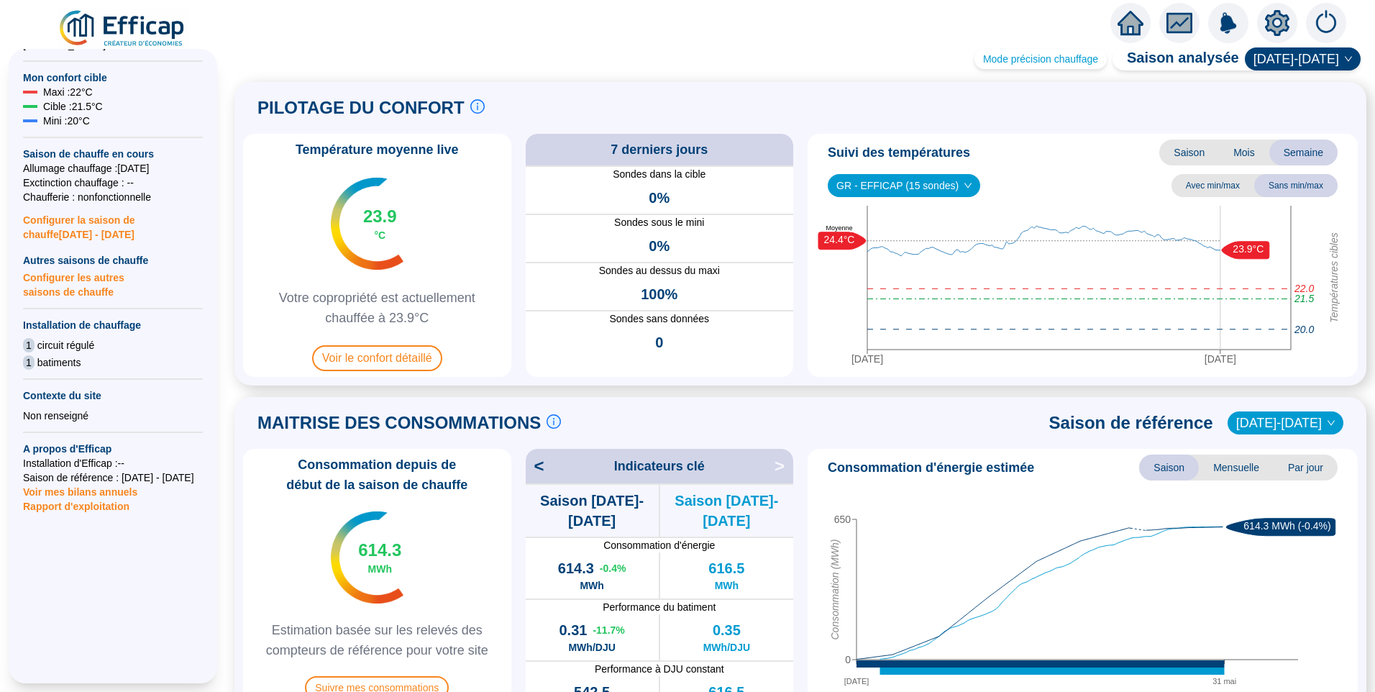
scroll to position [863, 0]
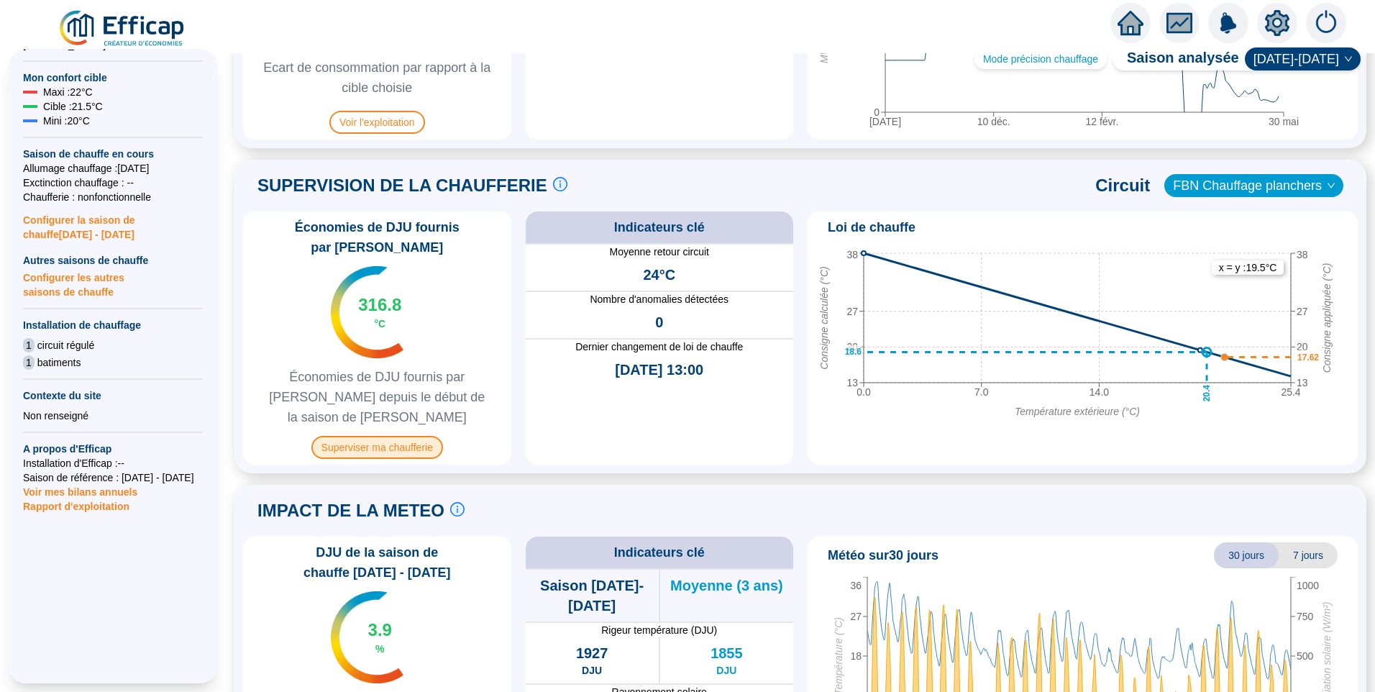
click at [395, 436] on span "Superviser ma chaufferie" at bounding box center [377, 447] width 132 height 23
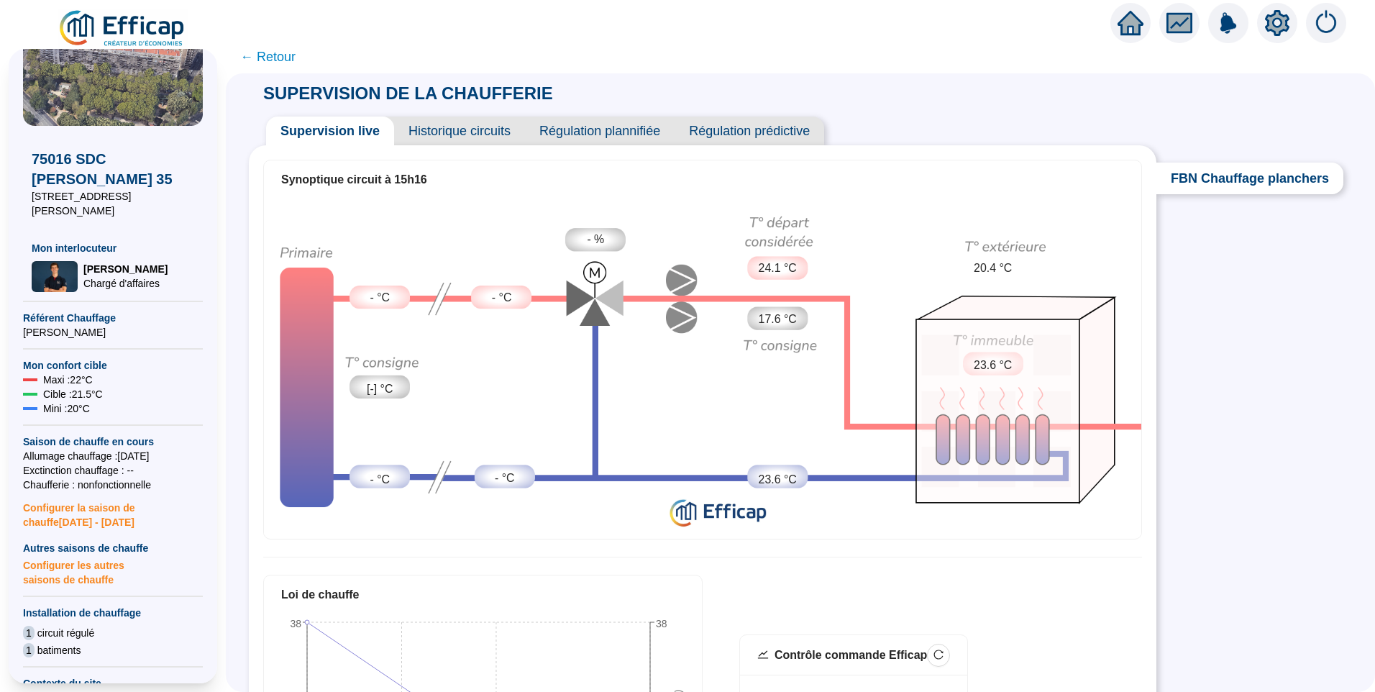
click at [473, 128] on span "Historique circuits" at bounding box center [459, 131] width 131 height 29
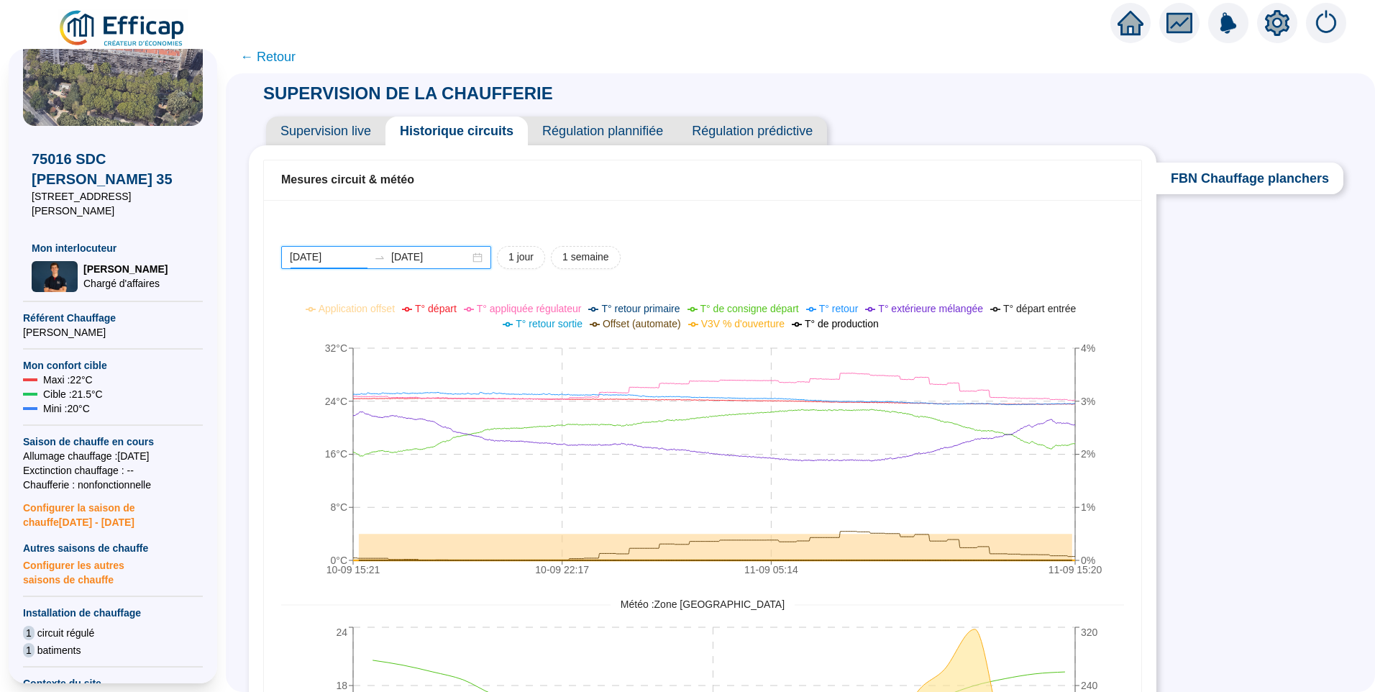
click at [358, 263] on input "[DATE]" at bounding box center [329, 257] width 78 height 15
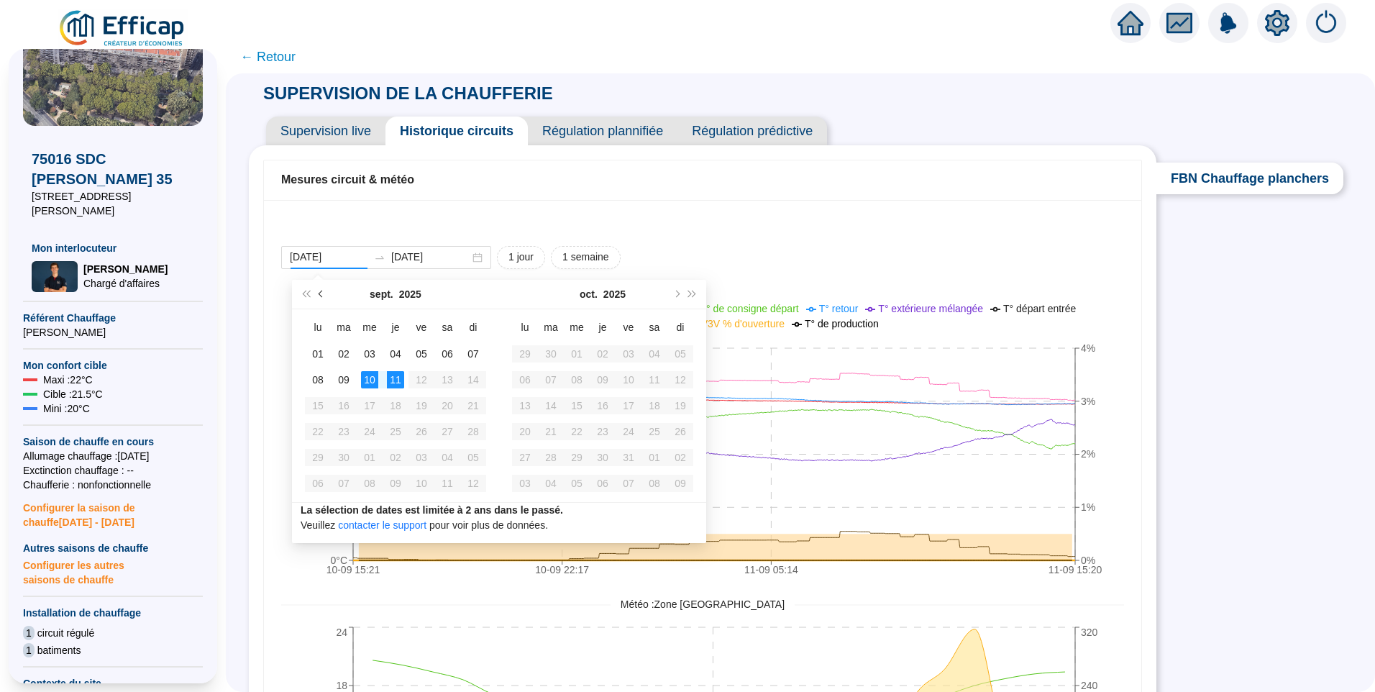
click at [320, 296] on button "Mois précédent (PageUp)" at bounding box center [322, 294] width 16 height 29
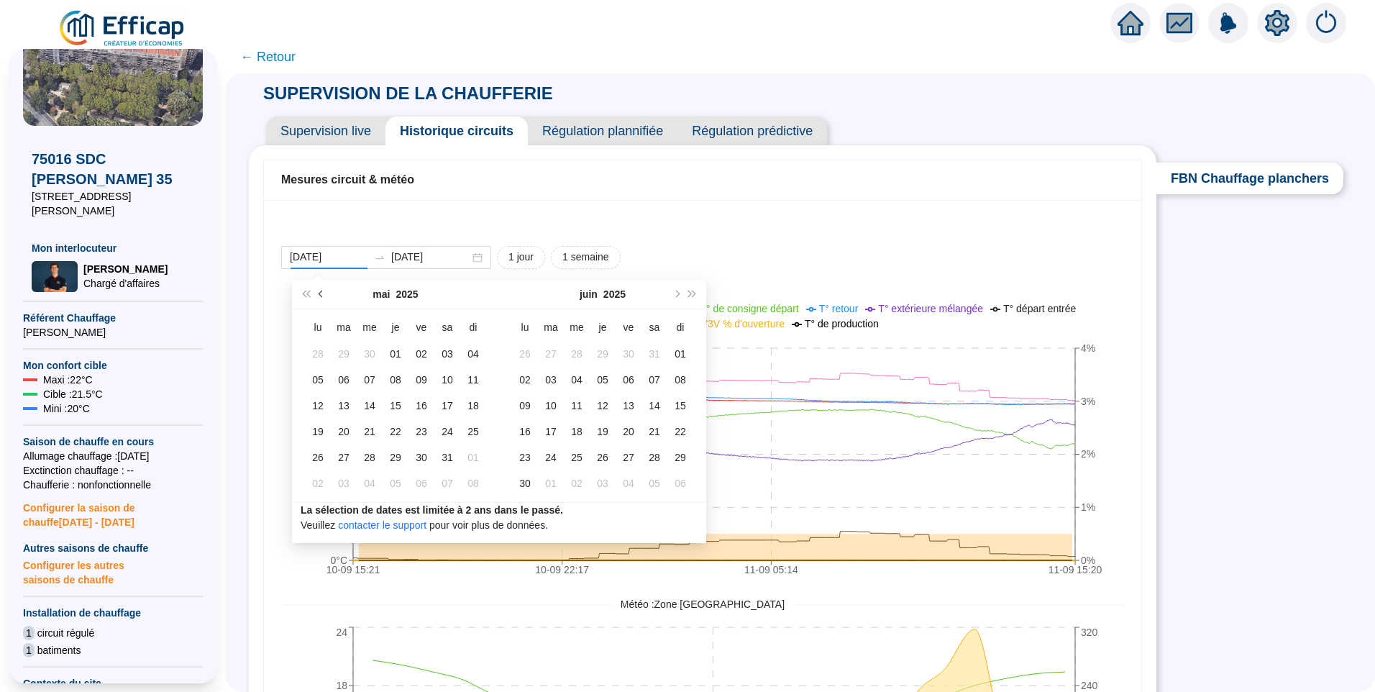
click at [320, 296] on button "Mois précédent (PageUp)" at bounding box center [322, 294] width 16 height 29
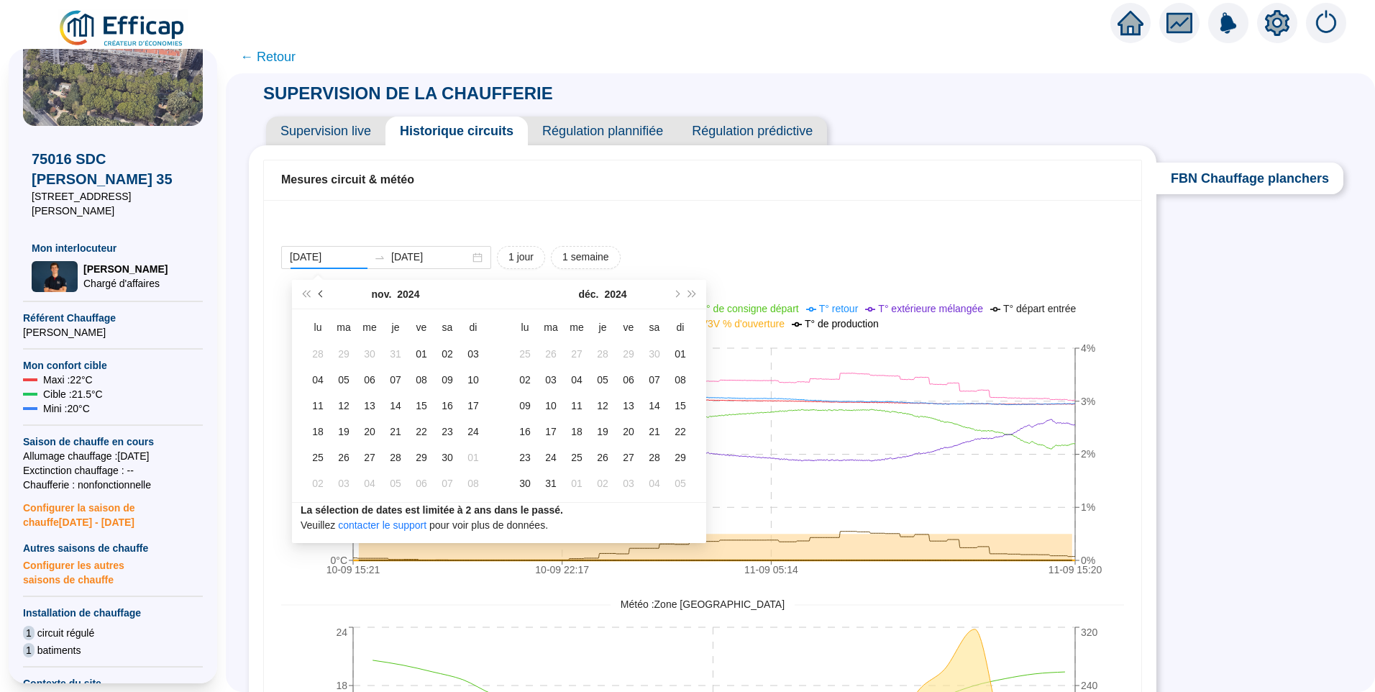
click at [320, 296] on button "Mois précédent (PageUp)" at bounding box center [322, 294] width 16 height 29
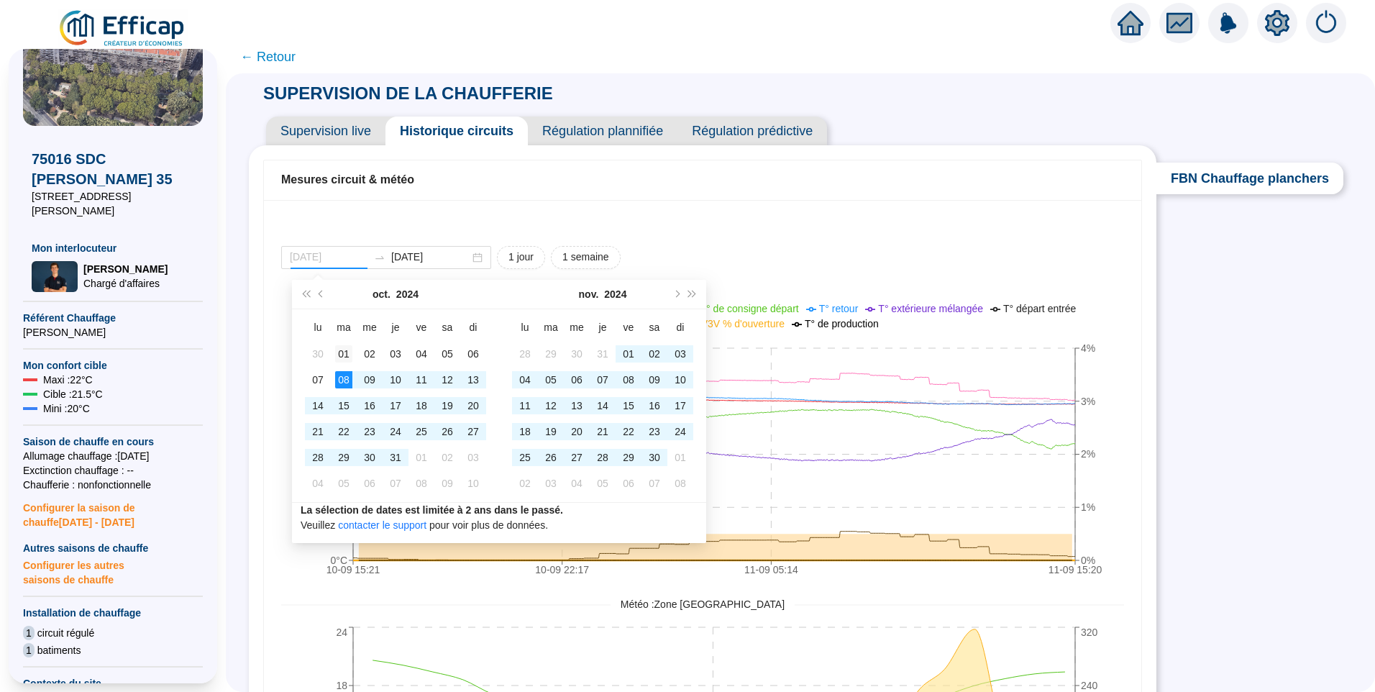
type input "2024-10-01"
click at [339, 357] on div "01" at bounding box center [343, 353] width 17 height 17
click at [673, 295] on button "Mois suivant (PageDown)" at bounding box center [676, 294] width 16 height 29
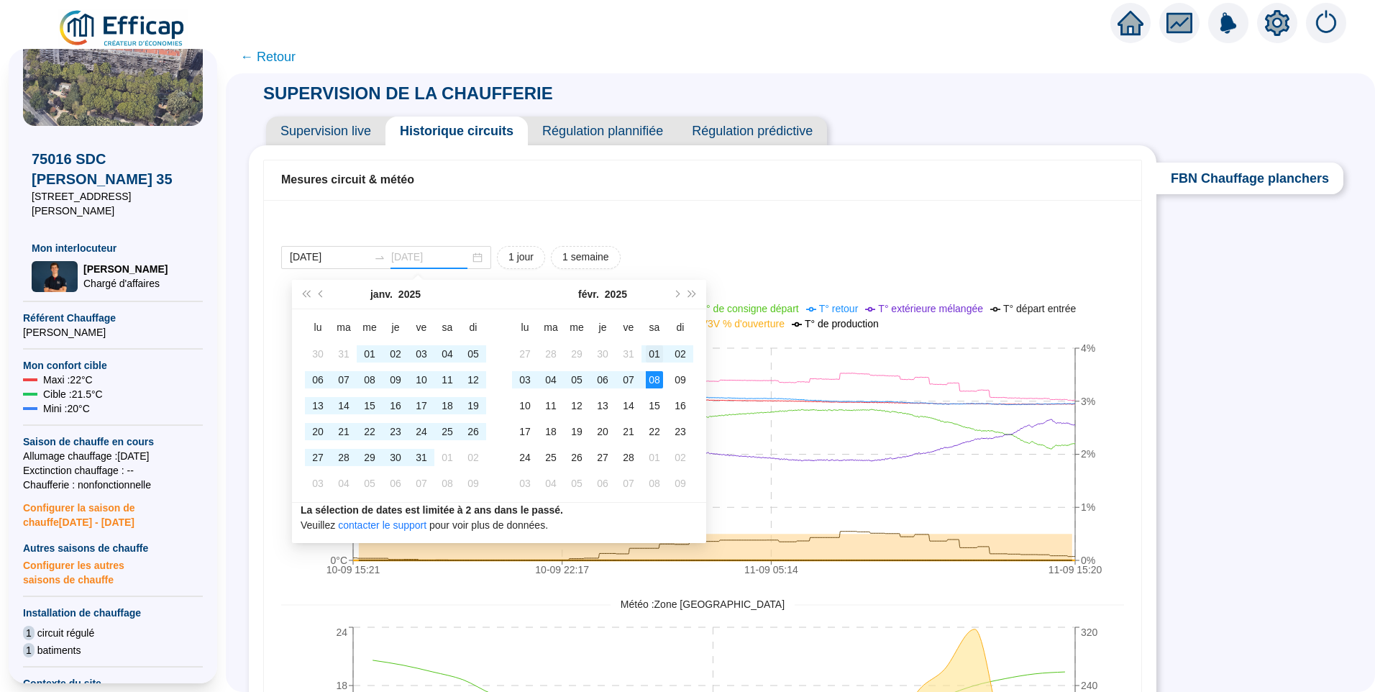
type input "2025-02-01"
click at [655, 360] on div "01" at bounding box center [654, 353] width 17 height 17
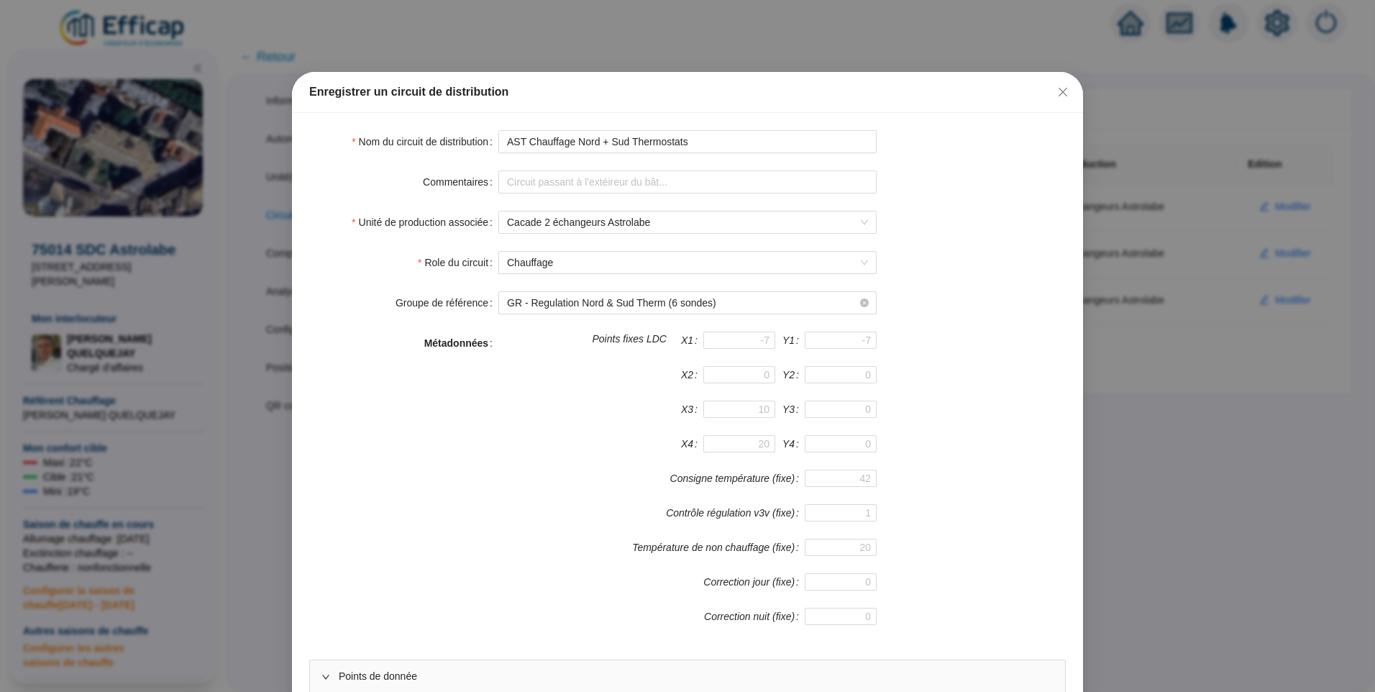
scroll to position [820, 0]
click at [1062, 85] on button "Close" at bounding box center [1063, 92] width 23 height 23
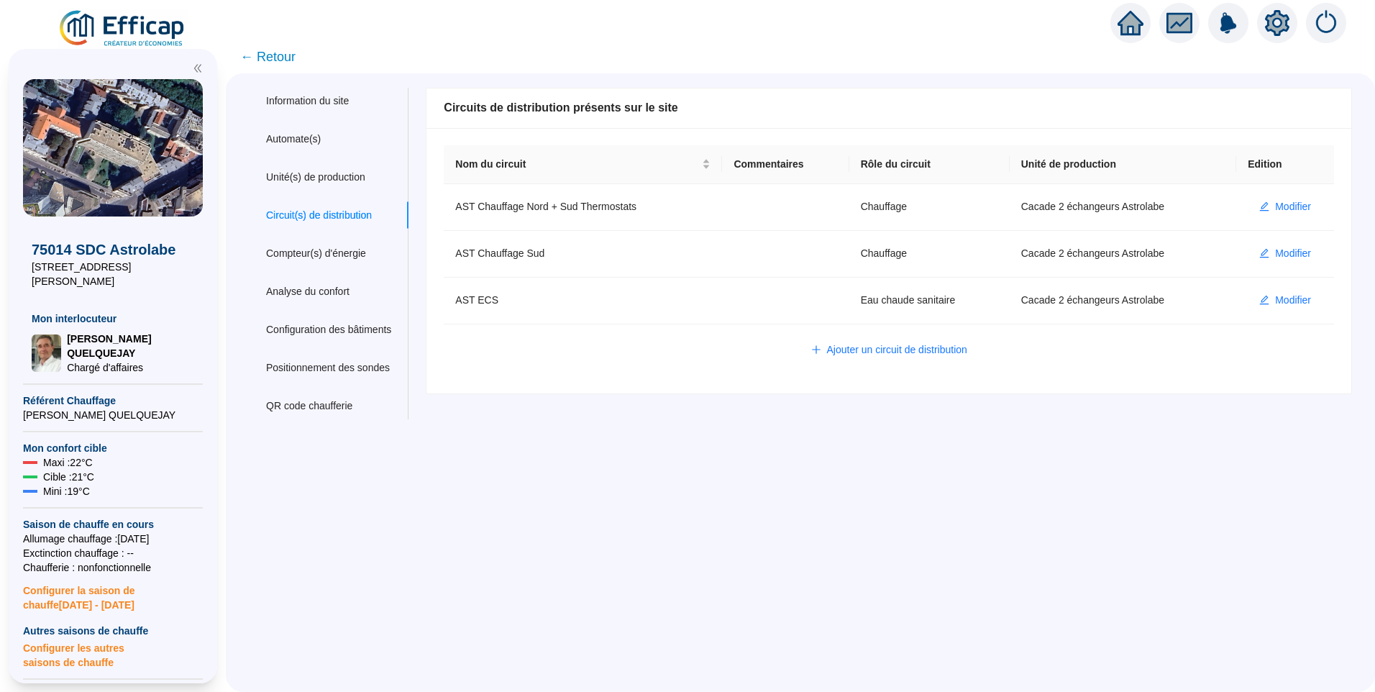
click at [292, 62] on span "← Retour" at bounding box center [267, 57] width 55 height 20
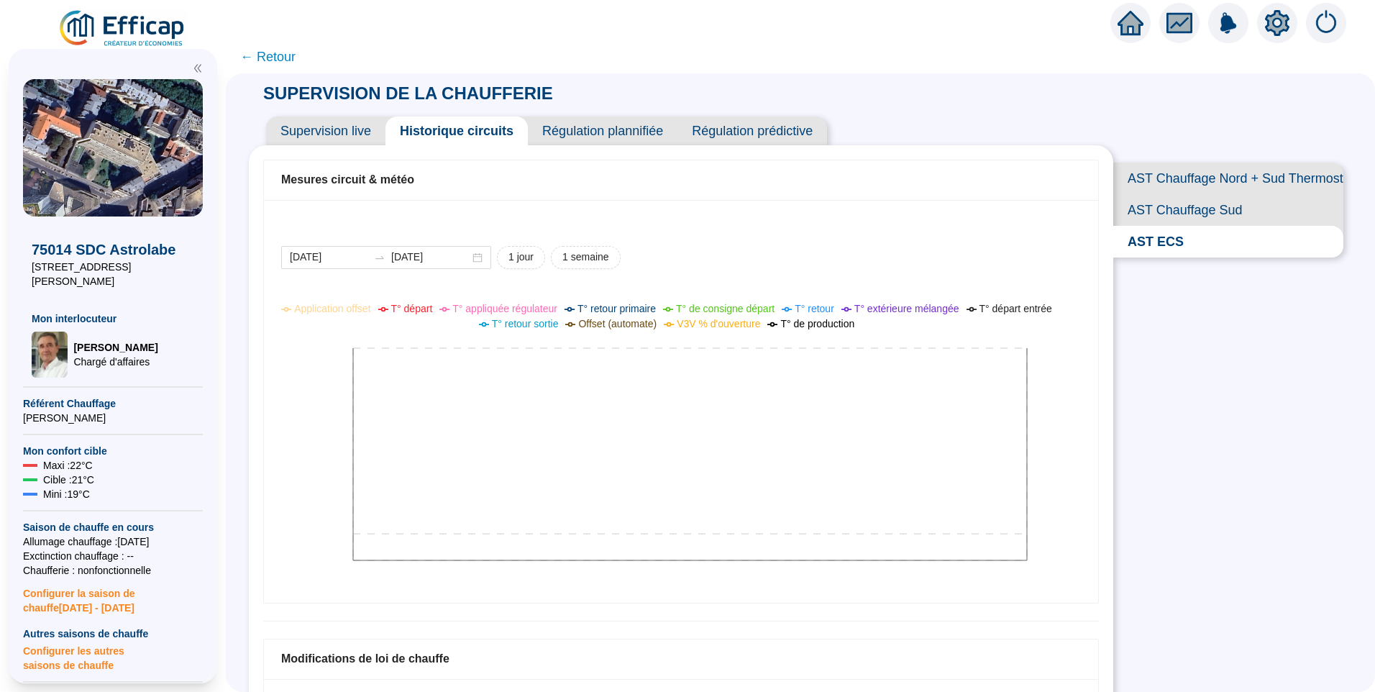
drag, startPoint x: 812, startPoint y: 236, endPoint x: 796, endPoint y: 209, distance: 31.0
click at [811, 231] on div "[DATE] [DATE] 1 jour 1 semaine Application offset T° départ T° appliquée régula…" at bounding box center [681, 401] width 834 height 403
